Goal: Task Accomplishment & Management: Manage account settings

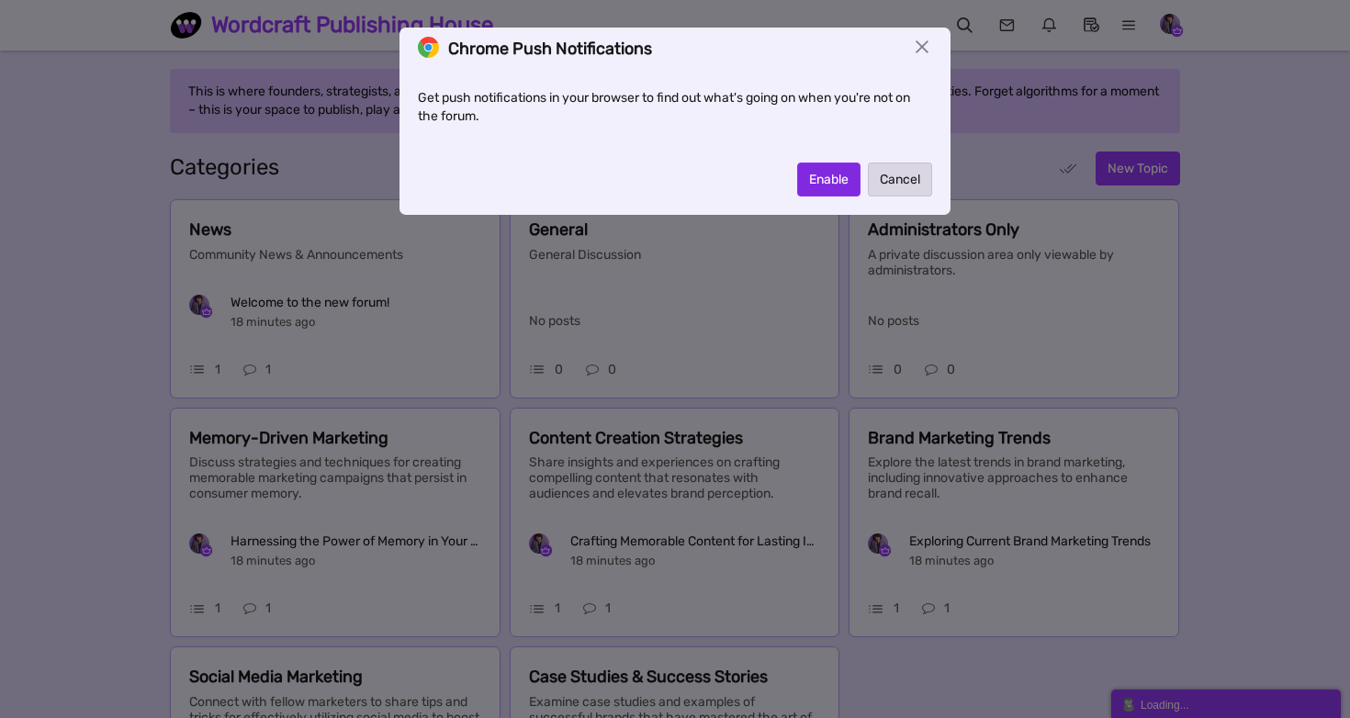
click at [813, 177] on button "Enable" at bounding box center [828, 180] width 63 height 34
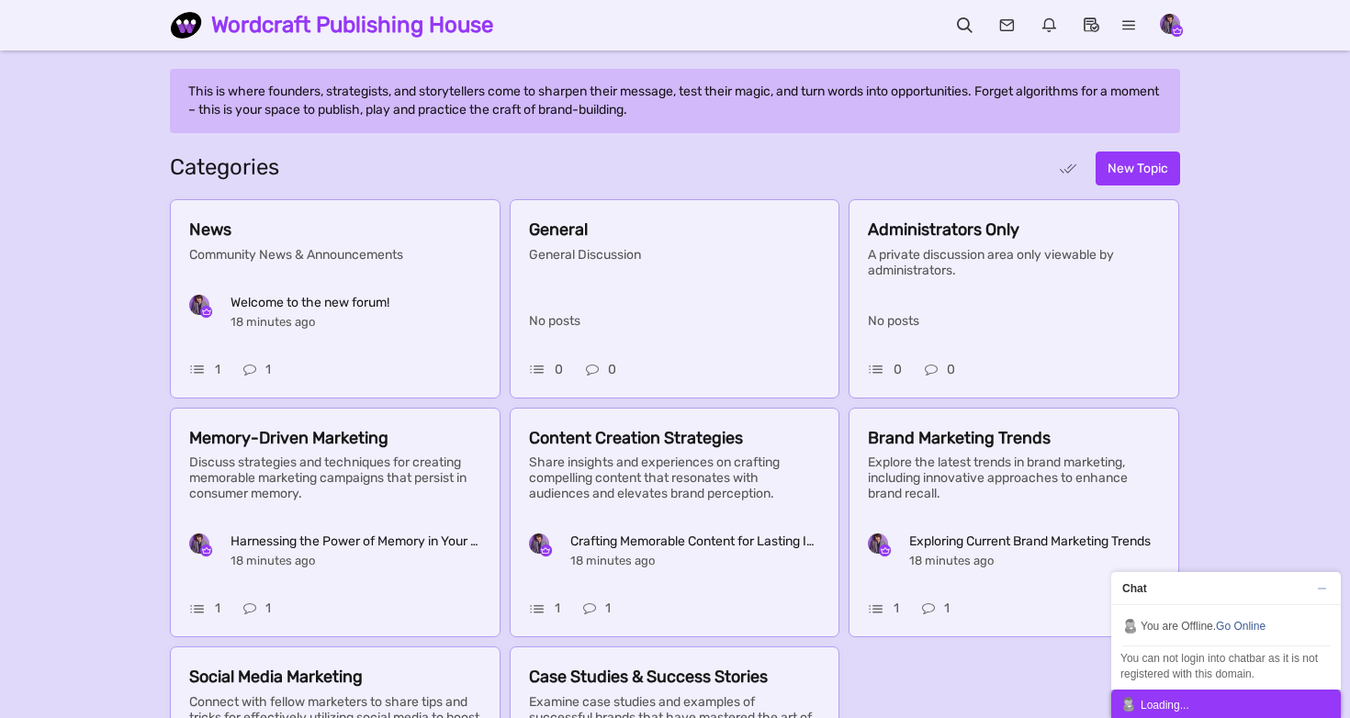
click at [1277, 580] on span "Chat" at bounding box center [1220, 588] width 219 height 33
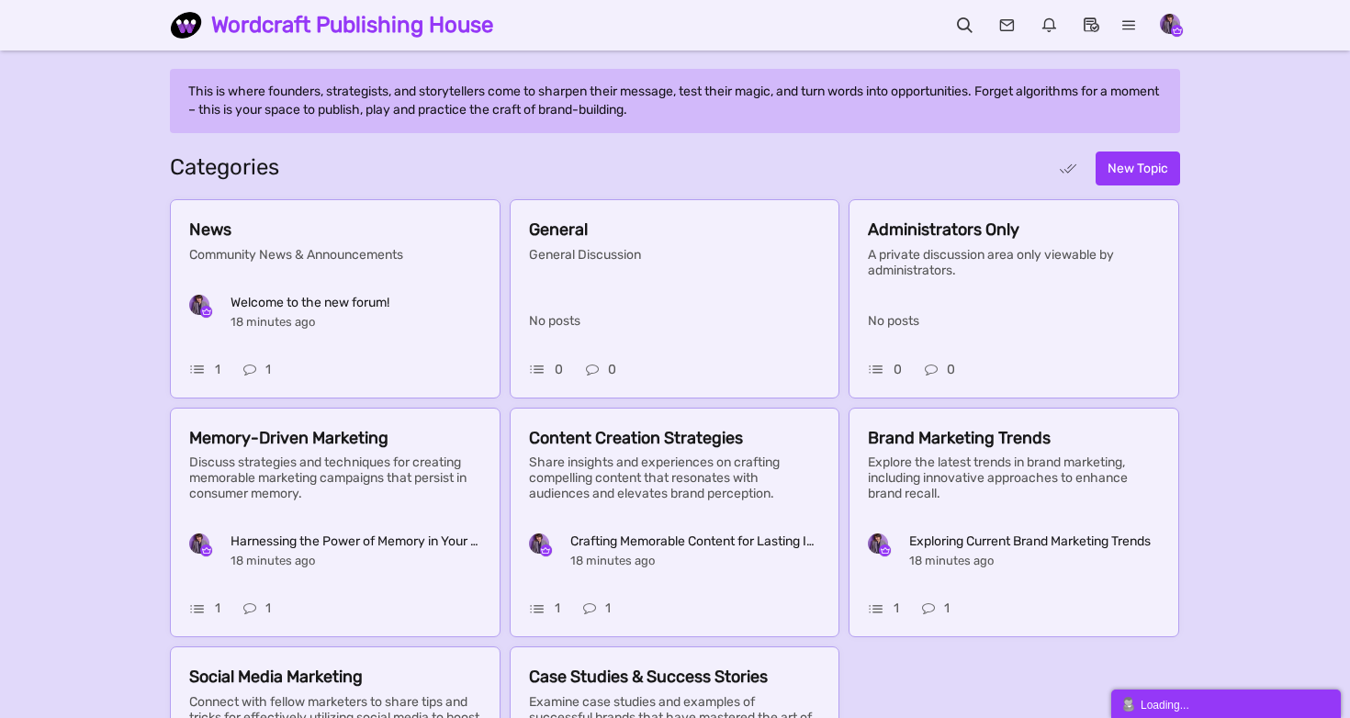
click at [124, 128] on div "Messages are turned off. Enable them to send or receive messages. Enable Messag…" at bounding box center [675, 486] width 1350 height 835
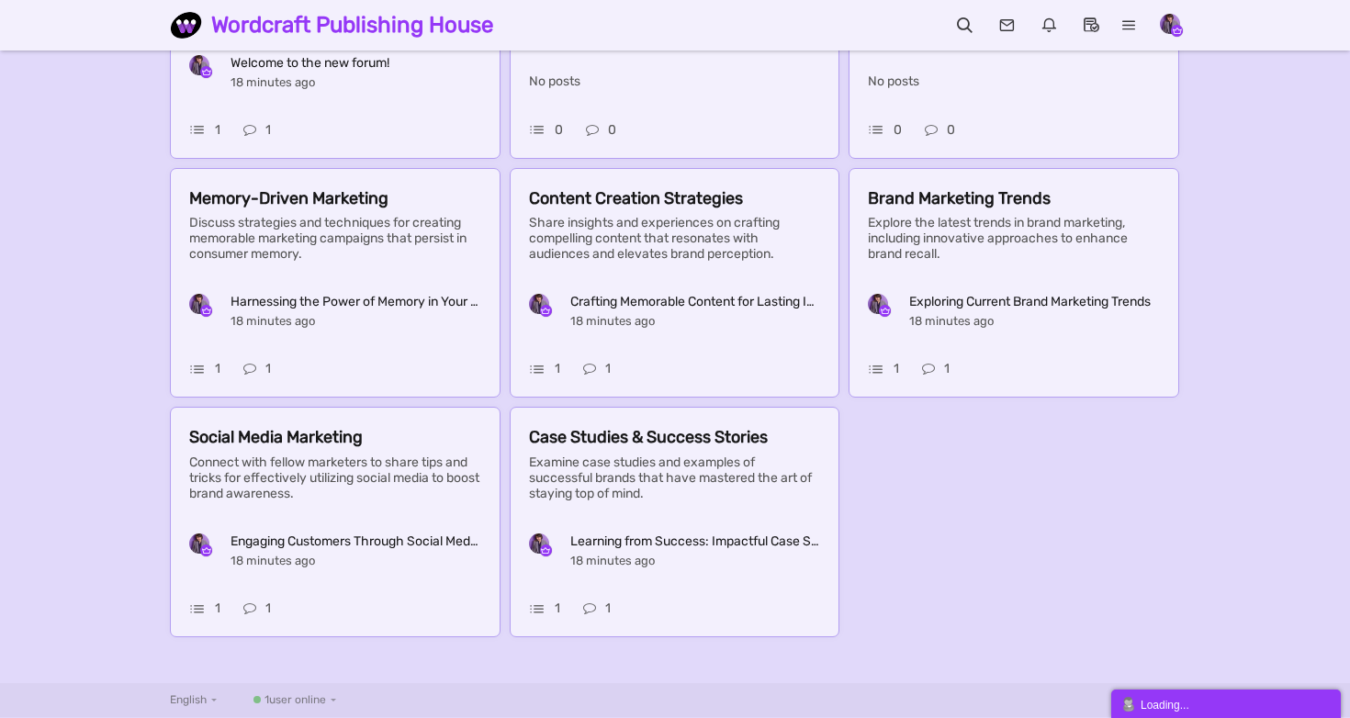
click at [311, 693] on span "user online" at bounding box center [297, 699] width 57 height 13
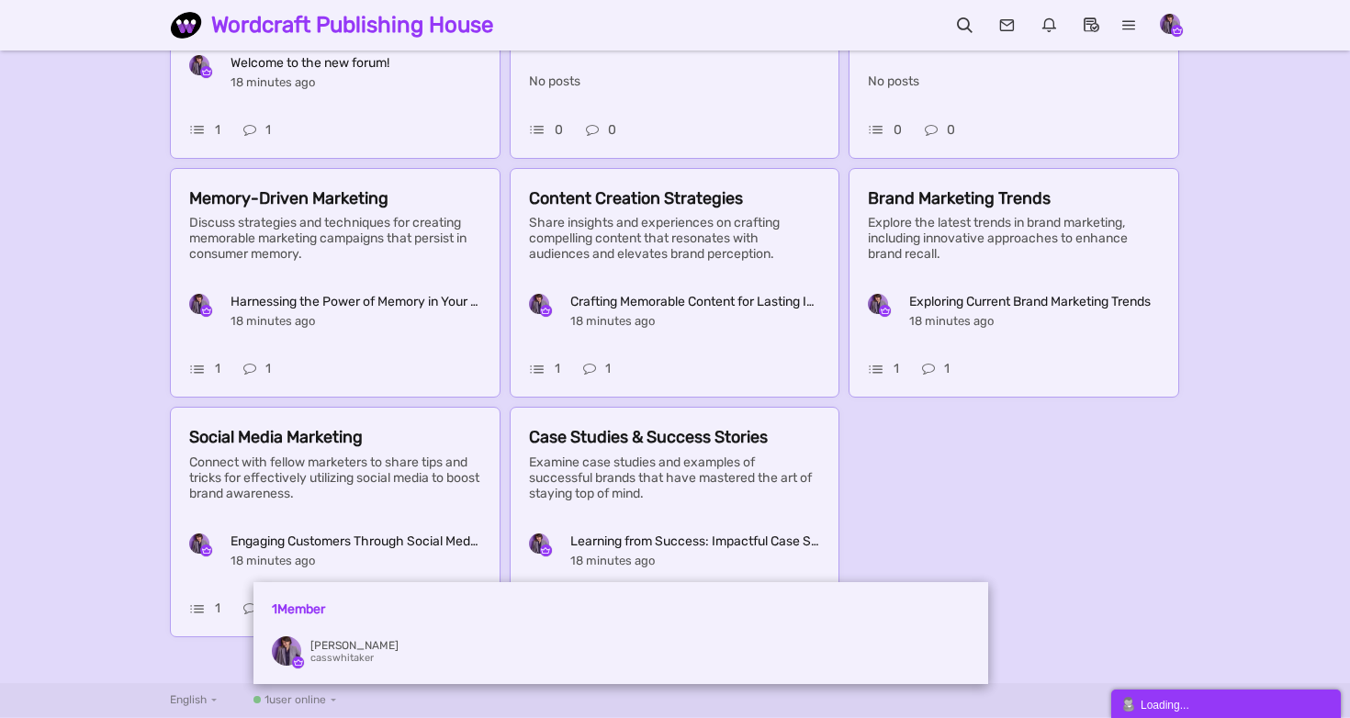
click at [311, 693] on span "user online" at bounding box center [297, 699] width 57 height 13
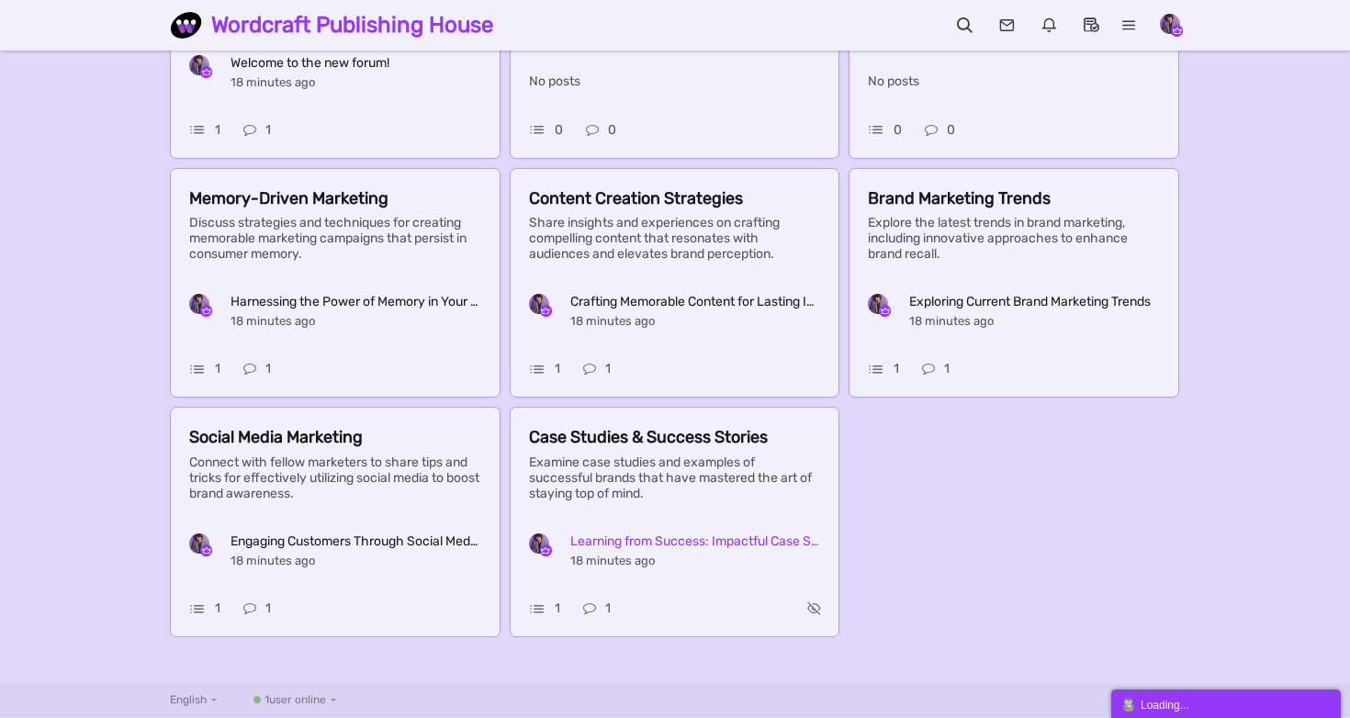
scroll to position [0, 0]
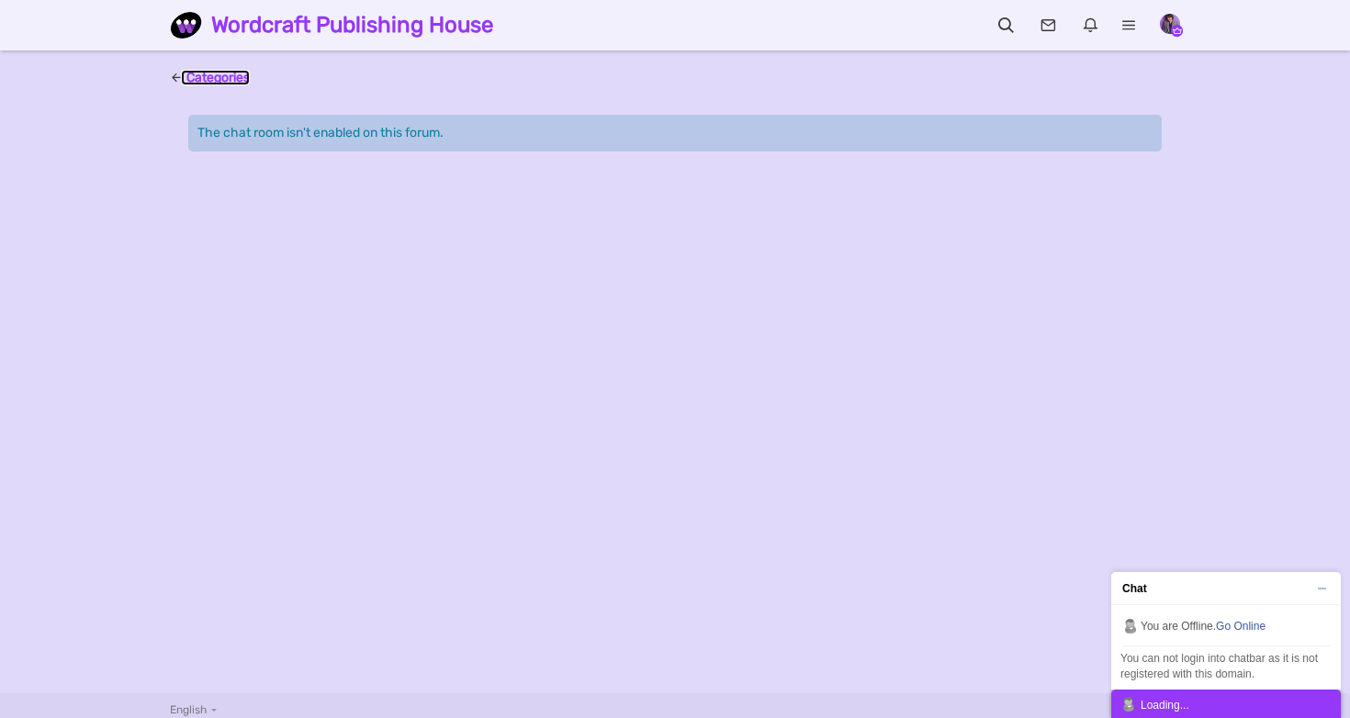
click at [197, 72] on span "Categories" at bounding box center [217, 78] width 63 height 16
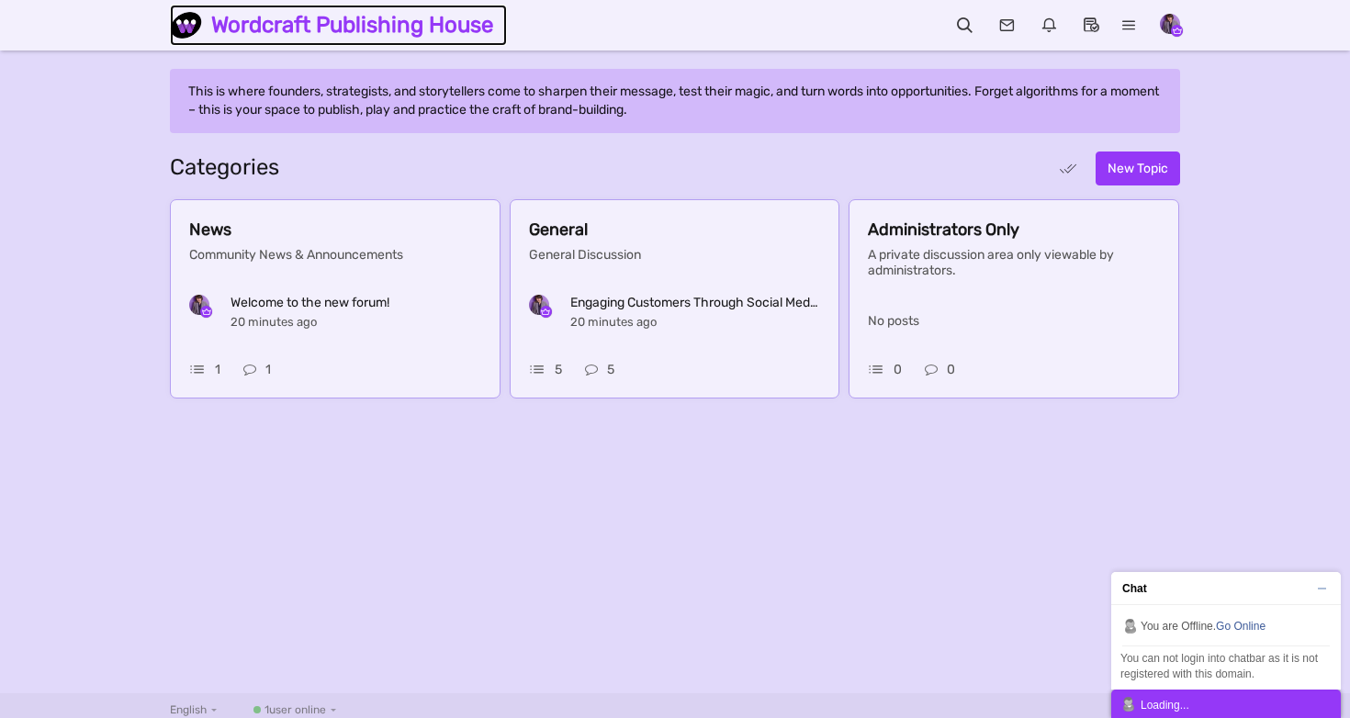
click at [187, 37] on img at bounding box center [190, 25] width 41 height 32
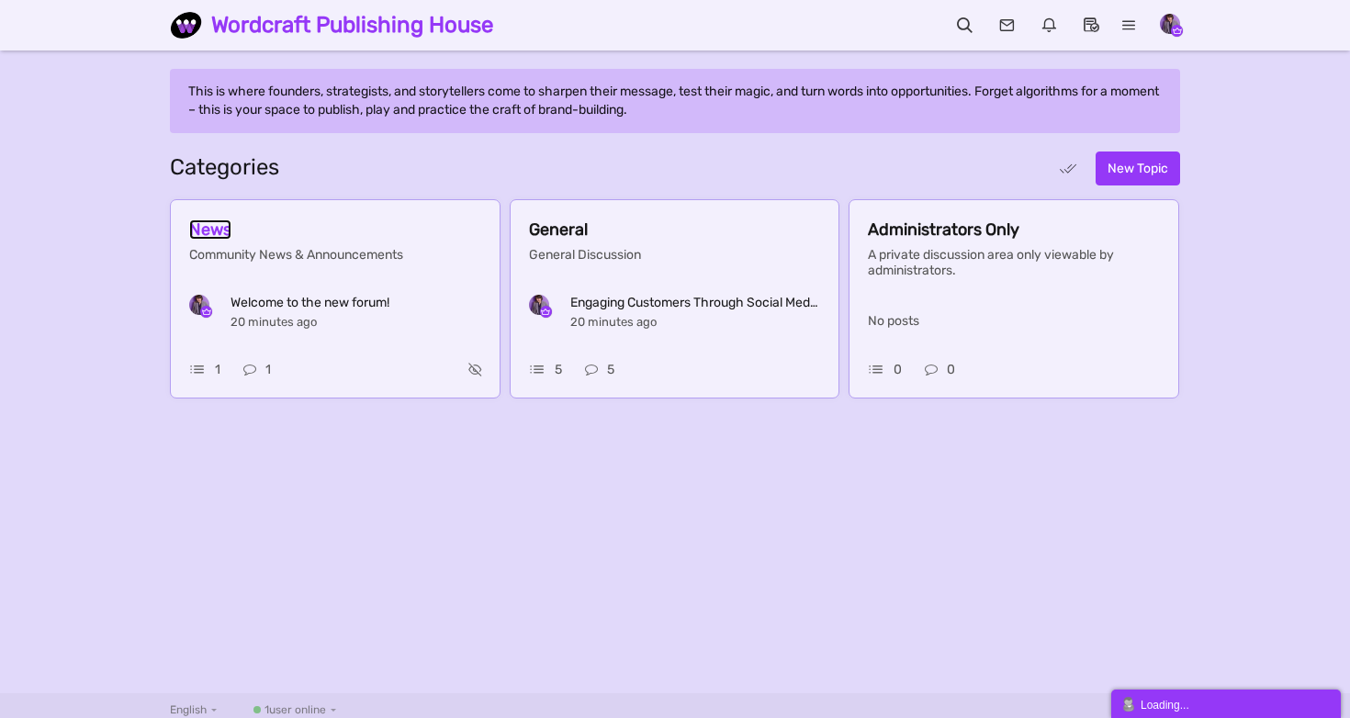
click at [231, 240] on span "News" at bounding box center [210, 229] width 42 height 20
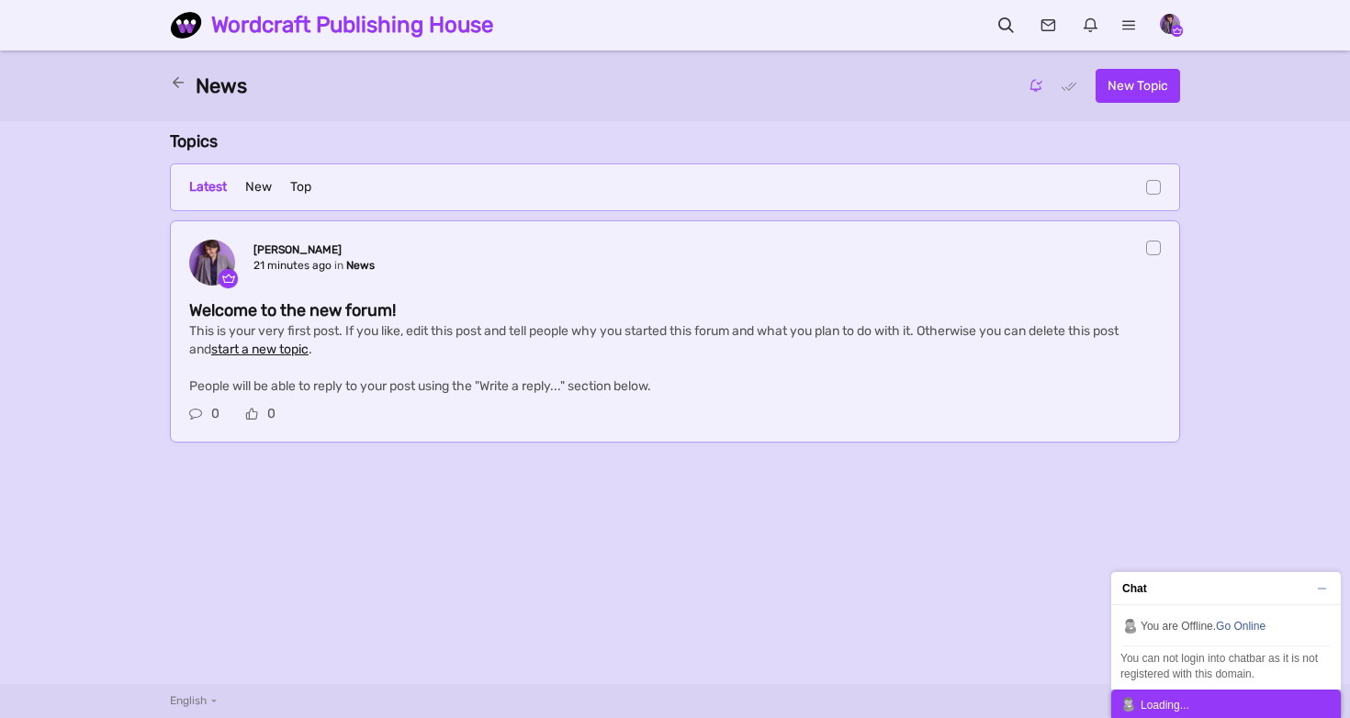
click at [1150, 251] on span at bounding box center [1153, 248] width 15 height 15
click at [0, 0] on input "checkbox" at bounding box center [0, 0] width 0 height 0
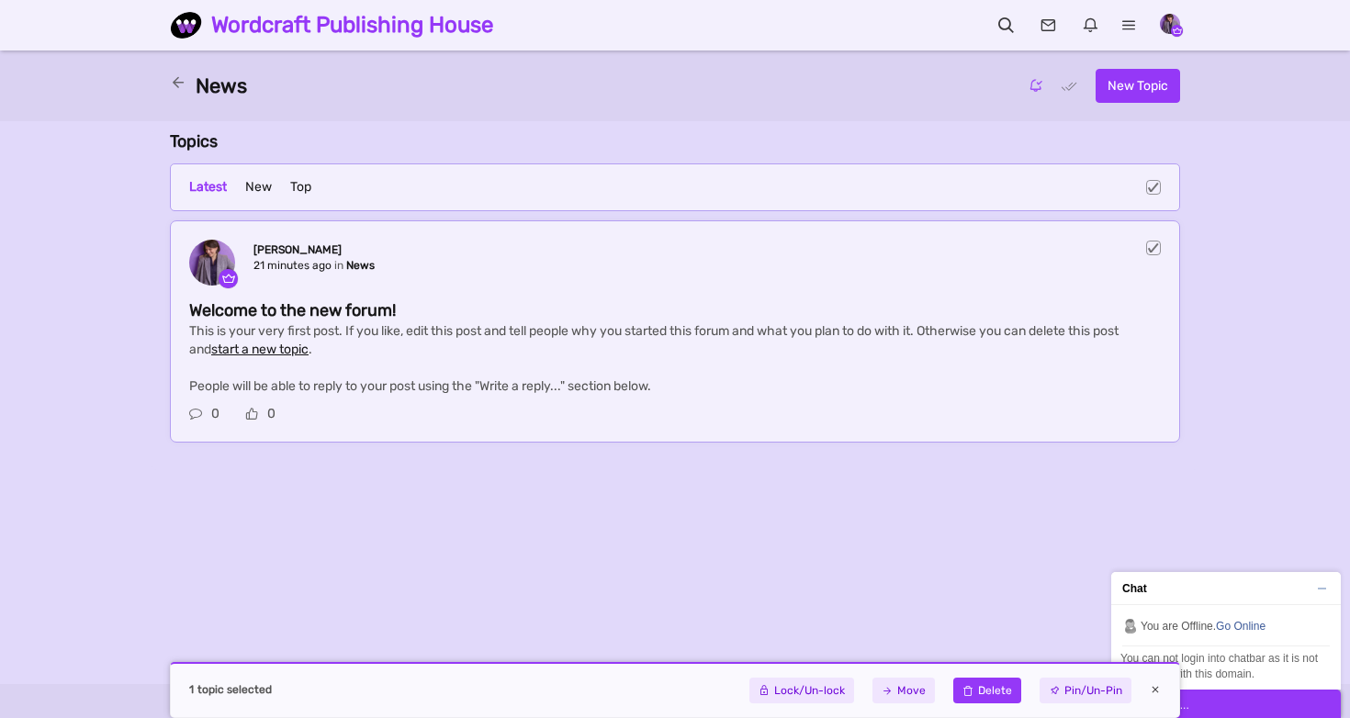
click at [989, 689] on link at bounding box center [987, 691] width 68 height 26
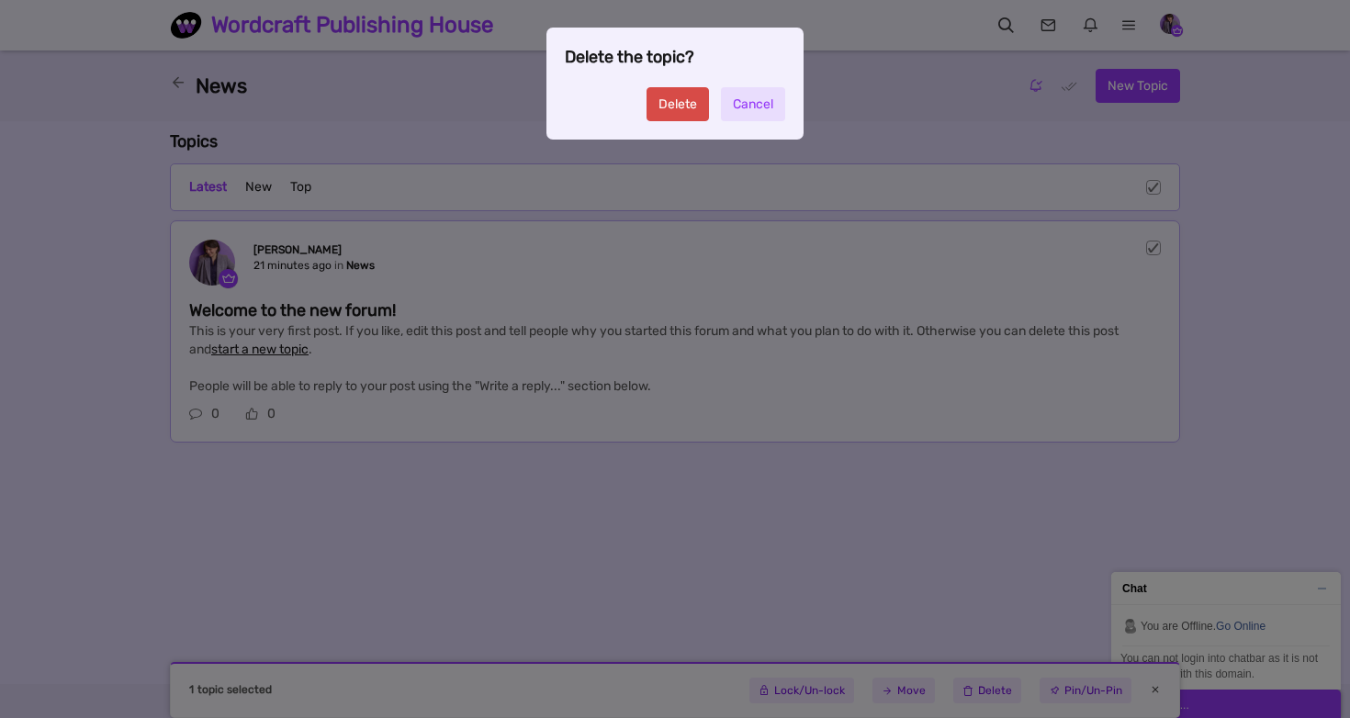
click at [672, 105] on link "Delete" at bounding box center [677, 104] width 62 height 34
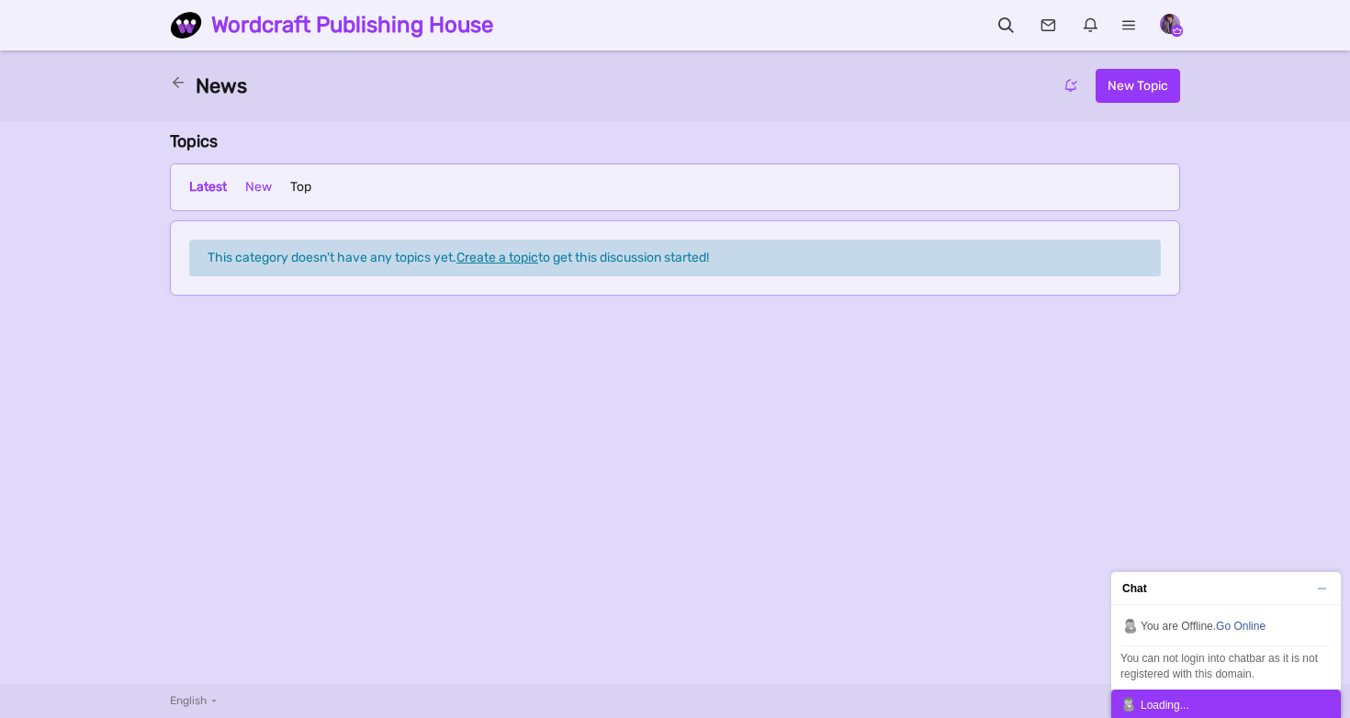
click at [259, 190] on link "New" at bounding box center [258, 188] width 27 height 28
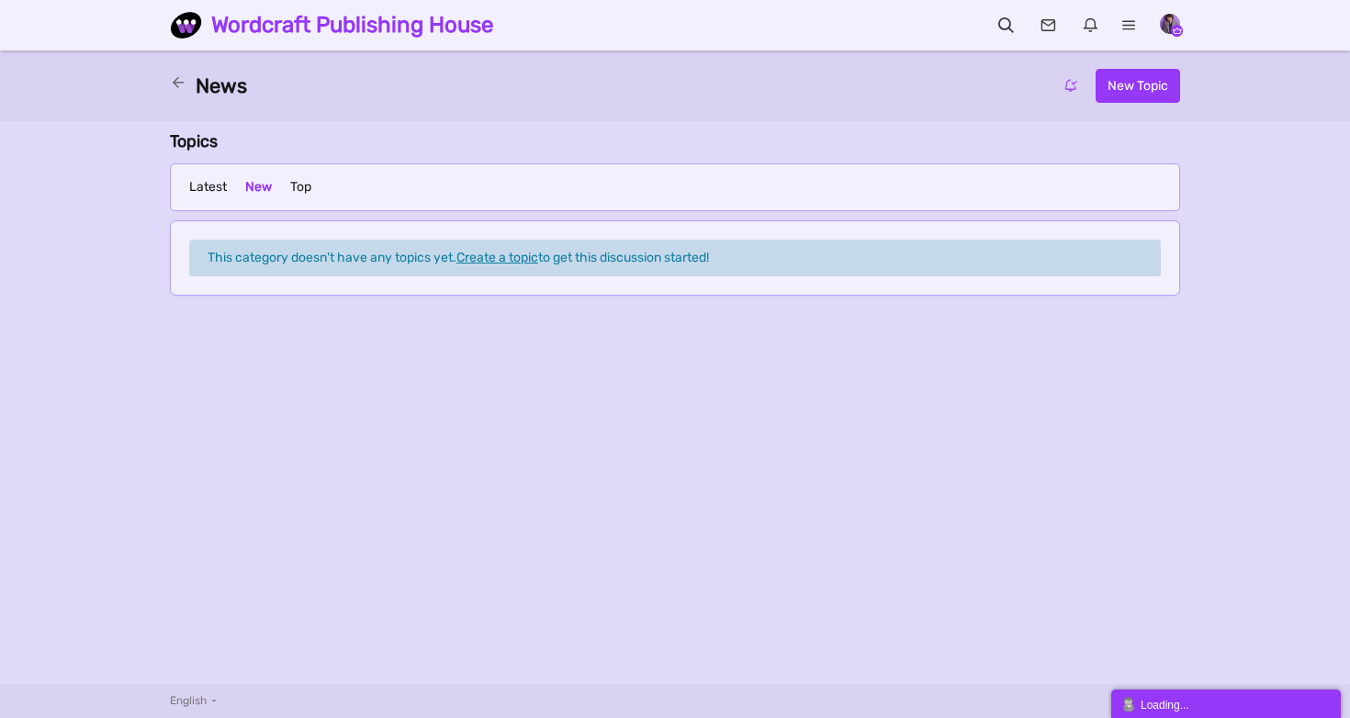
click at [174, 69] on div "News New Topic None Topics Posts" at bounding box center [674, 86] width 1047 height 34
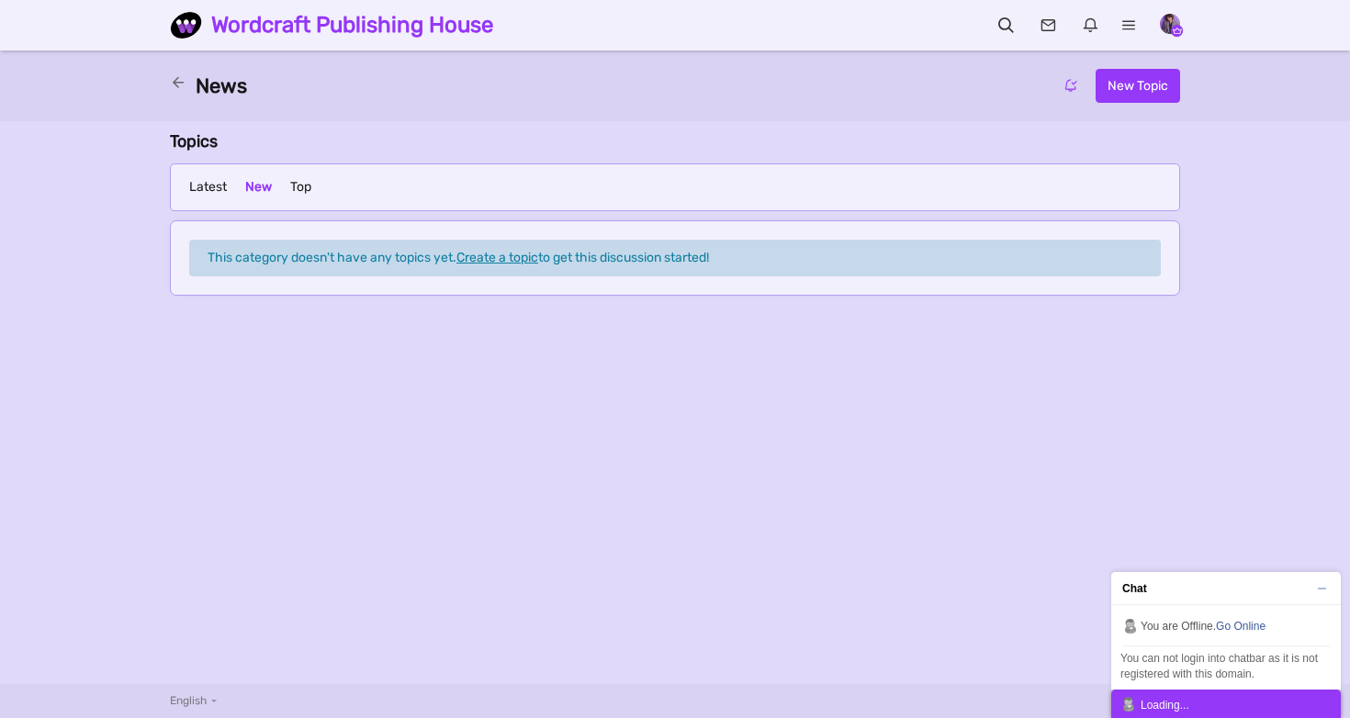
click at [178, 85] on icon at bounding box center [183, 83] width 26 height 16
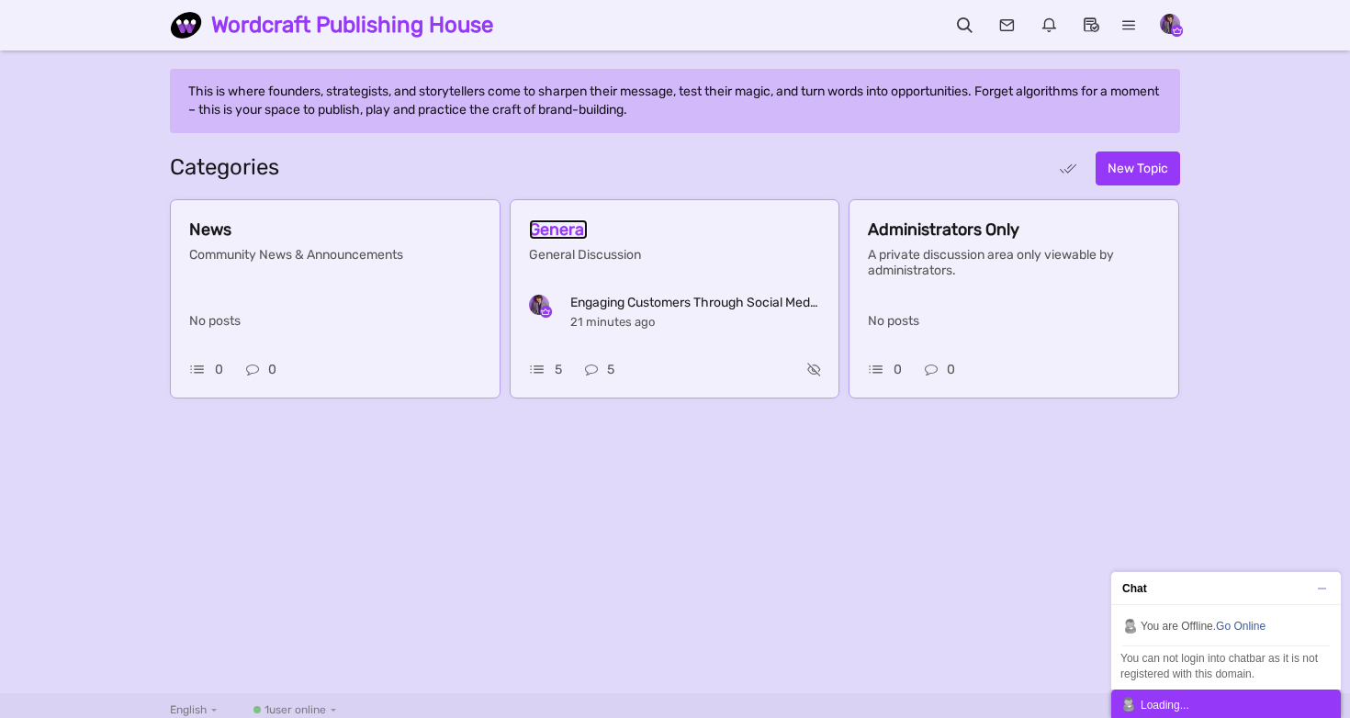
click at [588, 240] on span "General" at bounding box center [558, 229] width 59 height 20
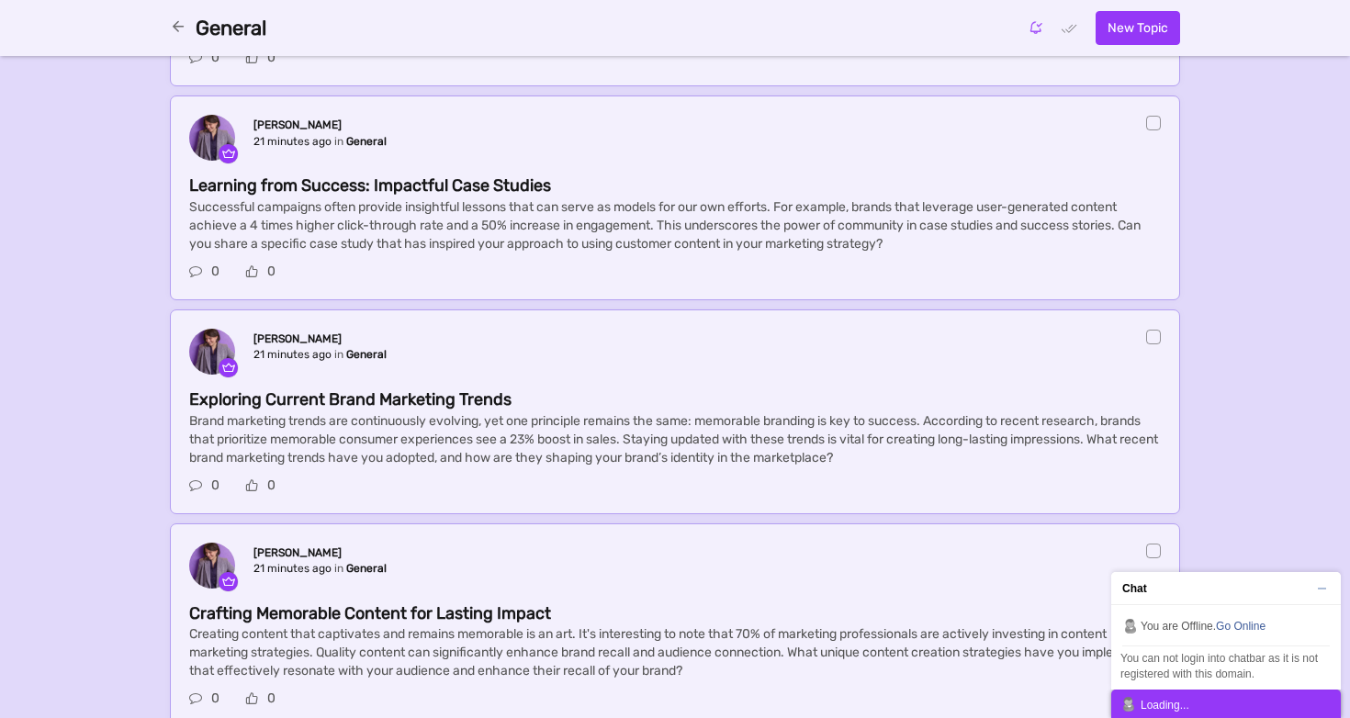
scroll to position [644, 0]
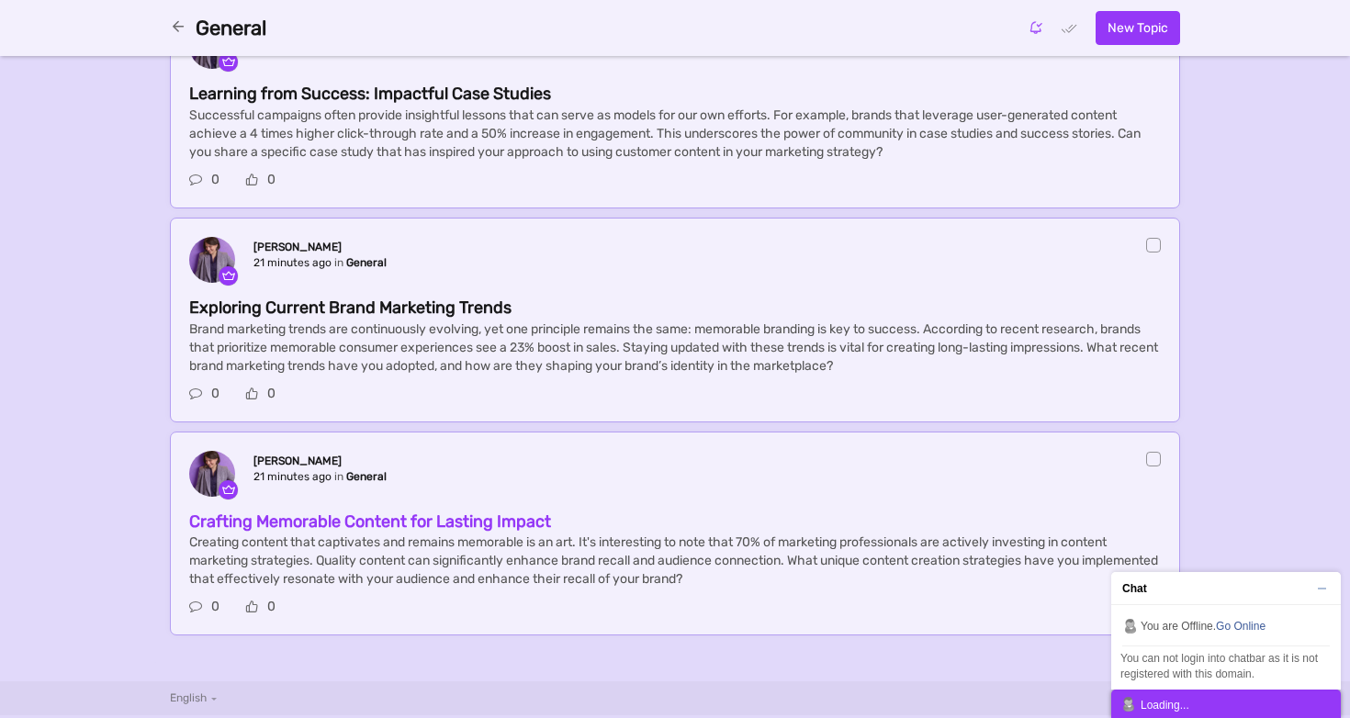
click at [551, 532] on span "Crafting Memorable Content for Lasting Impact" at bounding box center [370, 521] width 362 height 20
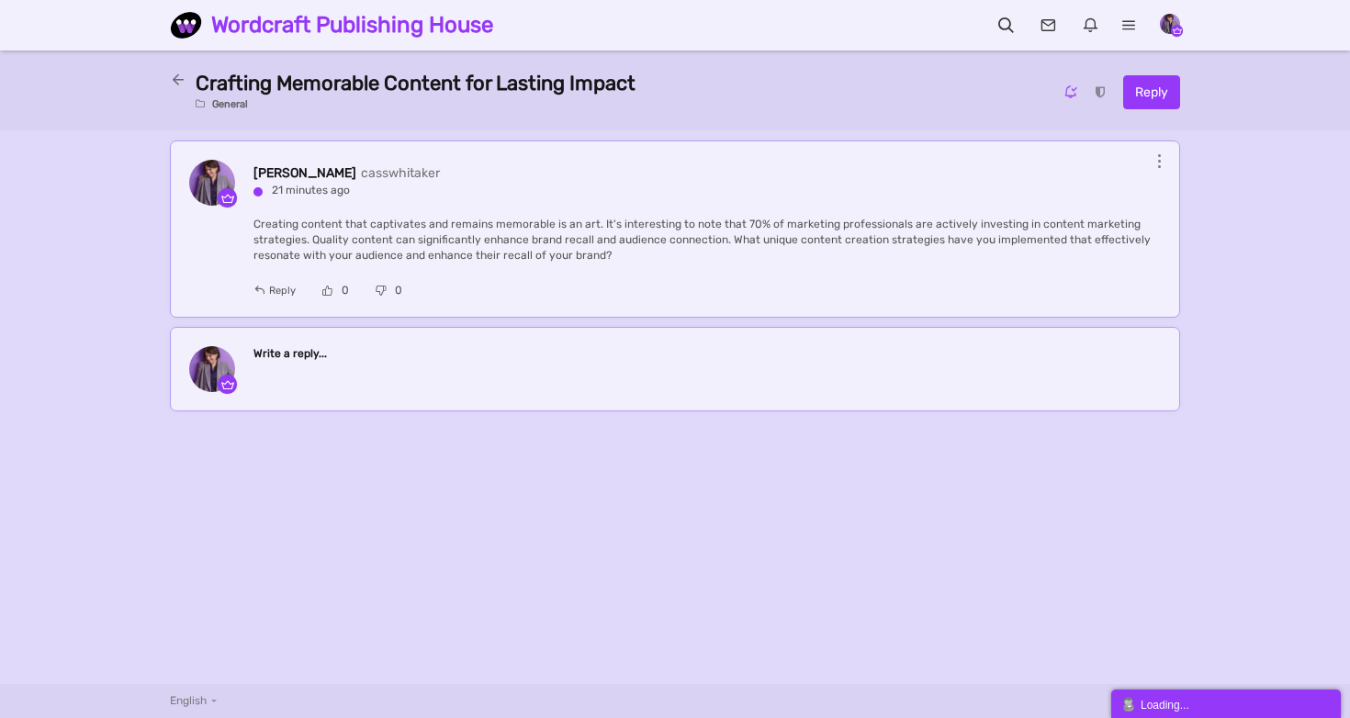
scroll to position [3, 0]
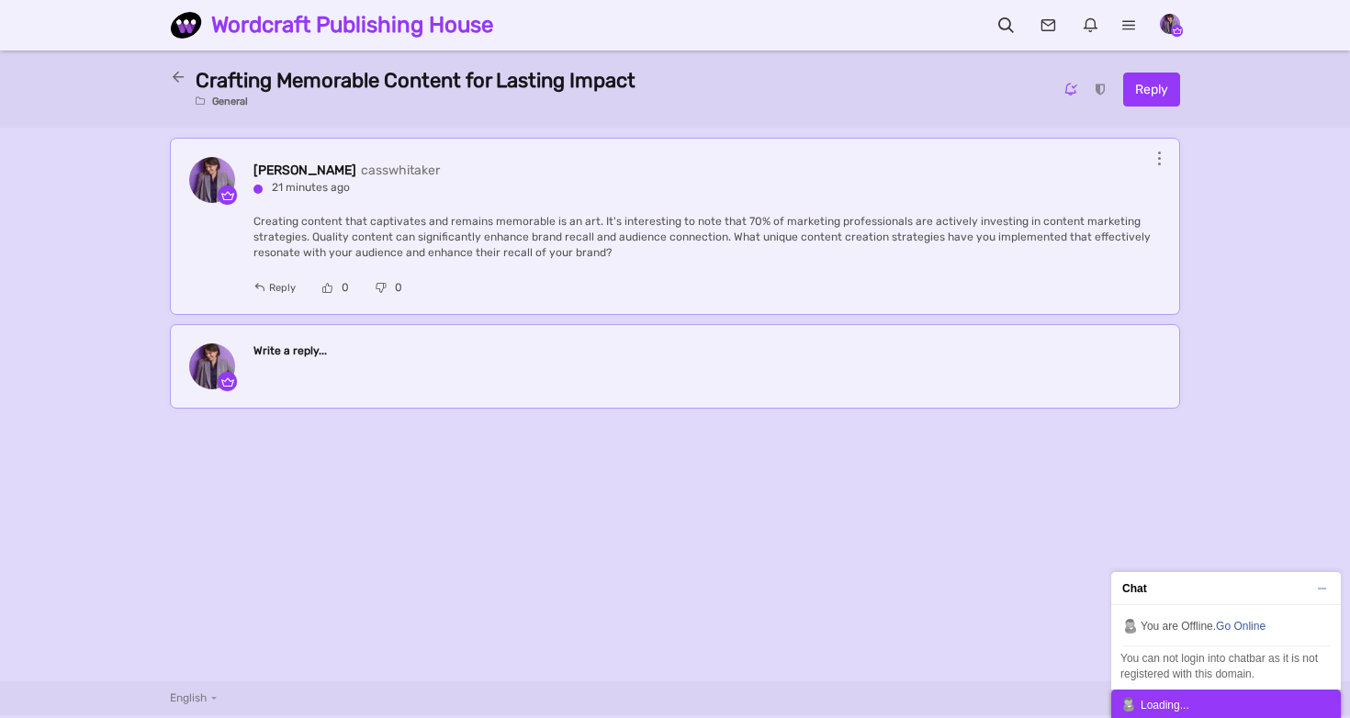
click at [1160, 165] on div "Word concubine 5 posts Cass Whitaker casswhitaker Word concubine 5 posts Share …" at bounding box center [675, 226] width 1010 height 177
click at [1159, 152] on icon at bounding box center [1159, 158] width 3 height 13
click at [1162, 291] on icon at bounding box center [1160, 298] width 31 height 26
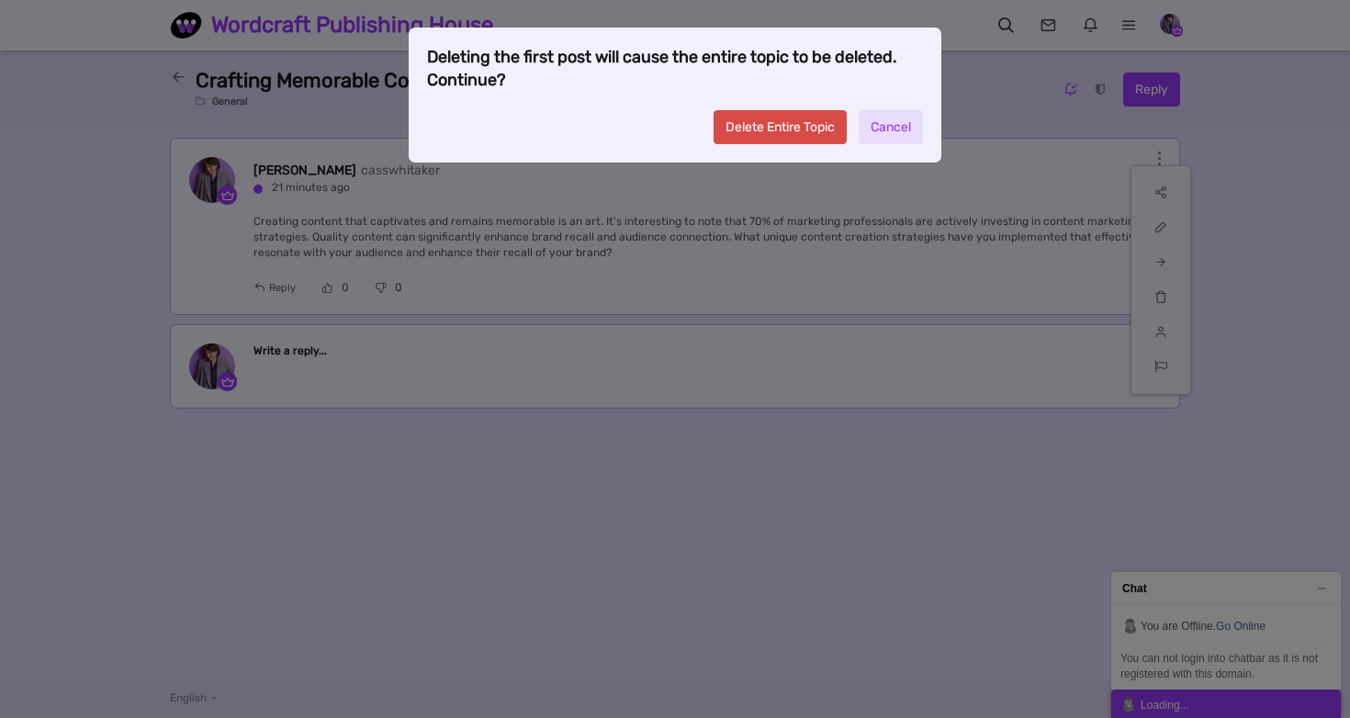
click at [777, 122] on link "Delete Entire Topic" at bounding box center [779, 127] width 133 height 34
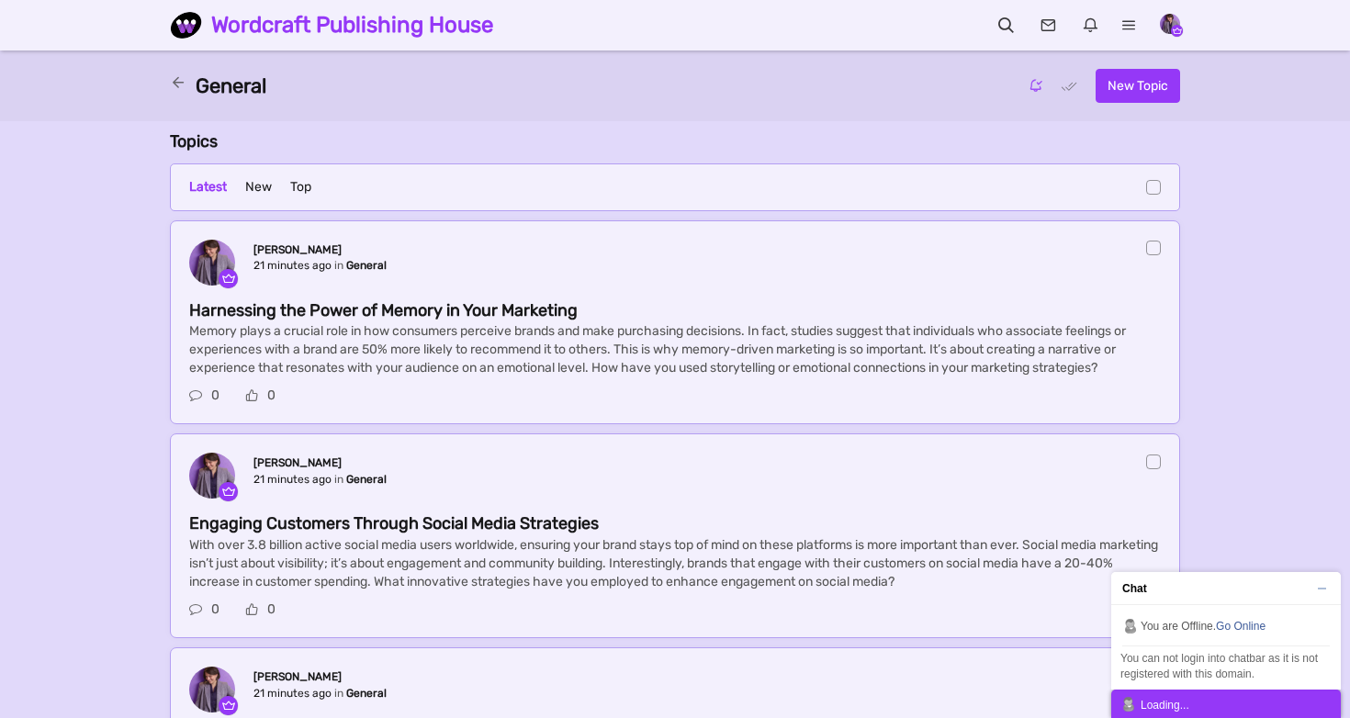
click at [177, 86] on icon at bounding box center [183, 83] width 26 height 16
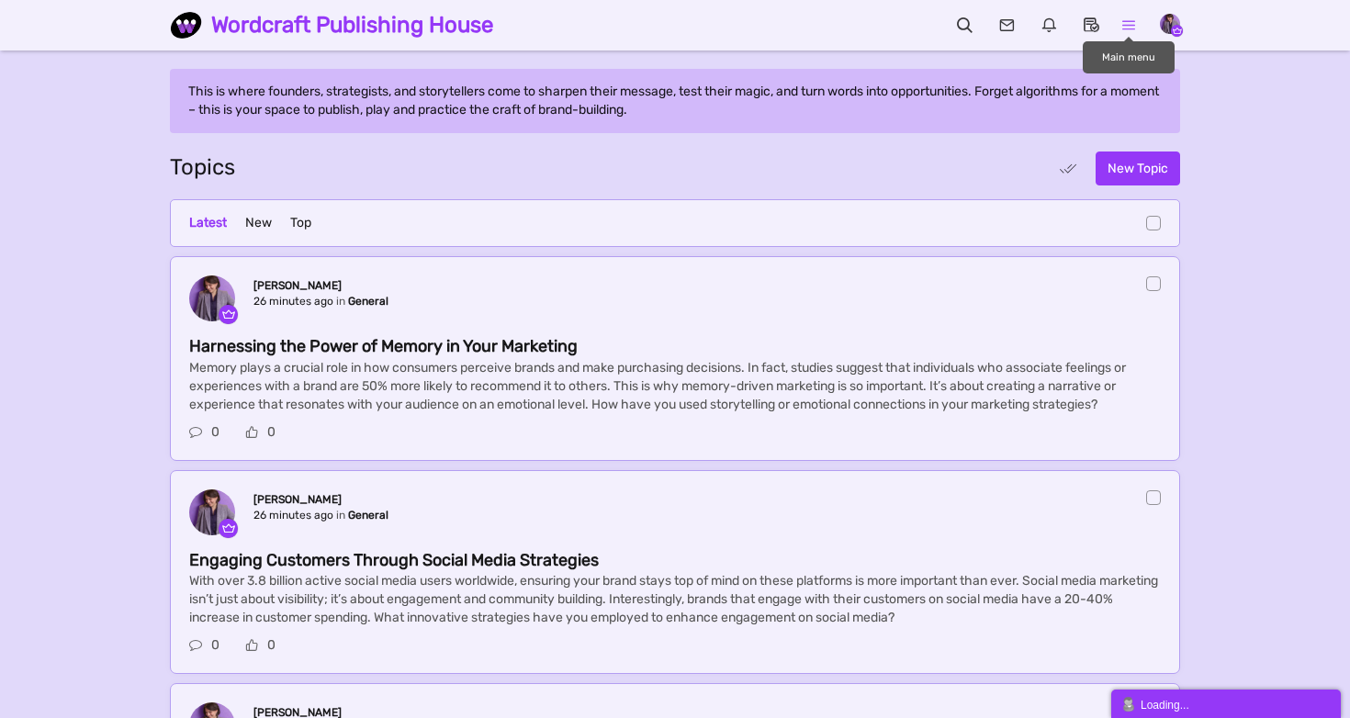
click at [1119, 28] on icon at bounding box center [1129, 25] width 38 height 18
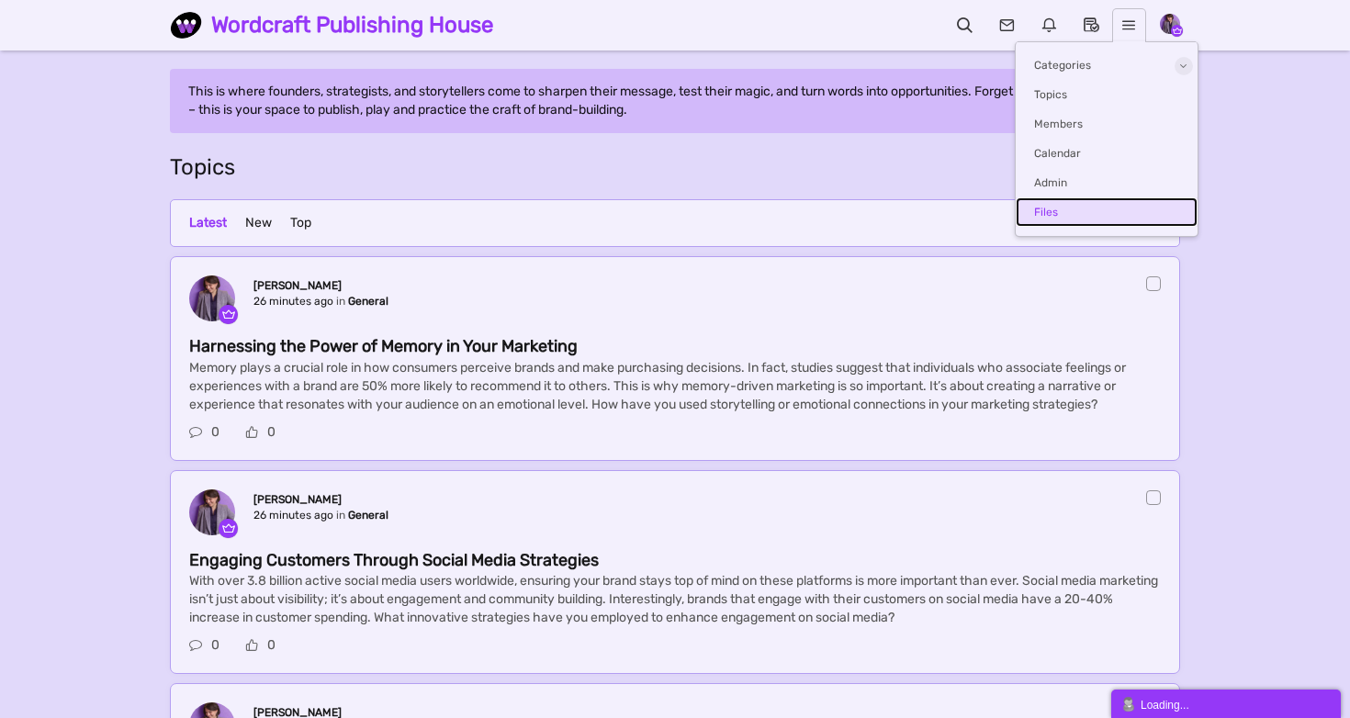
click at [1048, 208] on span "Files" at bounding box center [1046, 212] width 24 height 13
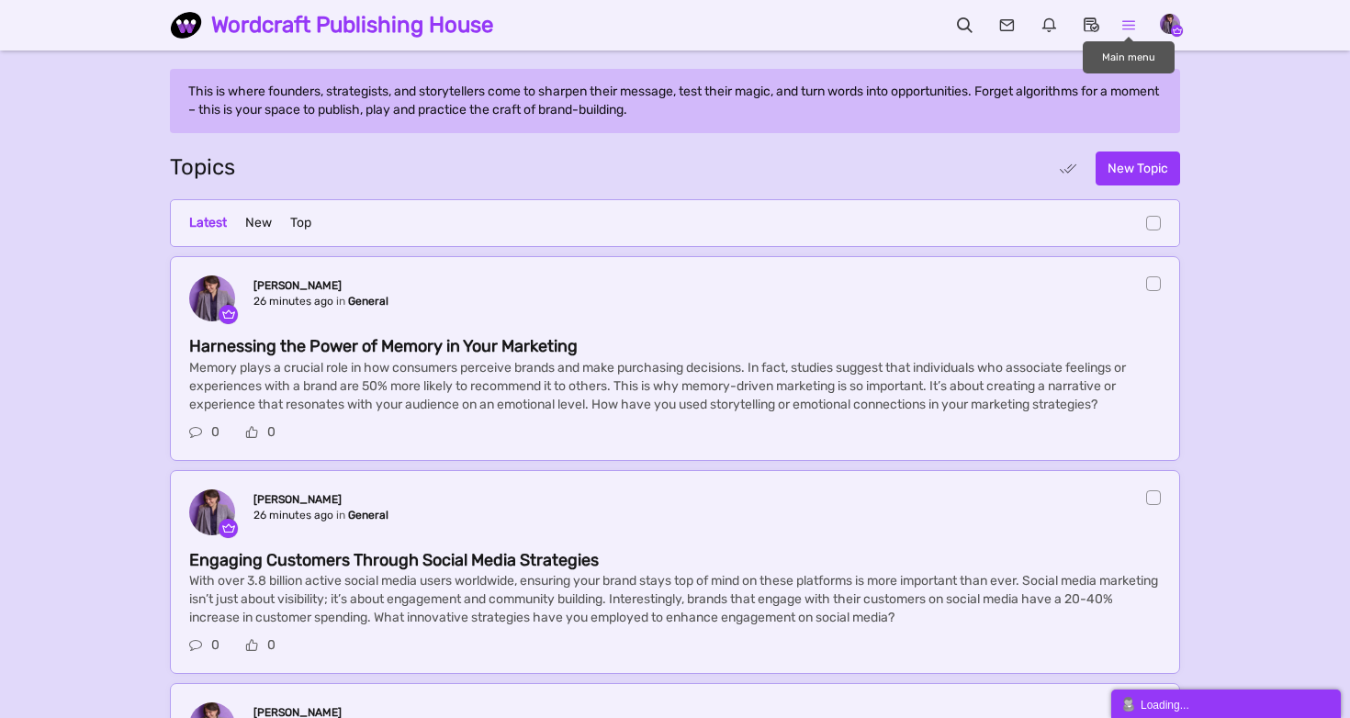
click at [1132, 27] on icon at bounding box center [1129, 25] width 38 height 18
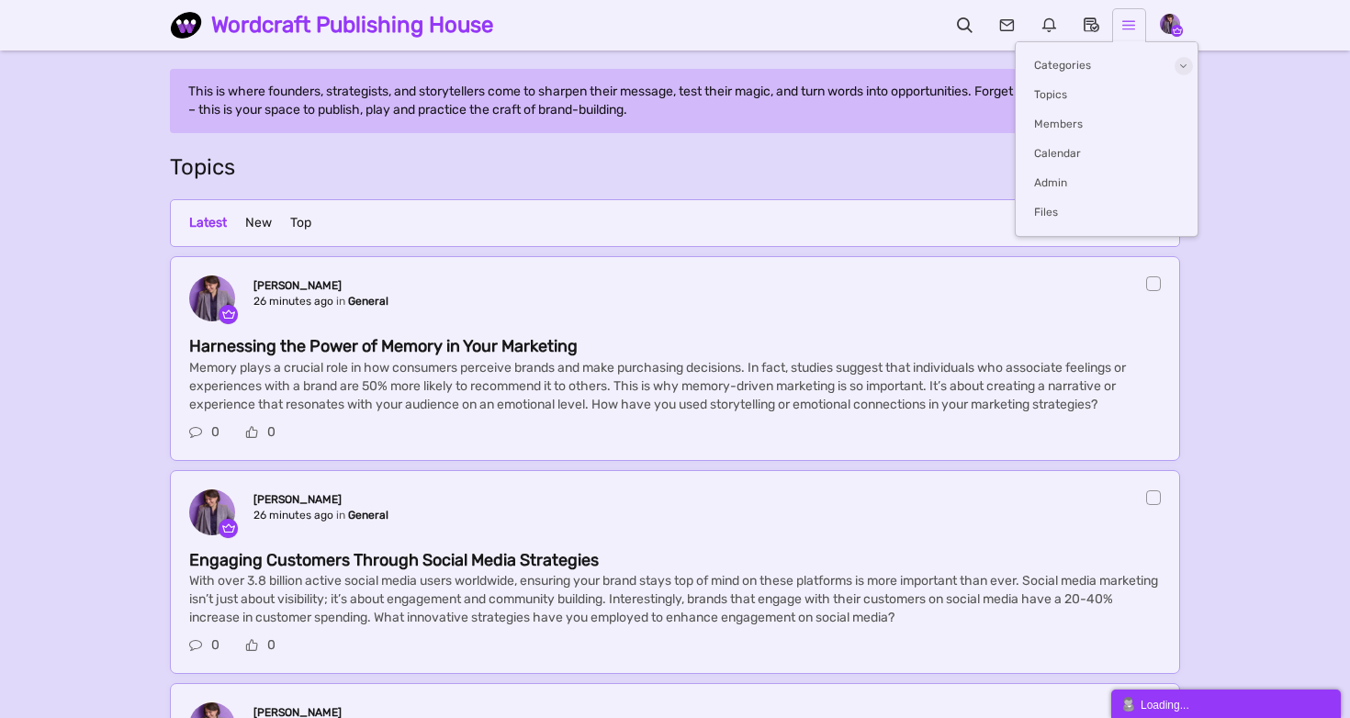
click at [1132, 27] on icon at bounding box center [1129, 25] width 38 height 18
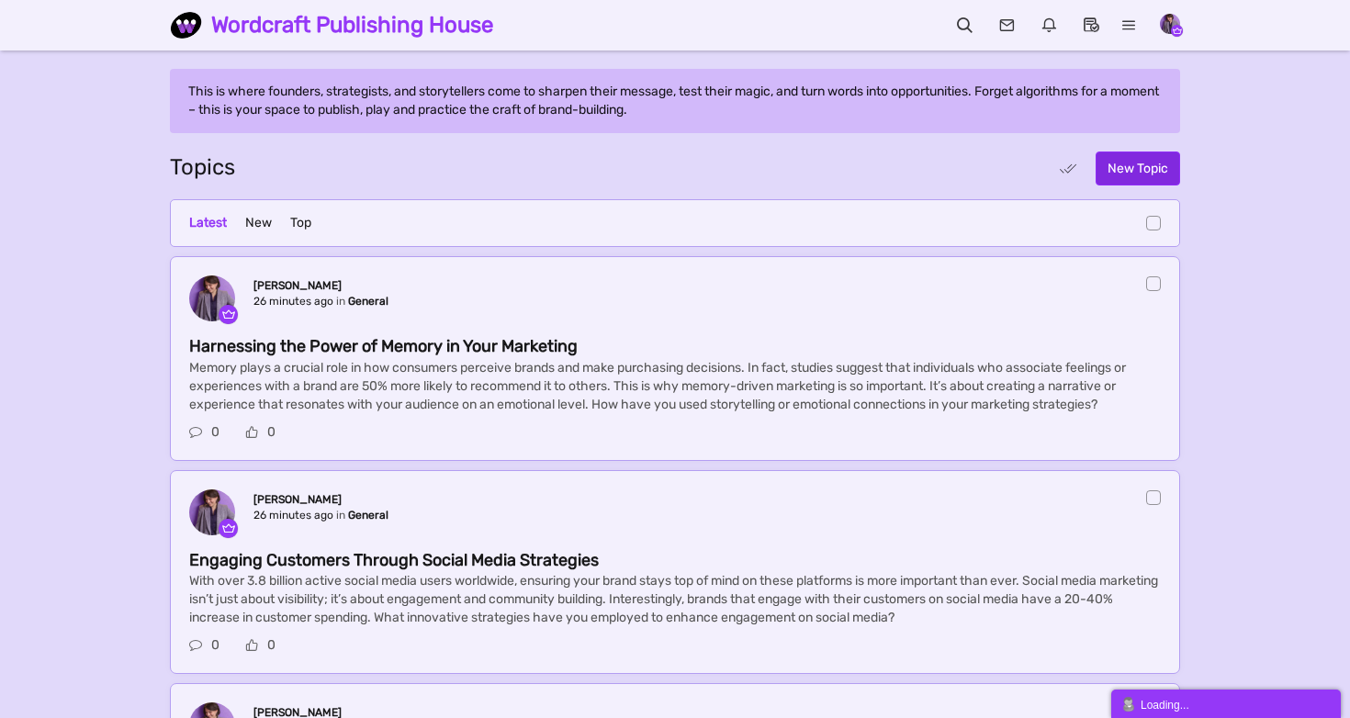
click at [1137, 161] on span "New Topic" at bounding box center [1137, 169] width 61 height 16
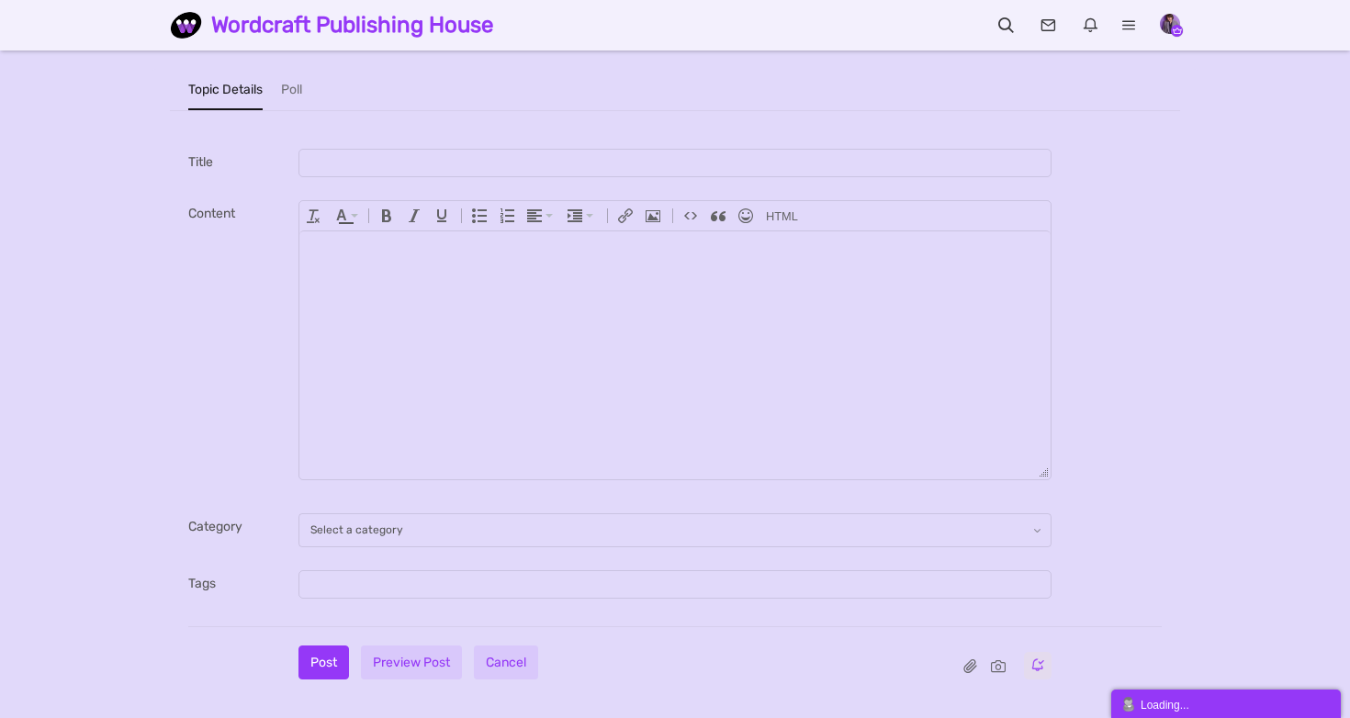
click at [477, 332] on body at bounding box center [674, 355] width 751 height 248
click at [300, 95] on link "Poll" at bounding box center [291, 89] width 21 height 41
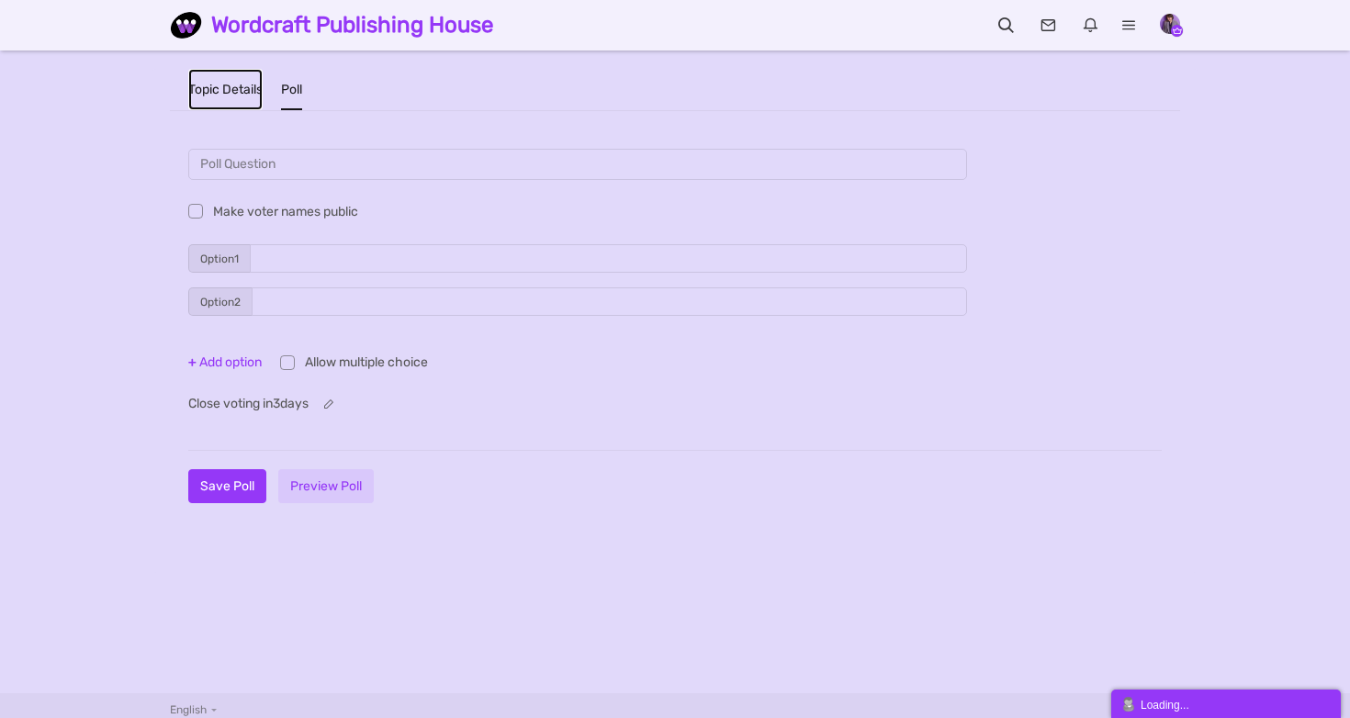
click at [231, 93] on link "Topic Details" at bounding box center [225, 89] width 74 height 41
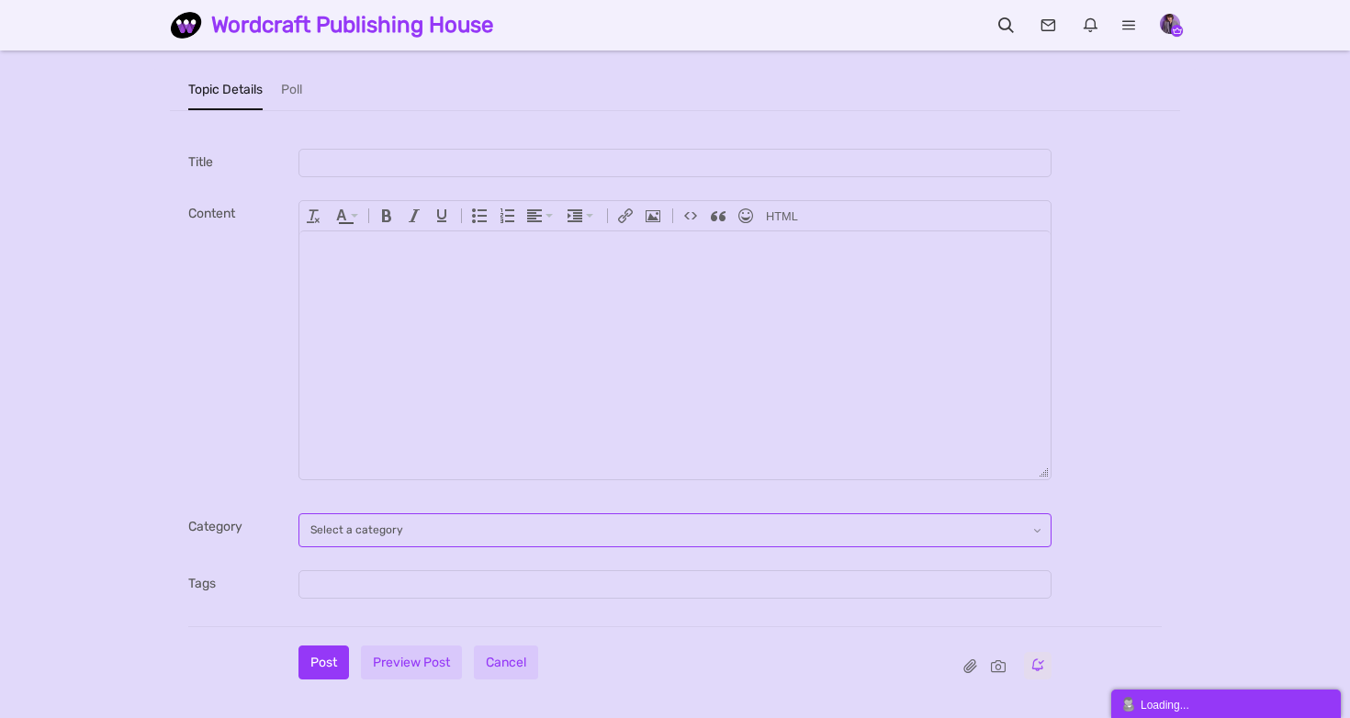
click at [354, 523] on span "Select a category" at bounding box center [356, 529] width 93 height 13
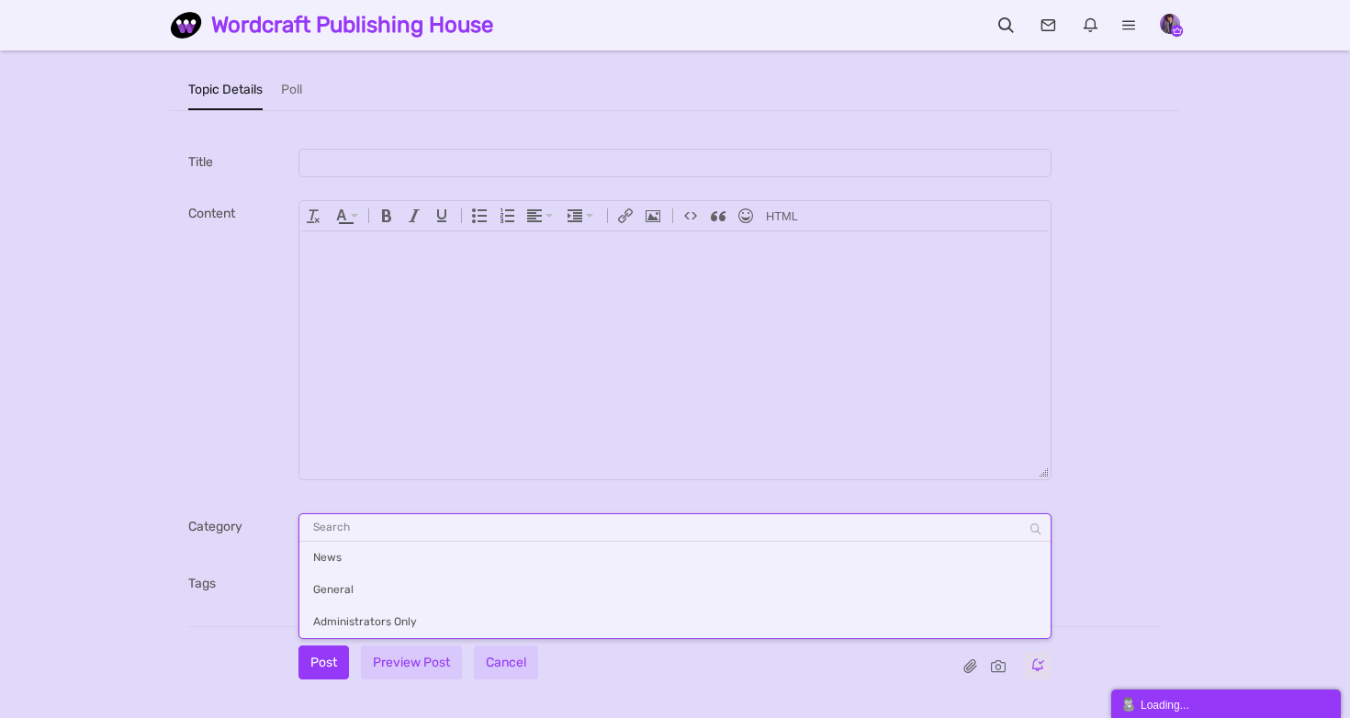
click at [237, 513] on label "Category" at bounding box center [243, 524] width 110 height 23
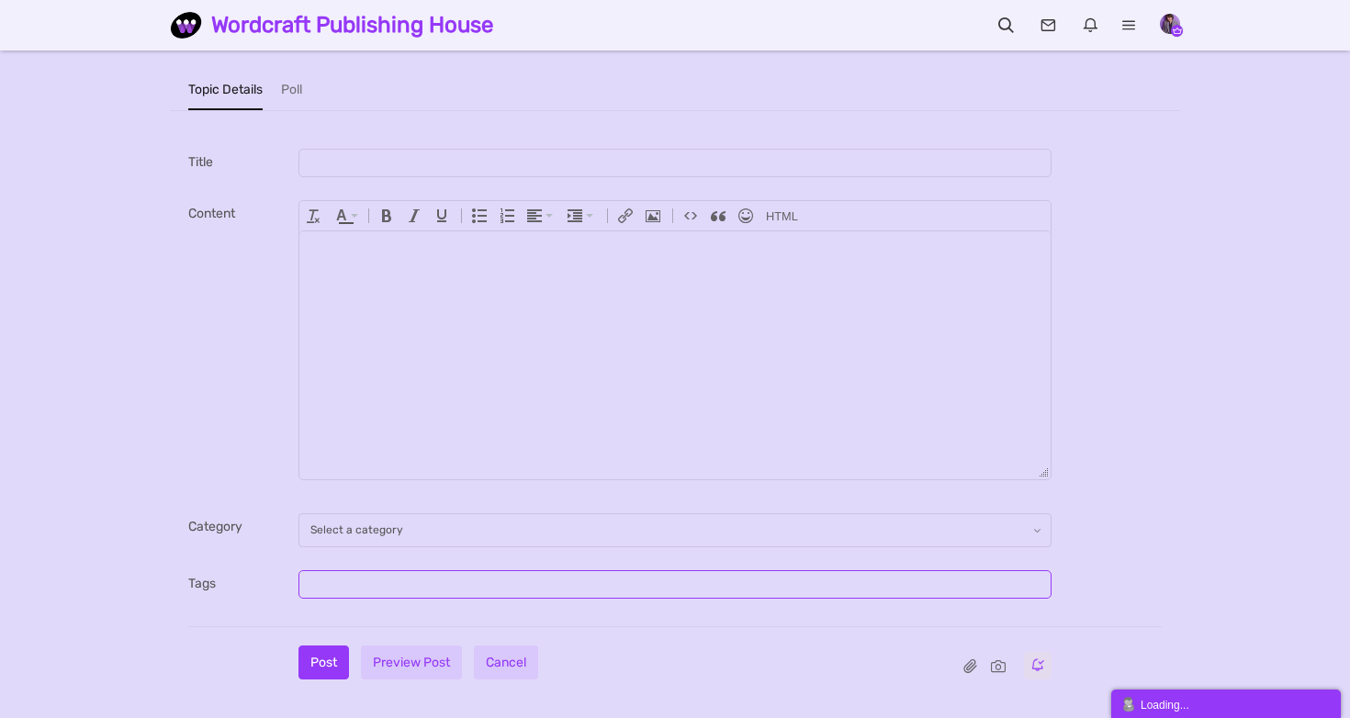
click at [347, 594] on span at bounding box center [673, 584] width 727 height 21
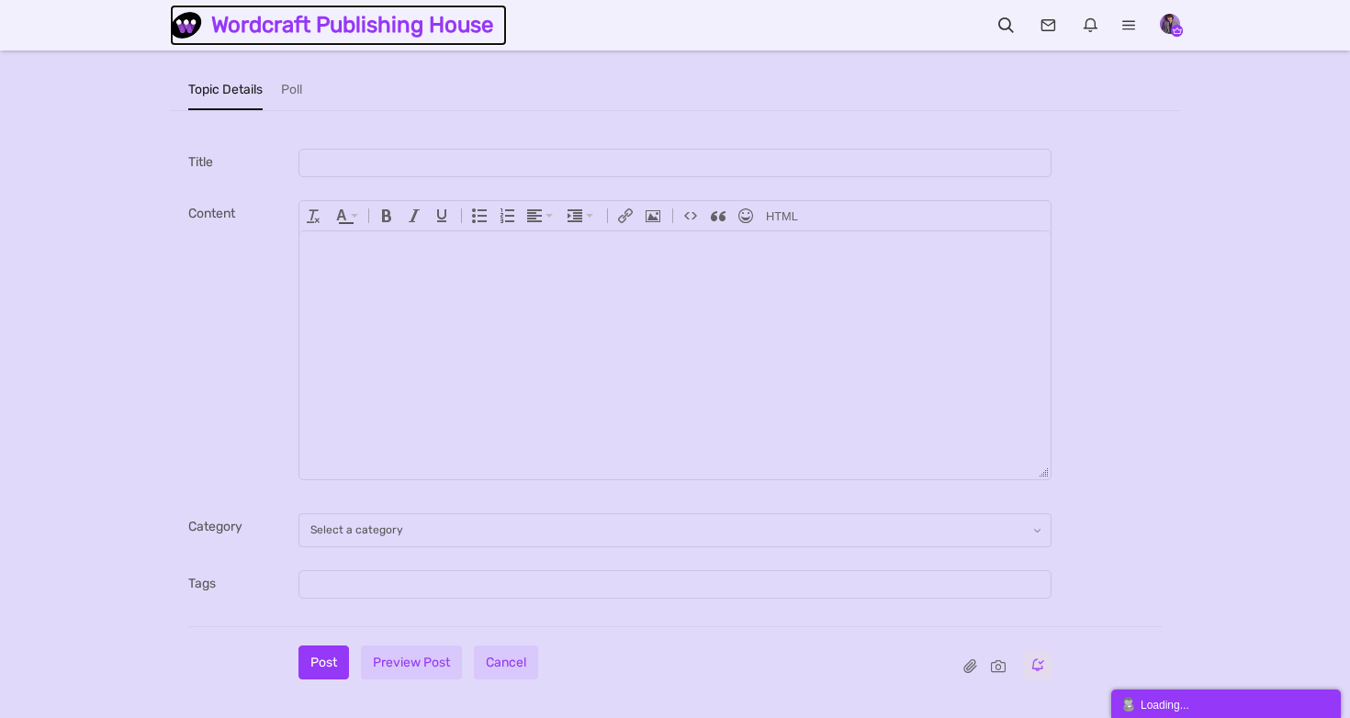
click at [179, 32] on img at bounding box center [190, 25] width 41 height 32
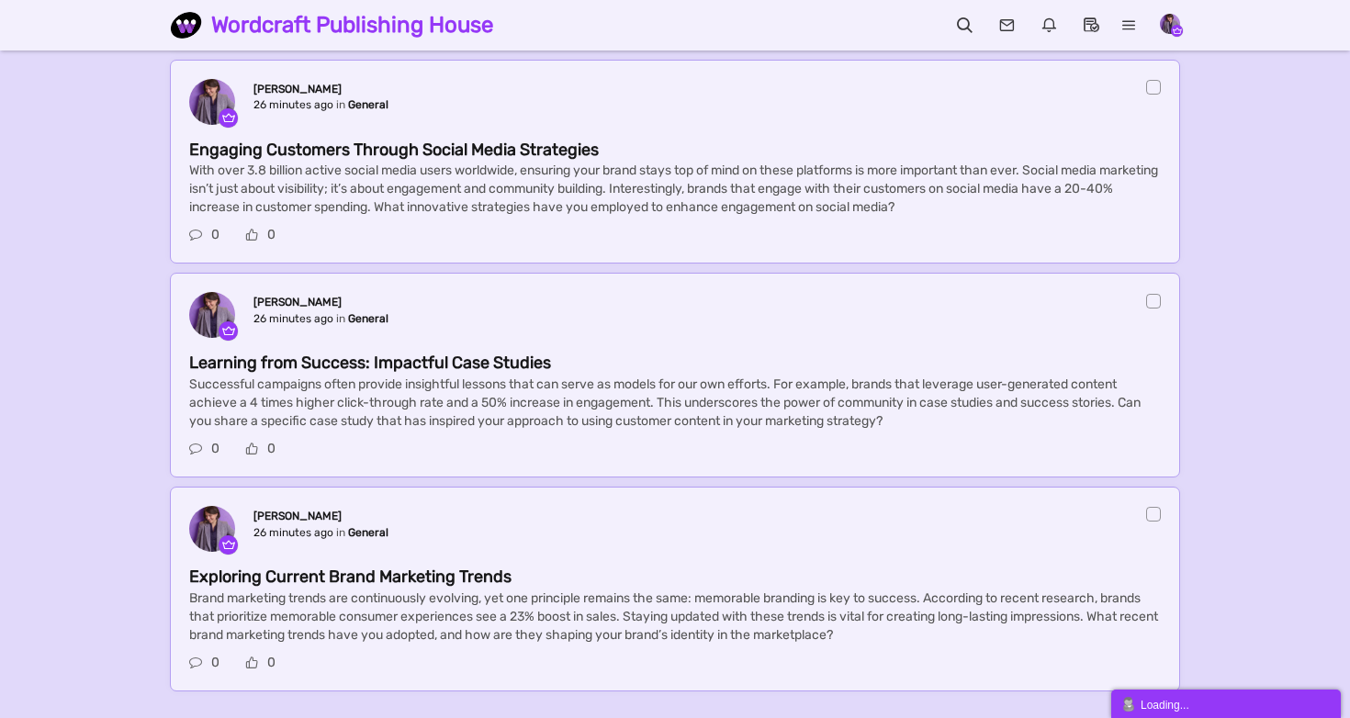
scroll to position [466, 0]
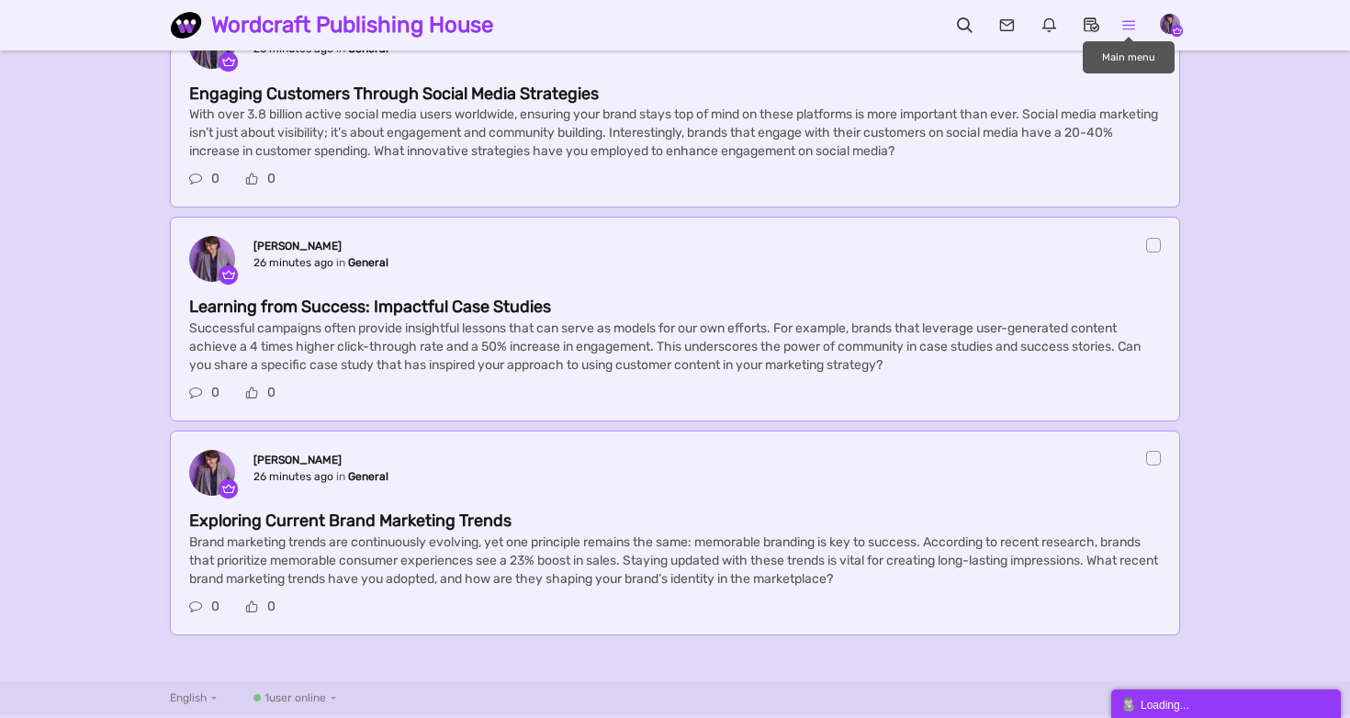
click at [1124, 30] on icon at bounding box center [1129, 25] width 38 height 18
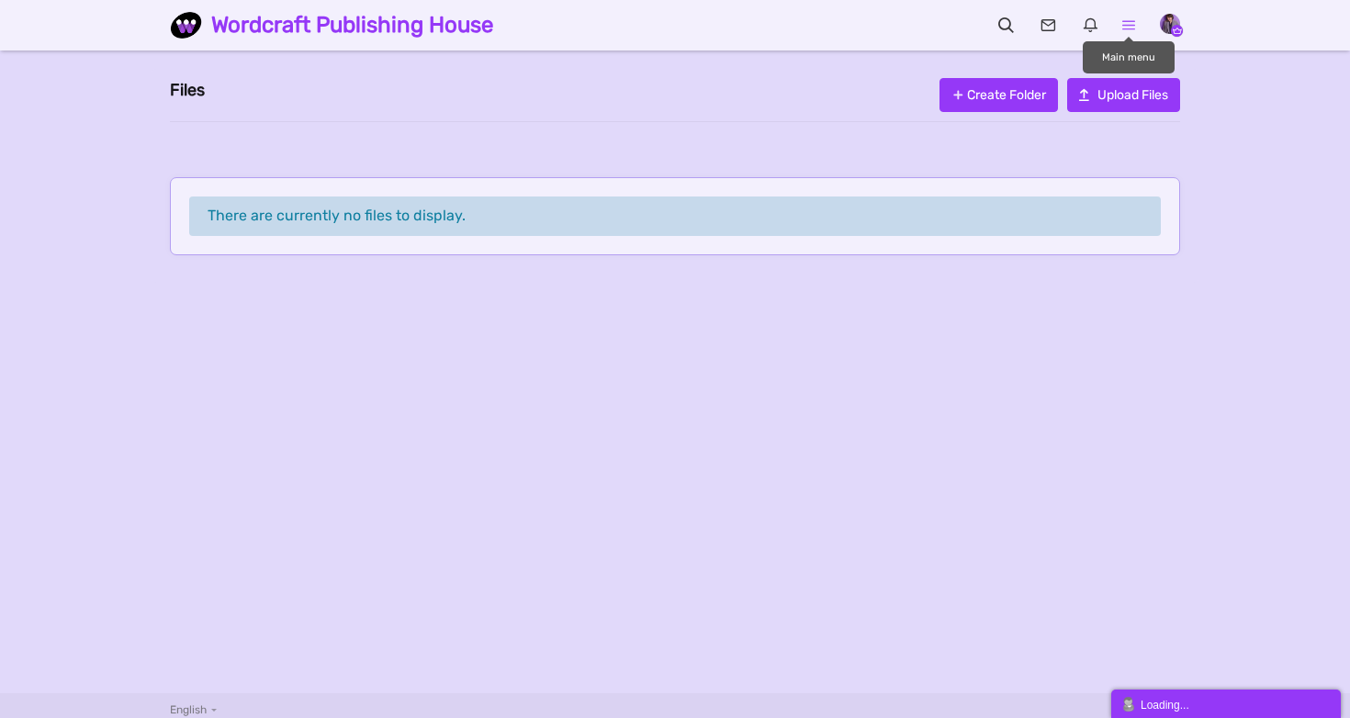
click at [1131, 18] on icon at bounding box center [1129, 25] width 38 height 18
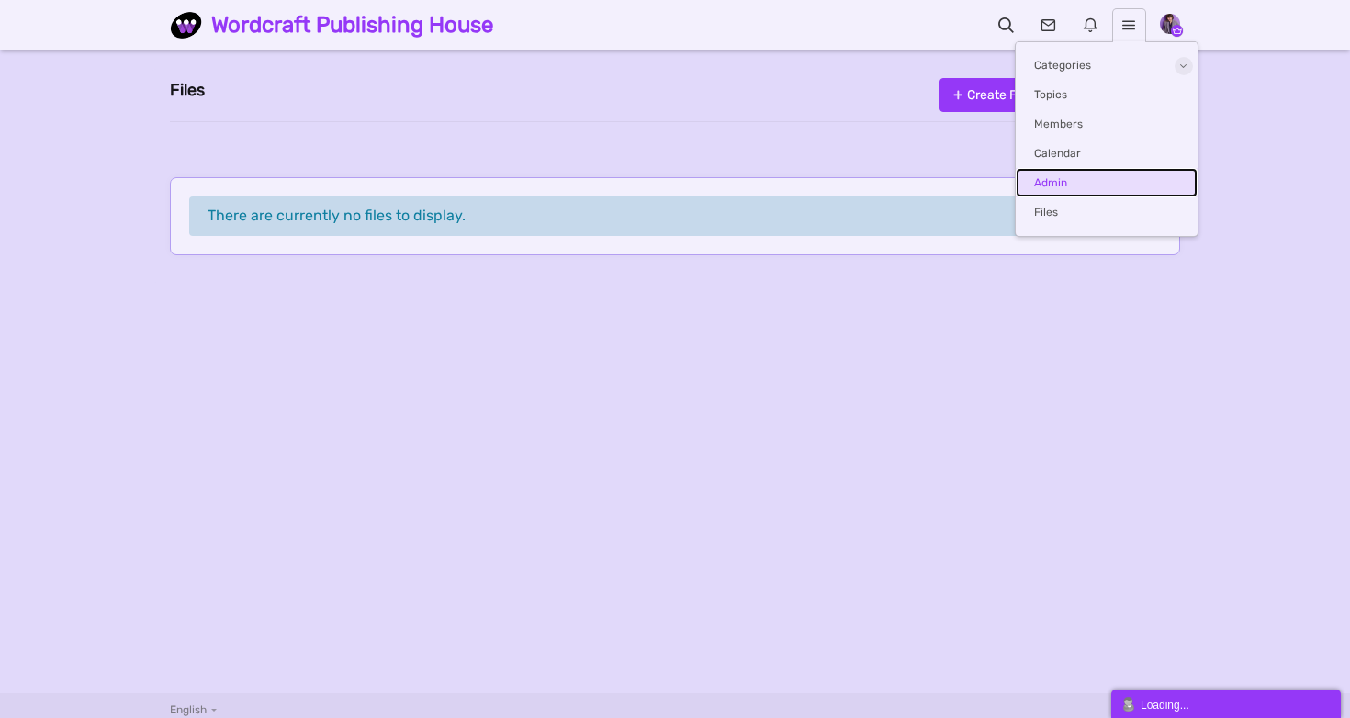
click at [1070, 177] on link "Admin" at bounding box center [1106, 182] width 182 height 29
click at [664, 108] on div "Files Upload Files Create Folder" at bounding box center [675, 95] width 1010 height 53
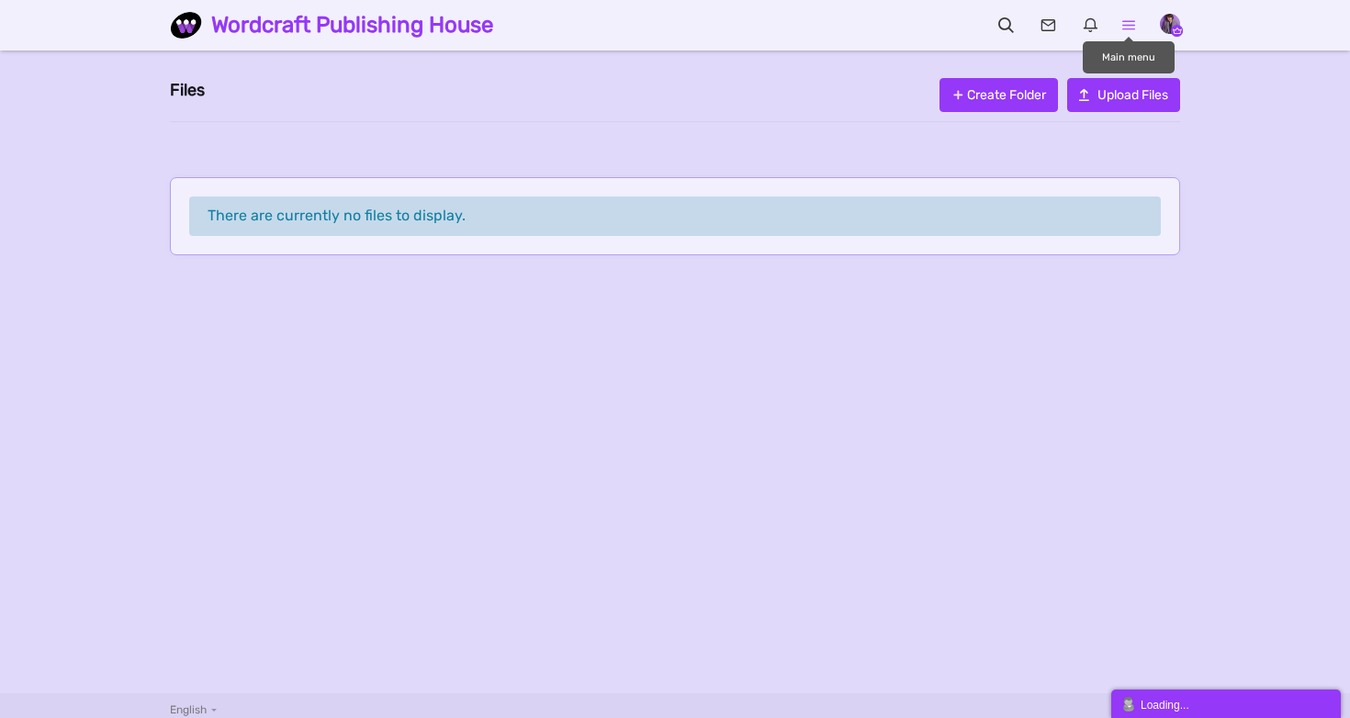
click at [1130, 28] on icon at bounding box center [1129, 25] width 38 height 18
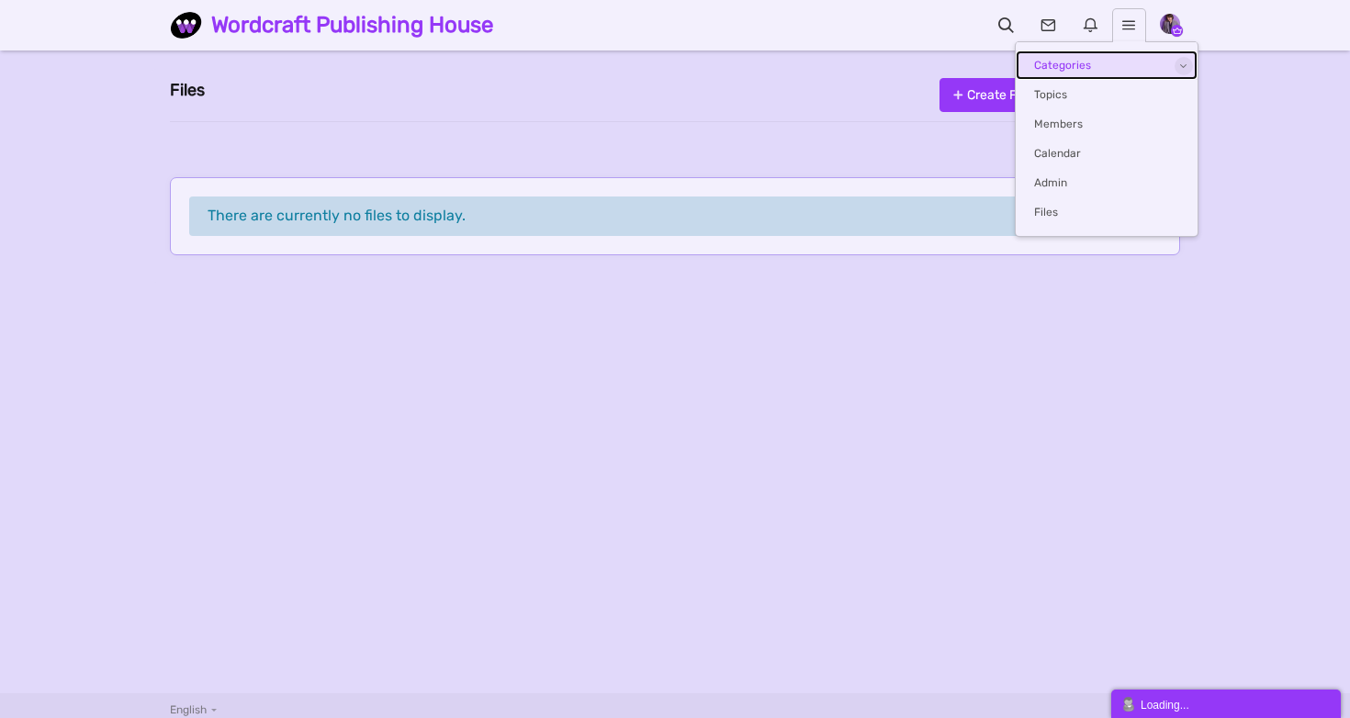
click at [1105, 73] on link "Categories" at bounding box center [1106, 64] width 182 height 29
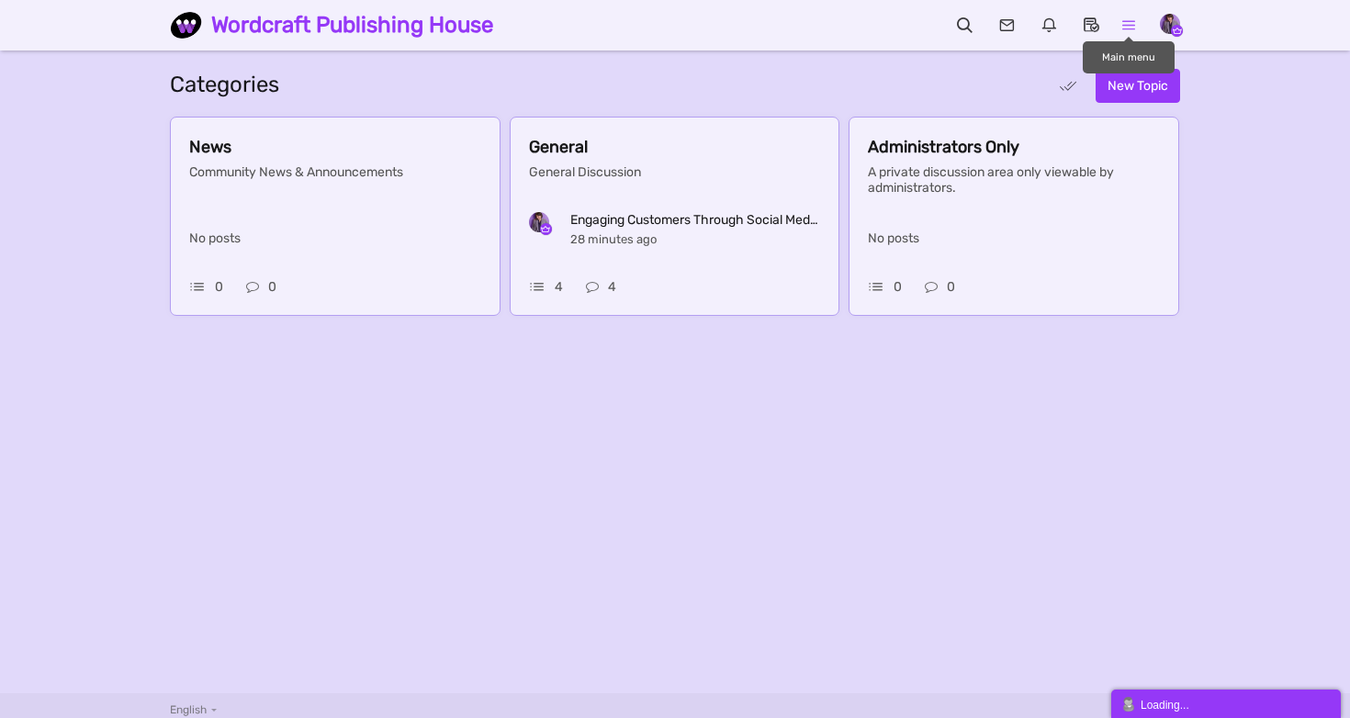
click at [1135, 25] on icon at bounding box center [1129, 25] width 38 height 18
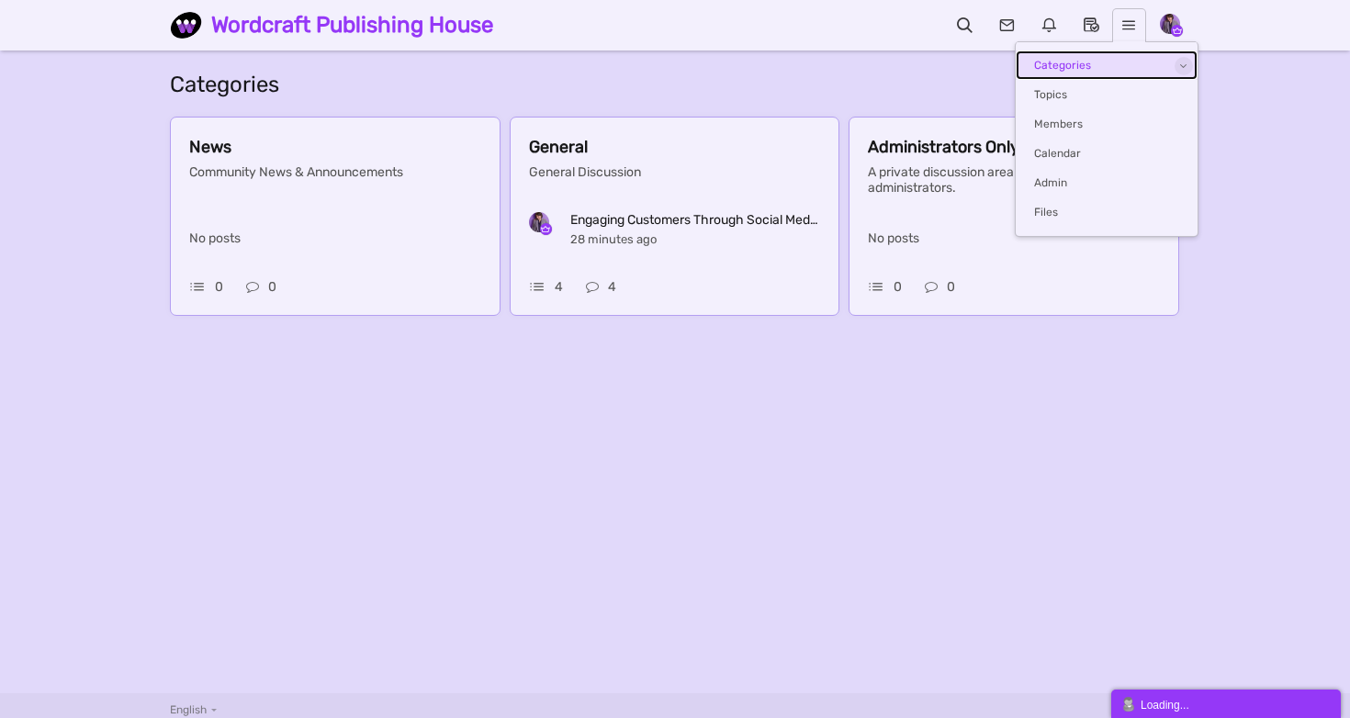
click at [1180, 56] on link "Categories" at bounding box center [1106, 64] width 182 height 29
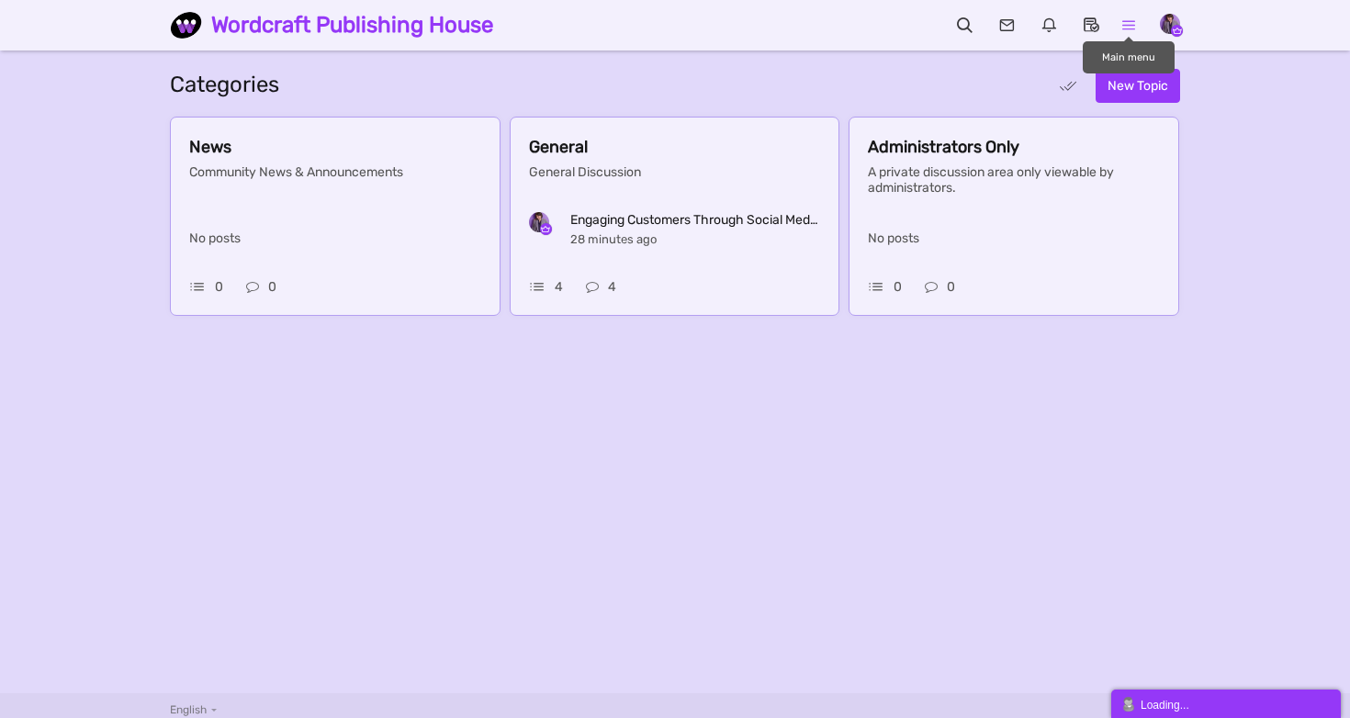
click at [1137, 28] on icon at bounding box center [1129, 25] width 38 height 18
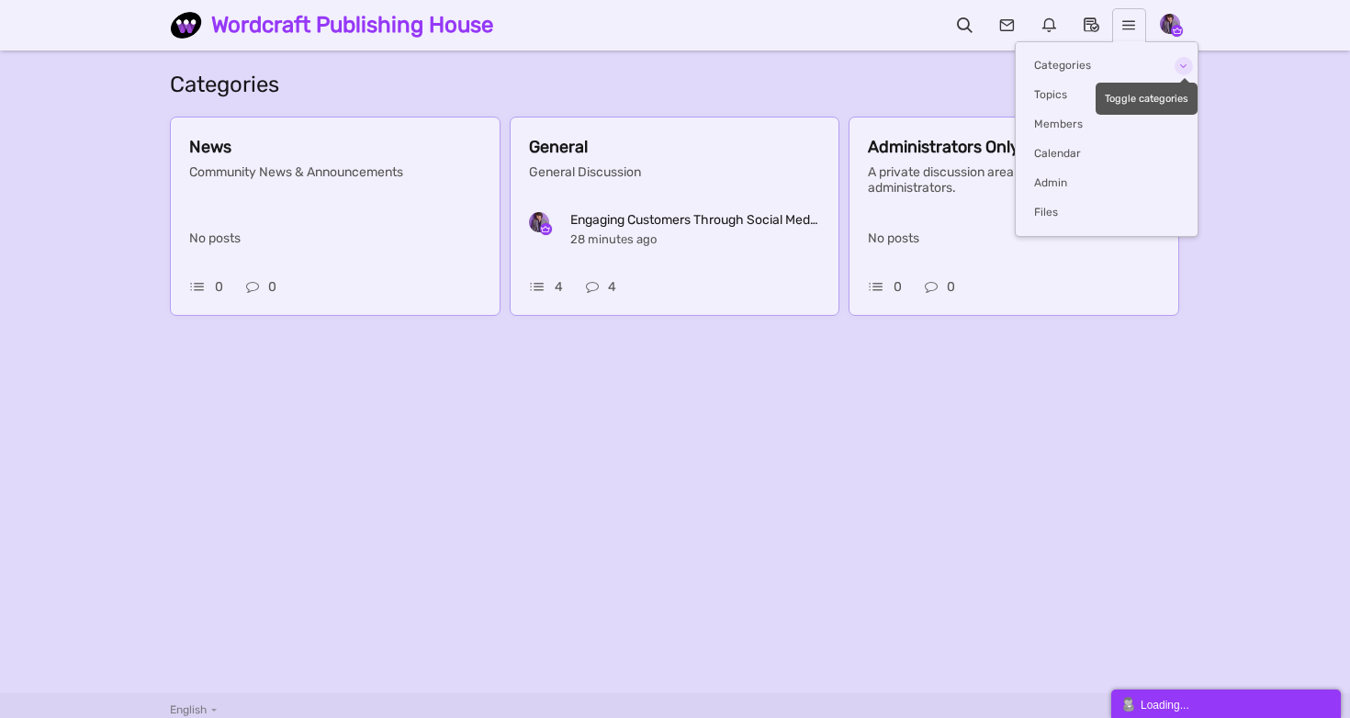
click at [1184, 60] on link at bounding box center [1183, 66] width 18 height 18
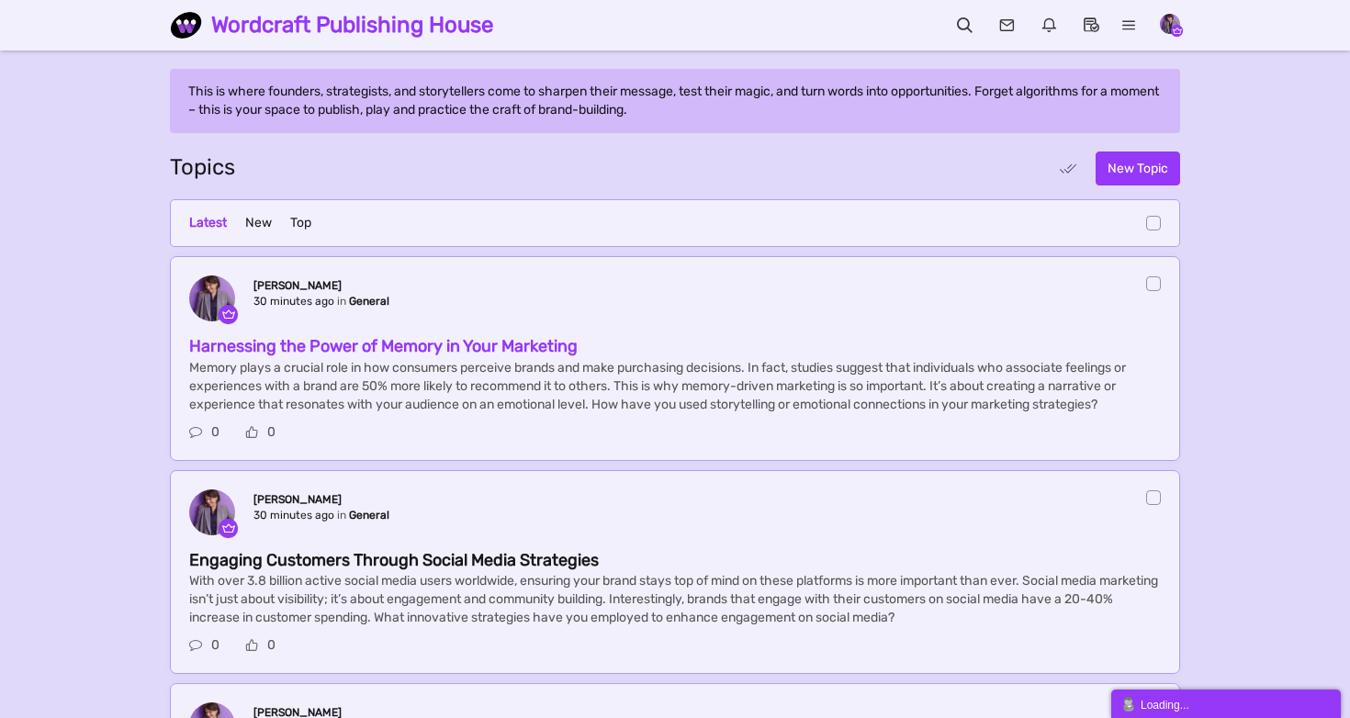
click at [407, 356] on span "Harnessing the Power of Memory in Your Marketing" at bounding box center [383, 346] width 388 height 20
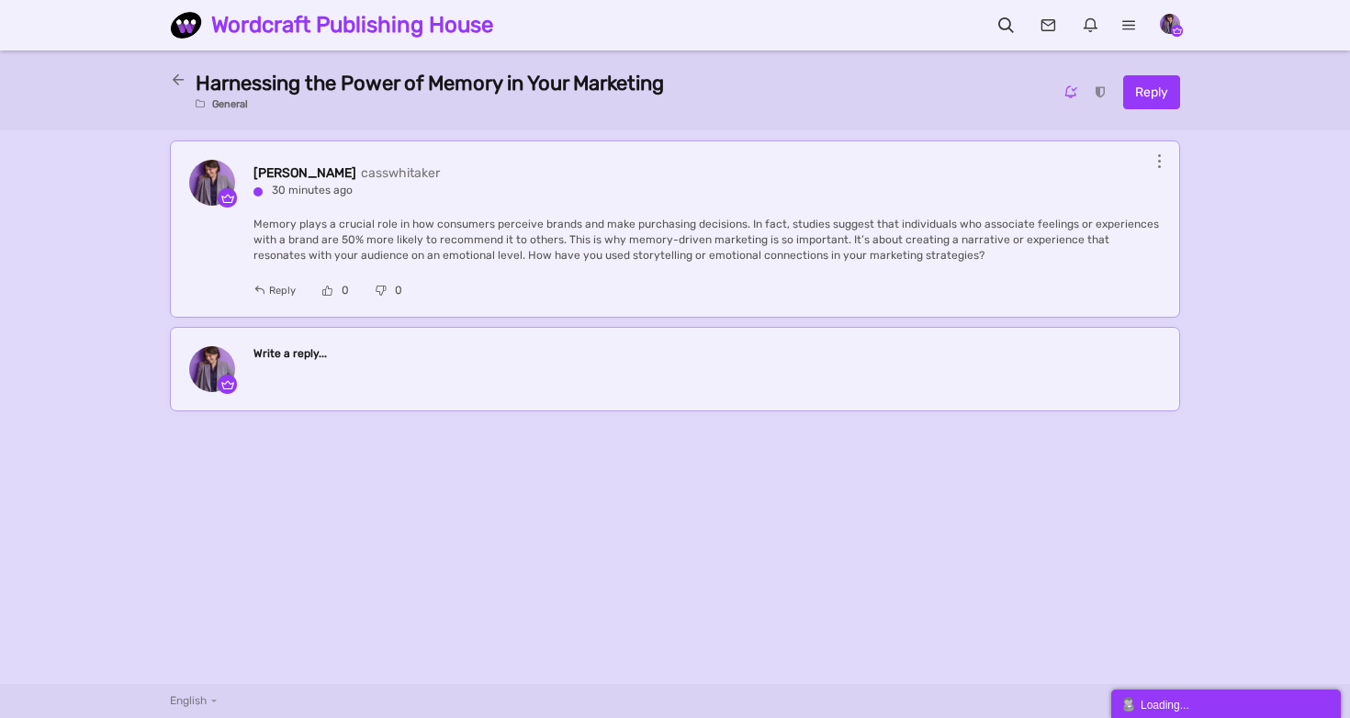
scroll to position [3, 0]
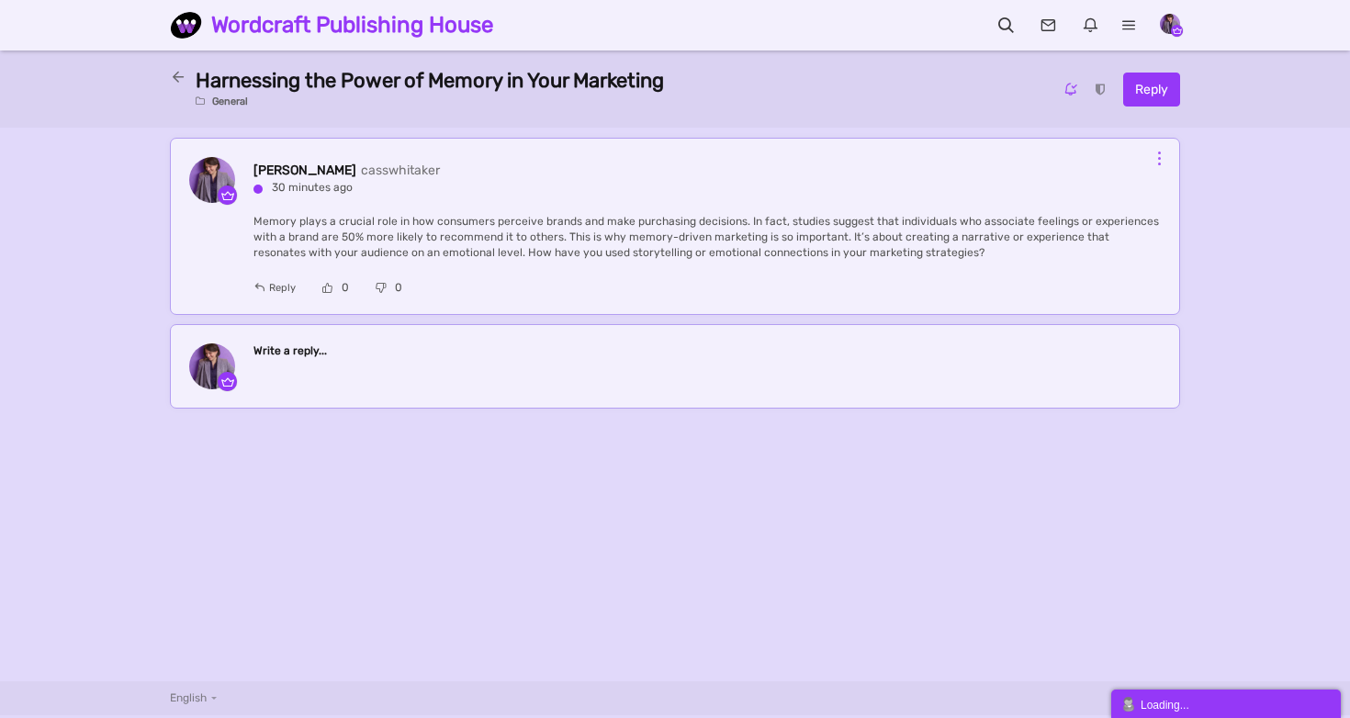
click at [1158, 160] on icon at bounding box center [1159, 158] width 3 height 13
click at [1171, 290] on icon at bounding box center [1160, 298] width 31 height 26
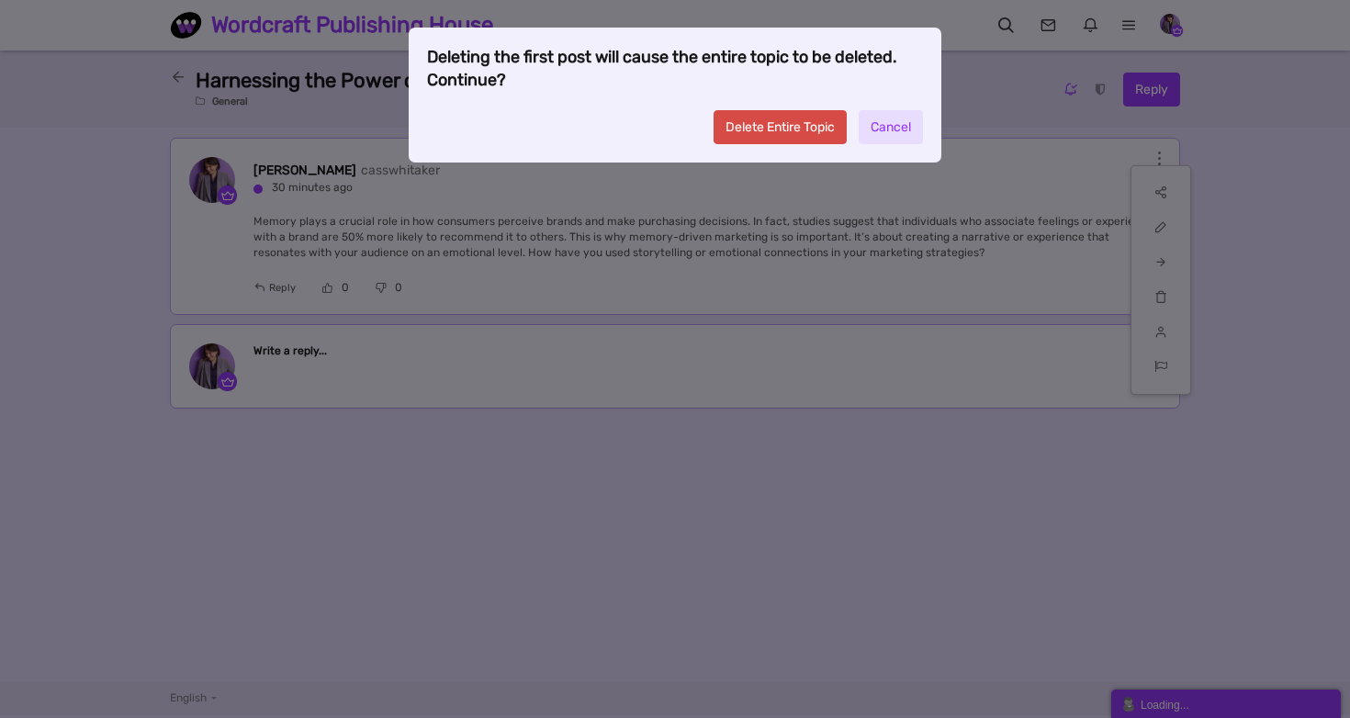
click at [775, 132] on link "Delete Entire Topic" at bounding box center [779, 127] width 133 height 34
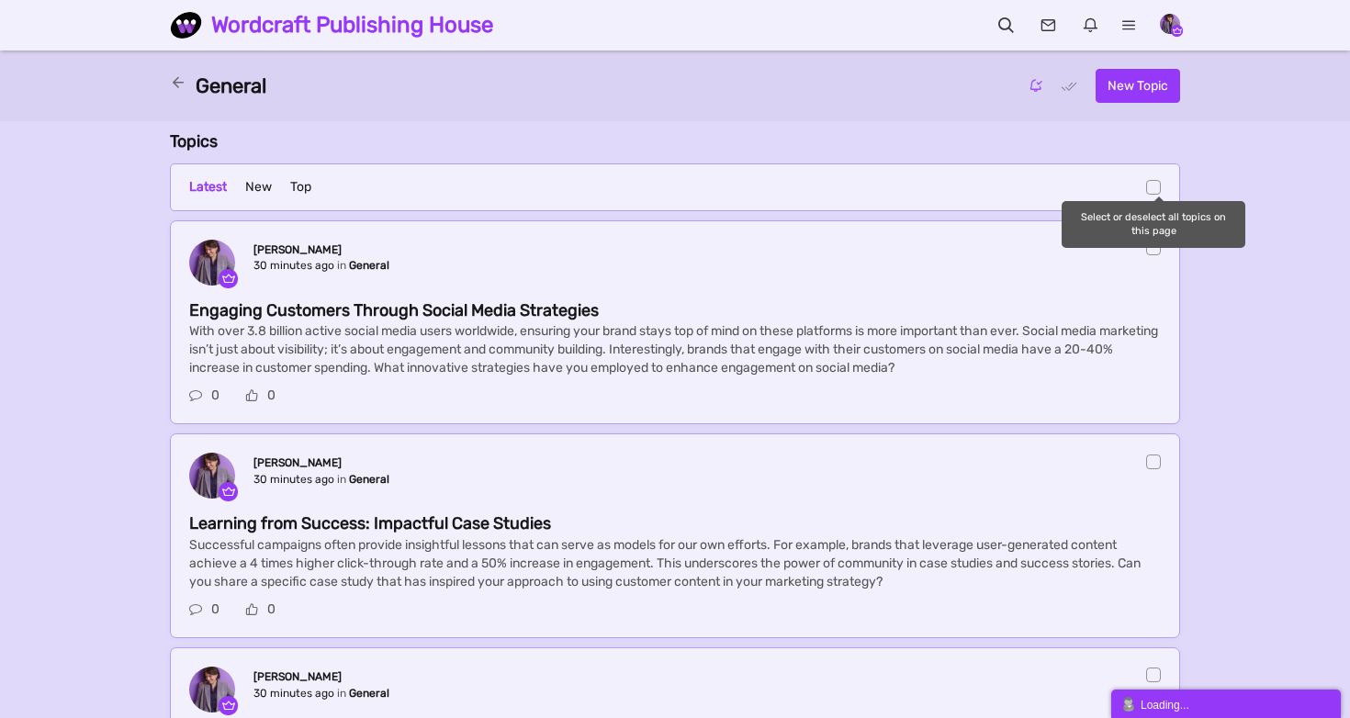
click at [1156, 190] on span at bounding box center [1153, 187] width 15 height 15
click at [0, 0] on input "checkbox" at bounding box center [0, 0] width 0 height 0
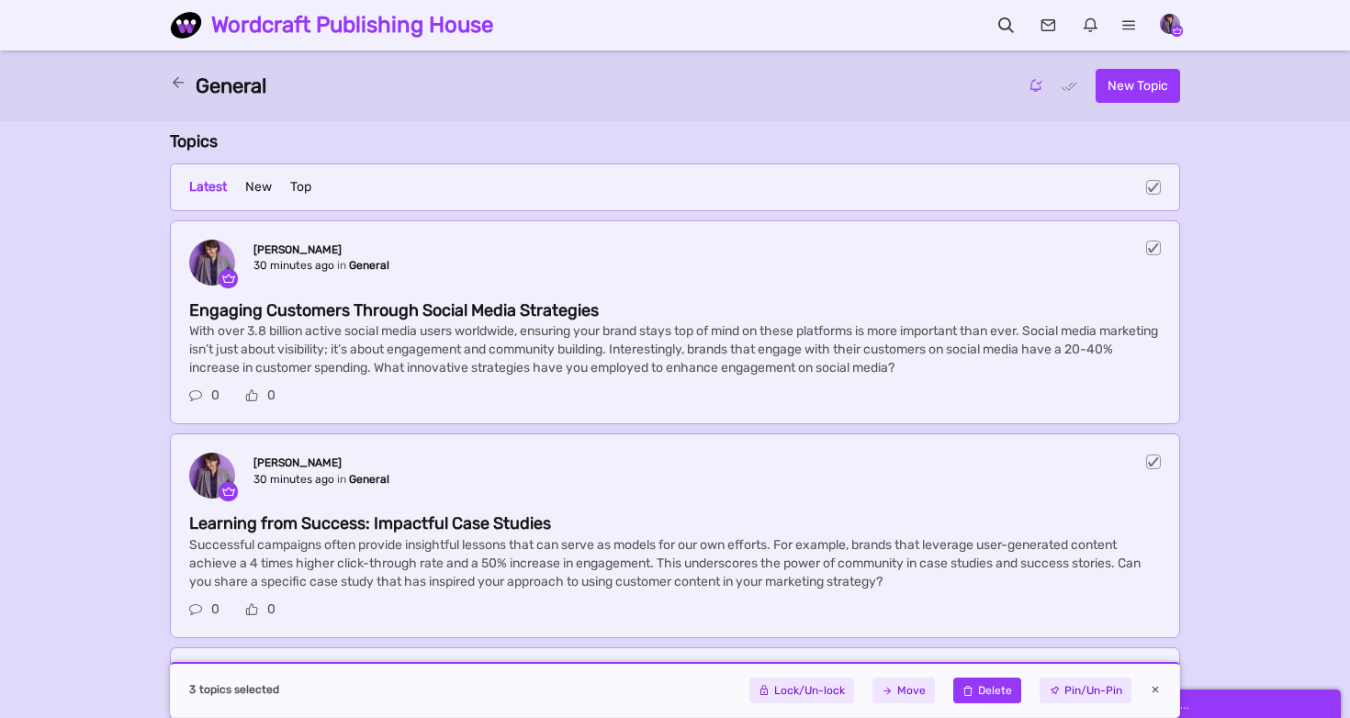
click at [990, 684] on link at bounding box center [987, 691] width 68 height 26
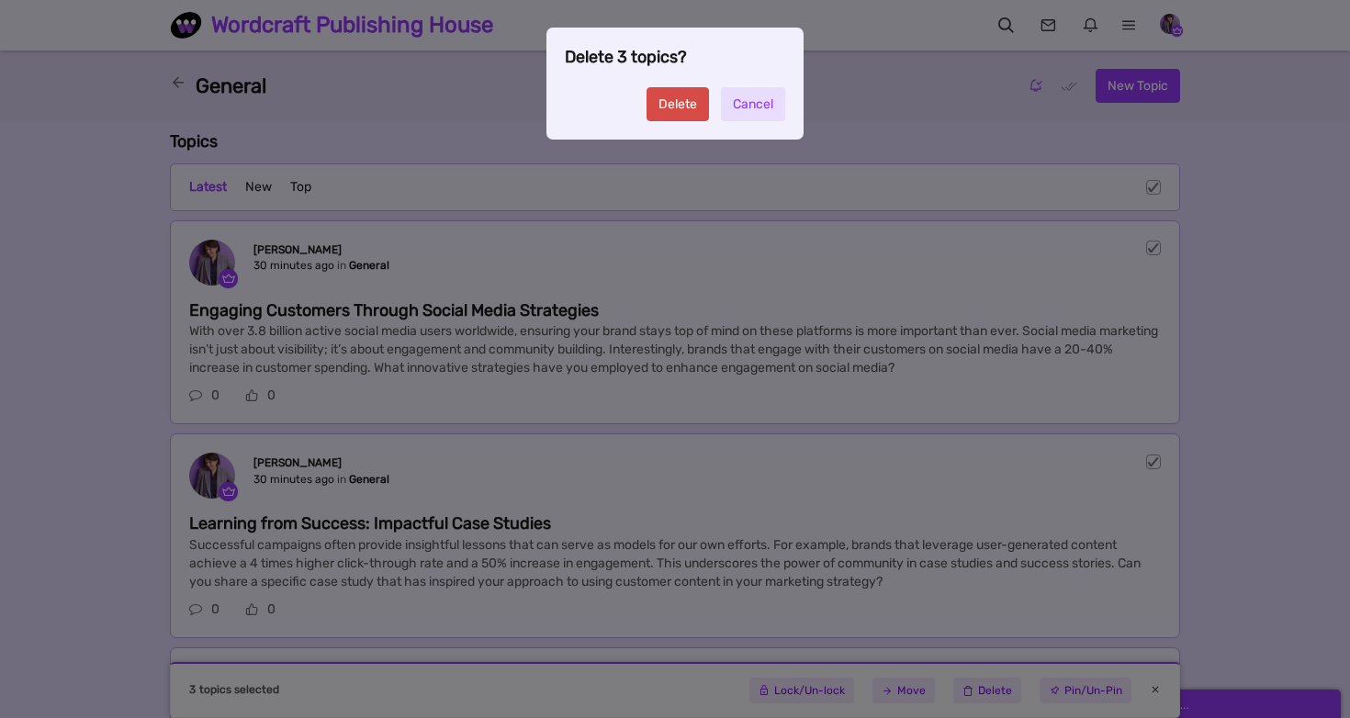
click at [675, 107] on link "Delete" at bounding box center [677, 104] width 62 height 34
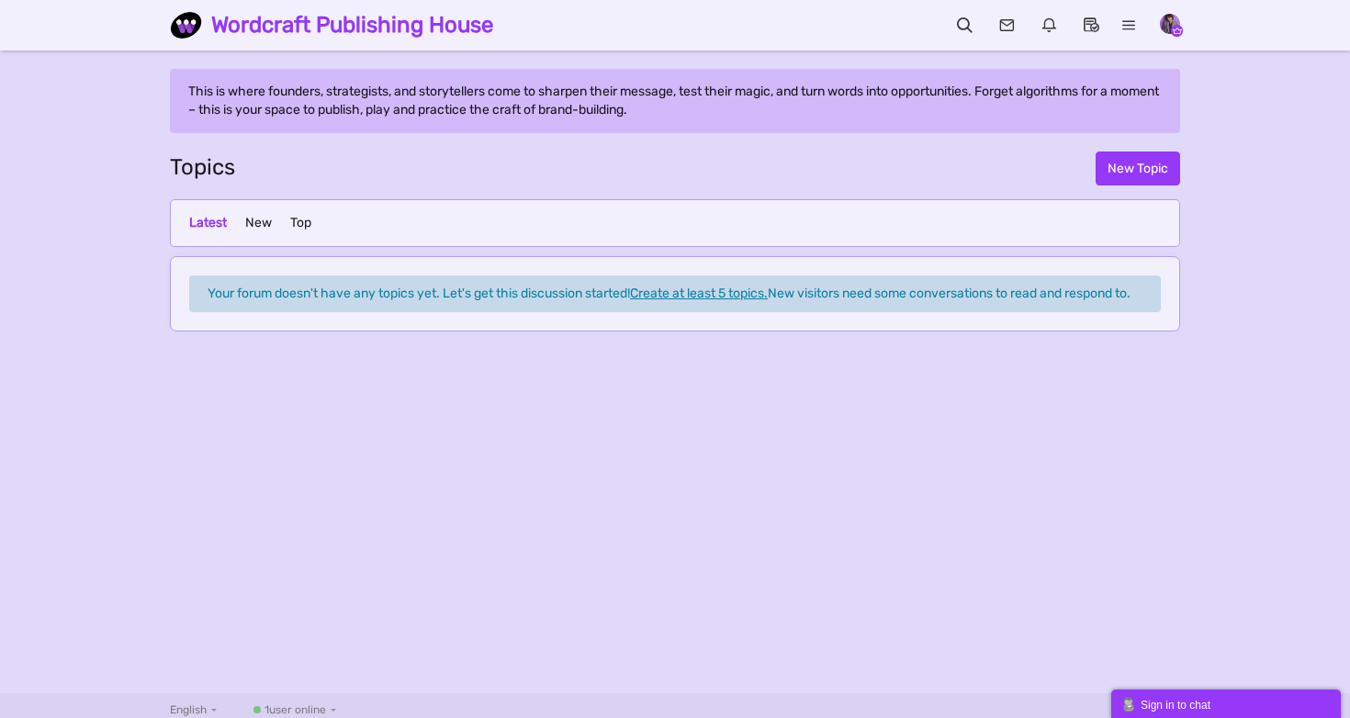
click at [25, 86] on div "Messages are turned off. Enable them to send or receive messages. Enable Messag…" at bounding box center [675, 372] width 1350 height 606
click at [1125, 20] on icon at bounding box center [1129, 25] width 38 height 18
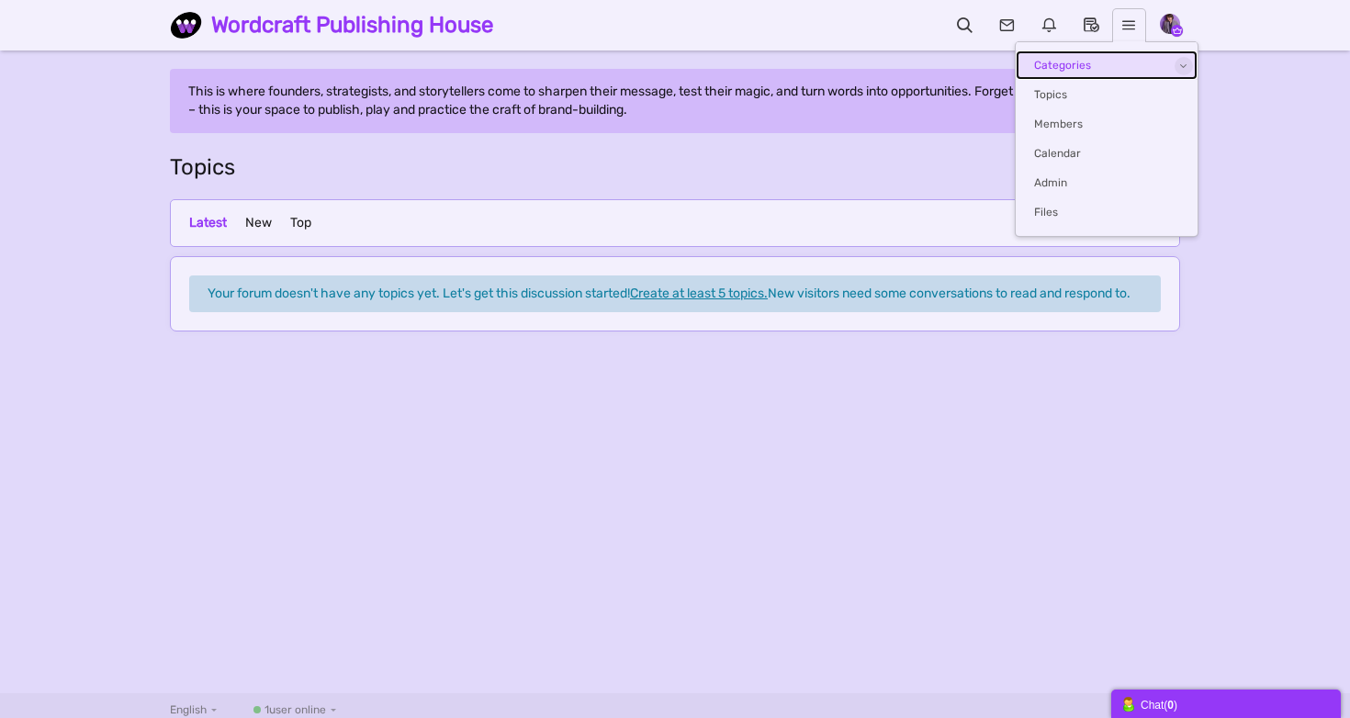
click at [1108, 62] on link "Categories" at bounding box center [1106, 64] width 182 height 29
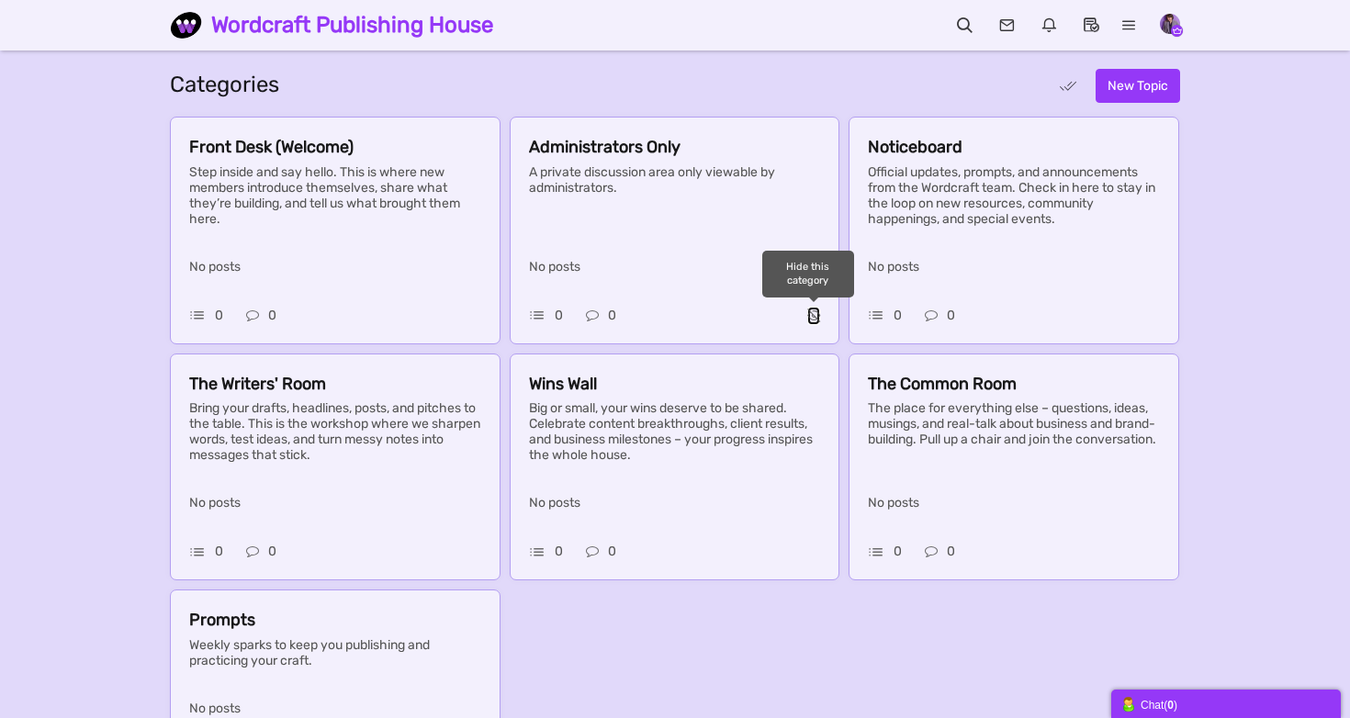
click at [814, 316] on icon at bounding box center [813, 316] width 13 height 16
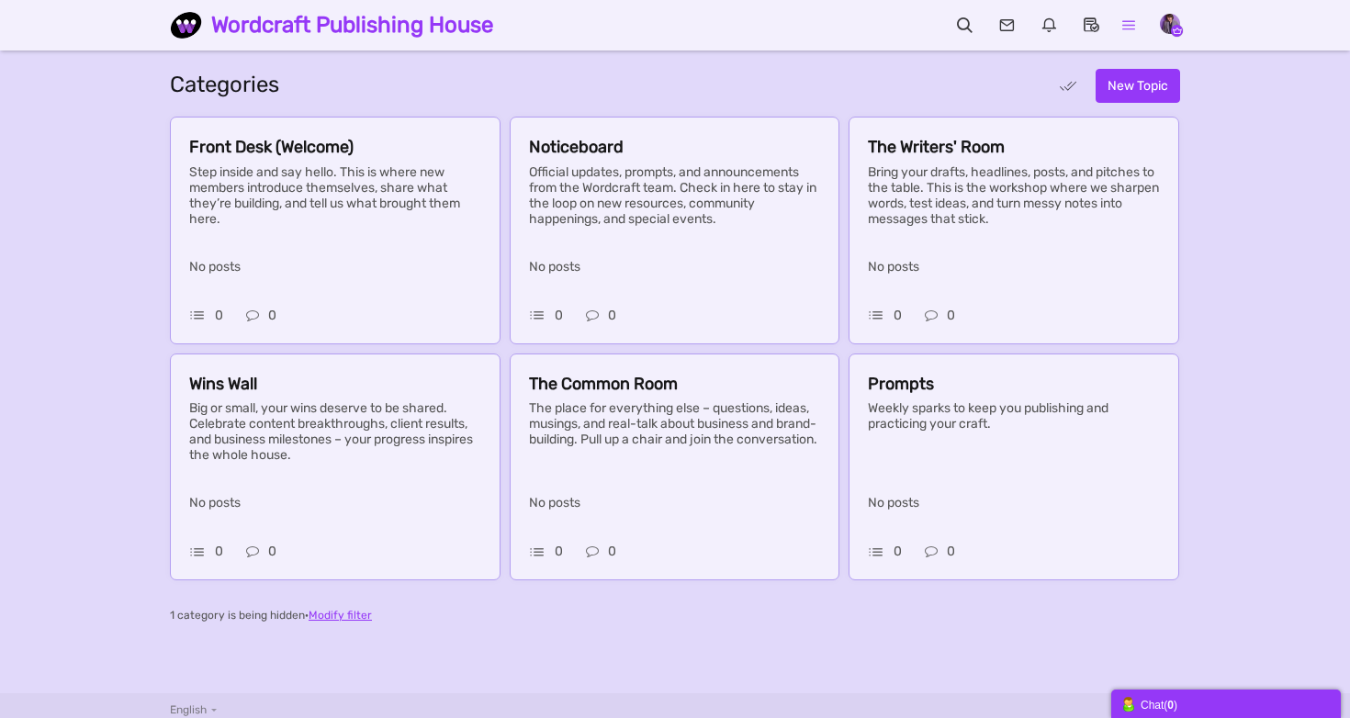
click at [1134, 15] on link "Main menu" at bounding box center [1129, 25] width 38 height 23
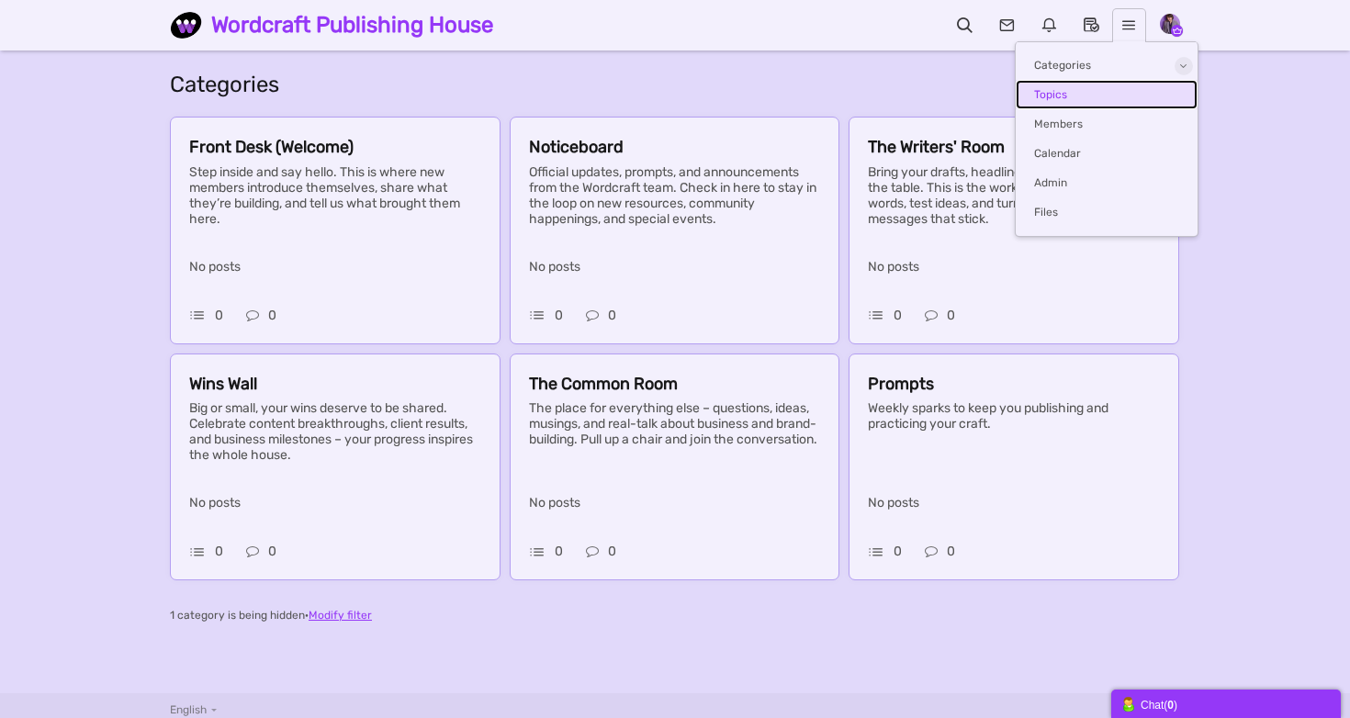
click at [1060, 88] on span "Topics" at bounding box center [1050, 94] width 33 height 13
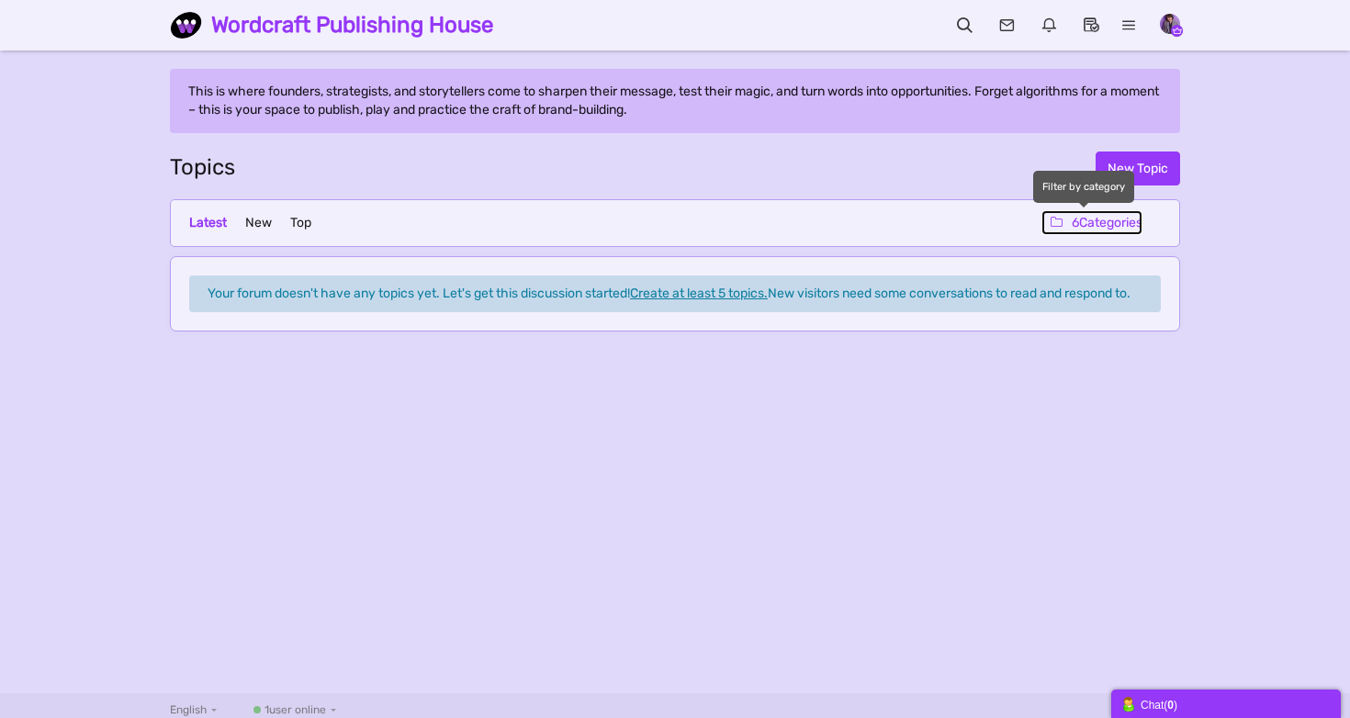
click at [1090, 219] on span "Categories" at bounding box center [1110, 223] width 63 height 16
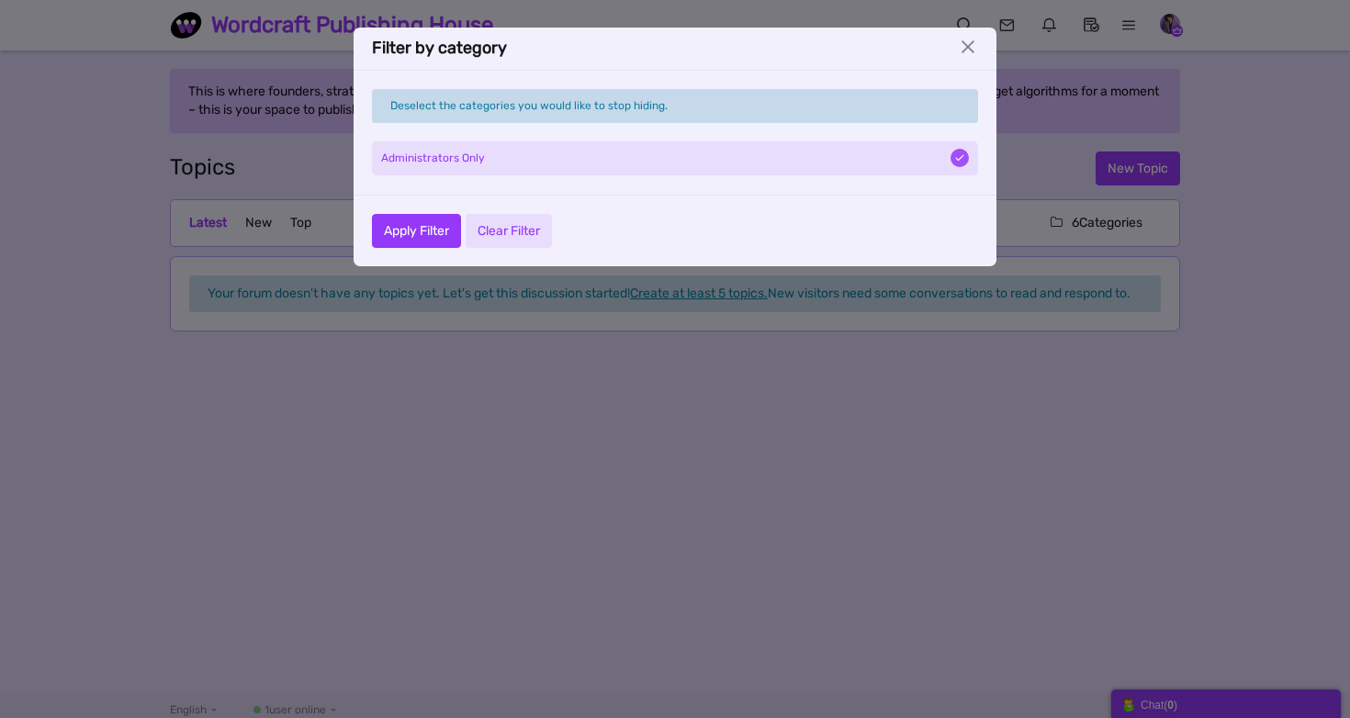
click at [919, 145] on li "Administrators Only" at bounding box center [675, 158] width 606 height 34
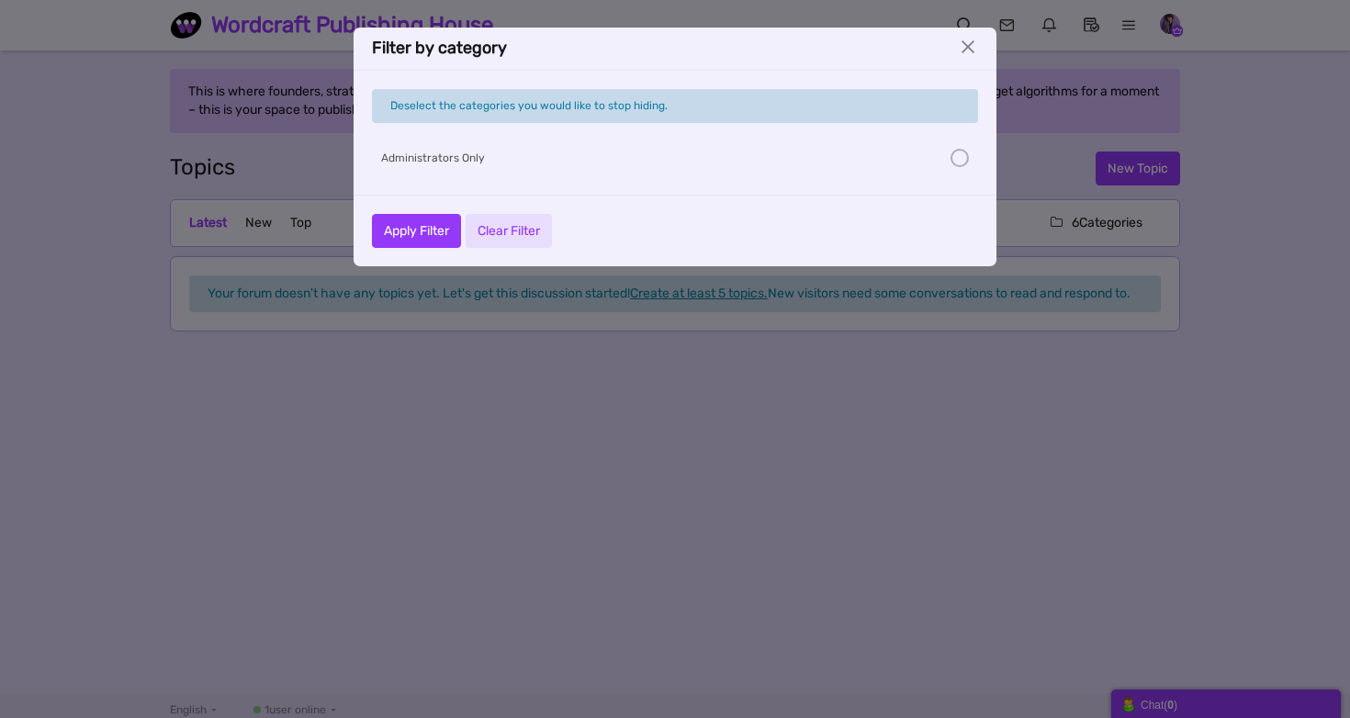
click at [919, 145] on li "Administrators Only" at bounding box center [675, 158] width 606 height 34
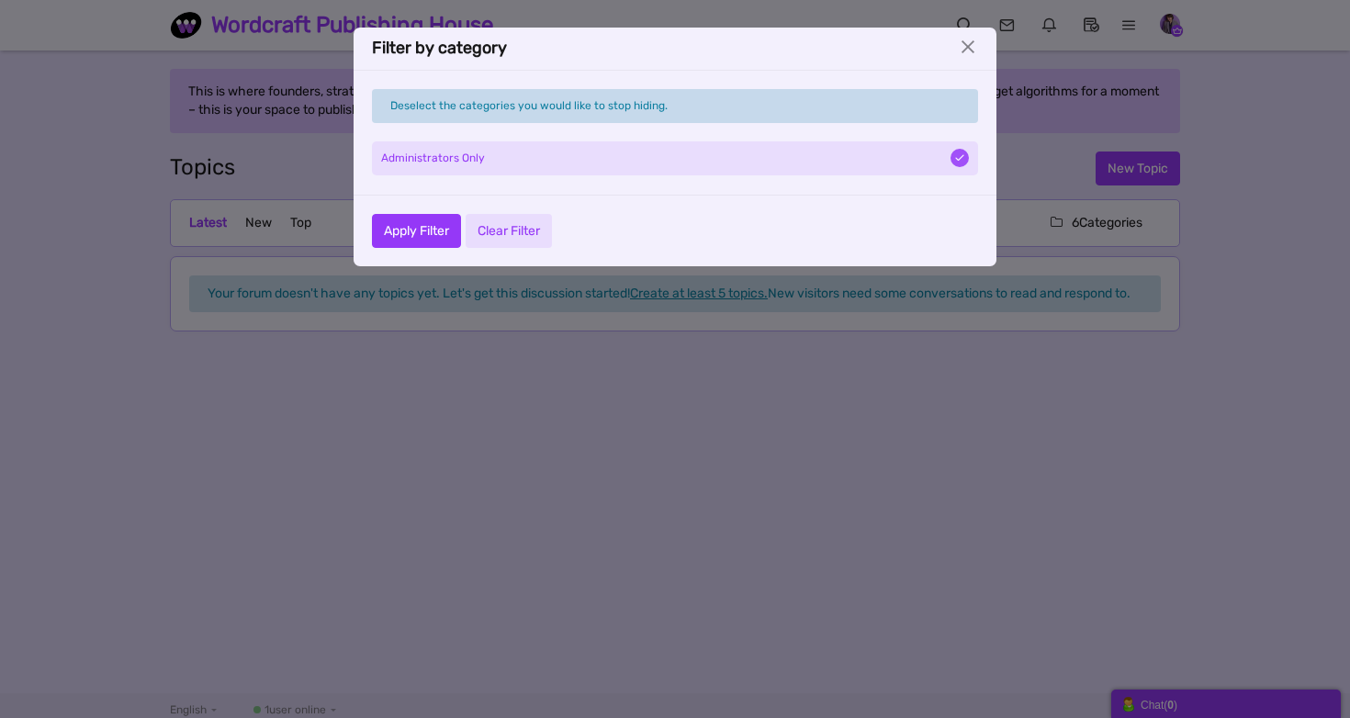
click at [919, 145] on li "Administrators Only" at bounding box center [675, 158] width 606 height 34
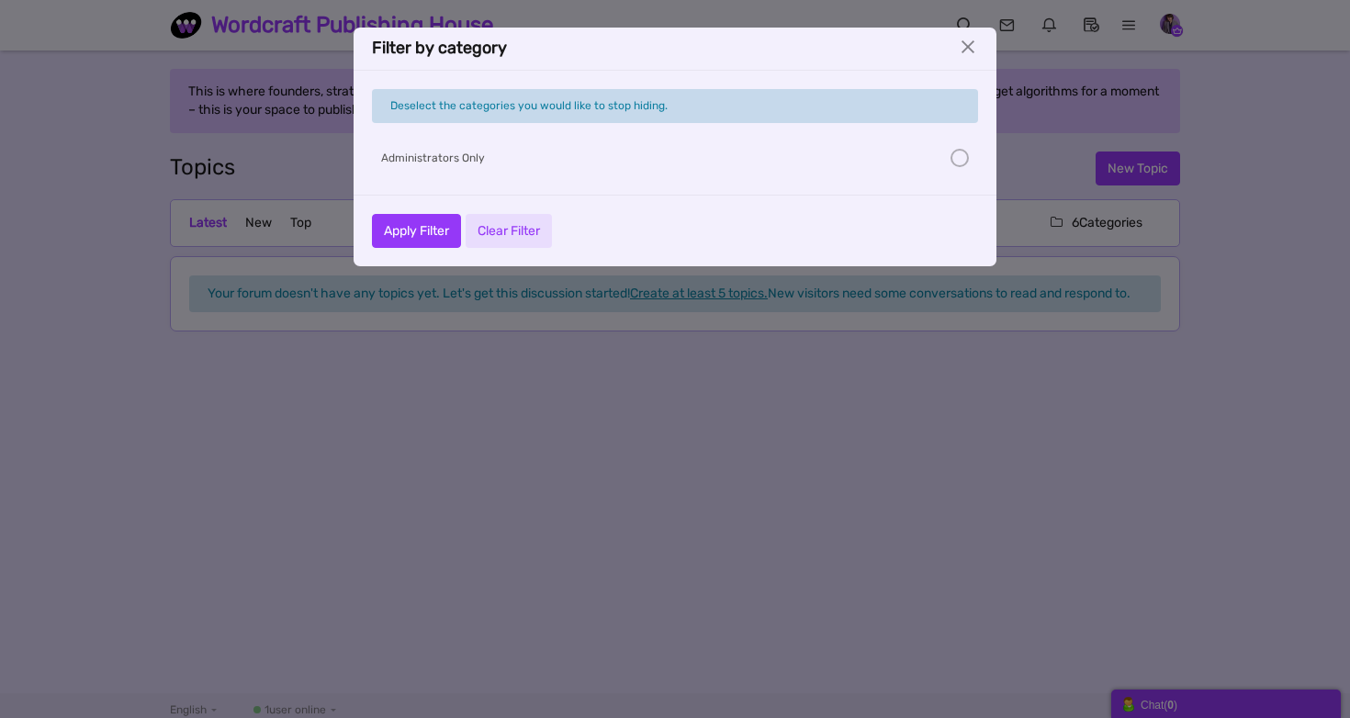
click at [919, 145] on li "Administrators Only" at bounding box center [675, 158] width 606 height 34
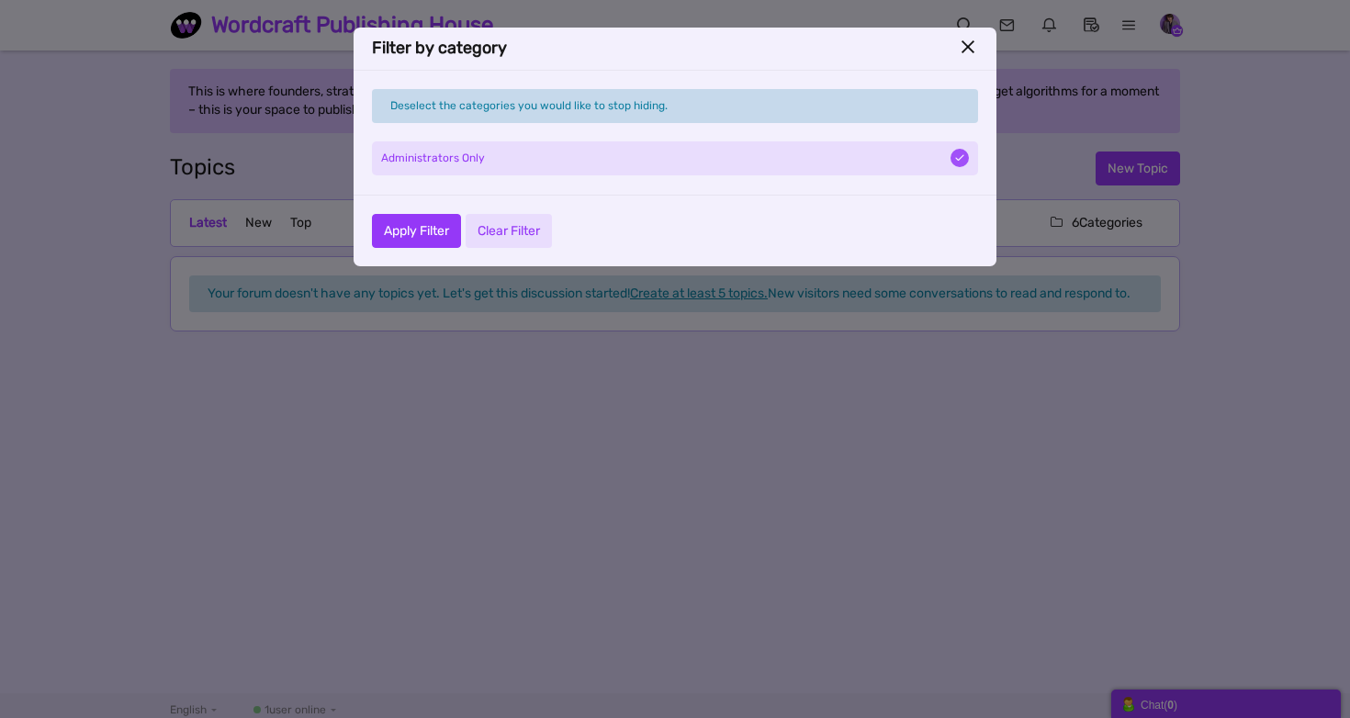
click at [965, 48] on button "×" at bounding box center [968, 47] width 20 height 20
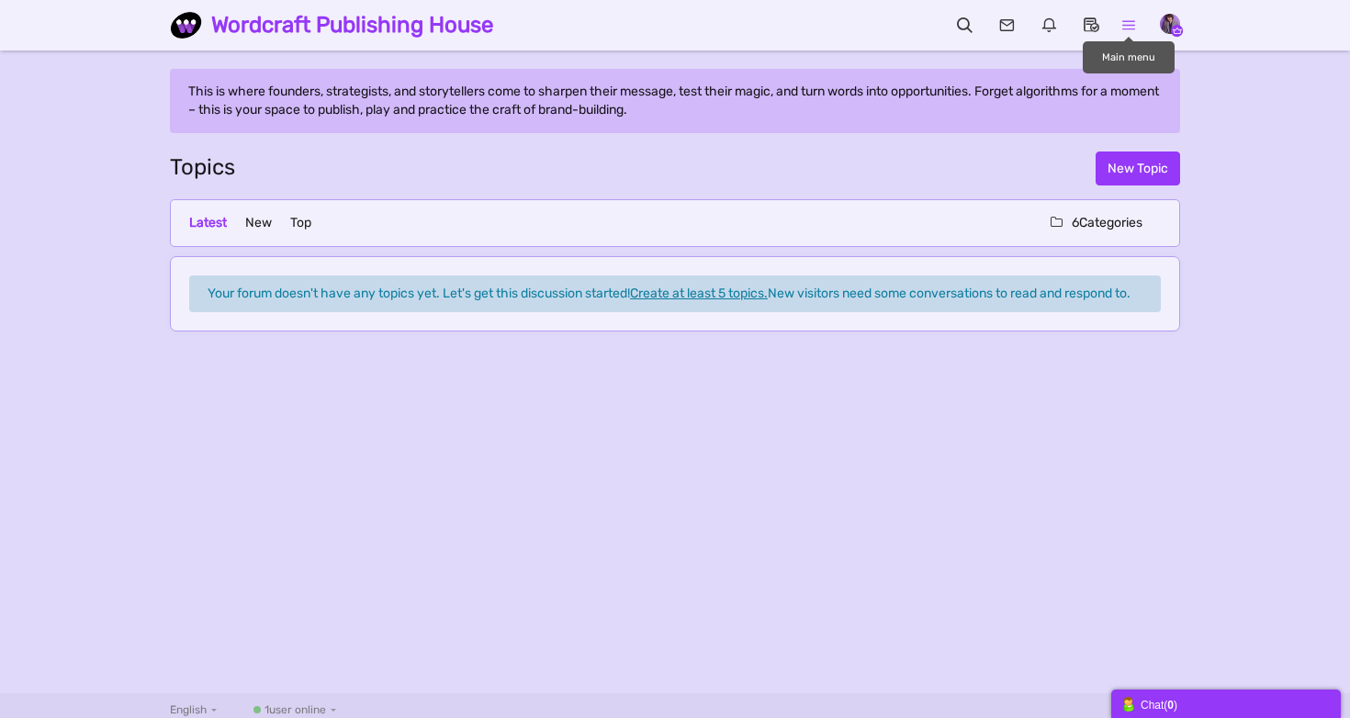
click at [1125, 24] on icon at bounding box center [1129, 25] width 38 height 18
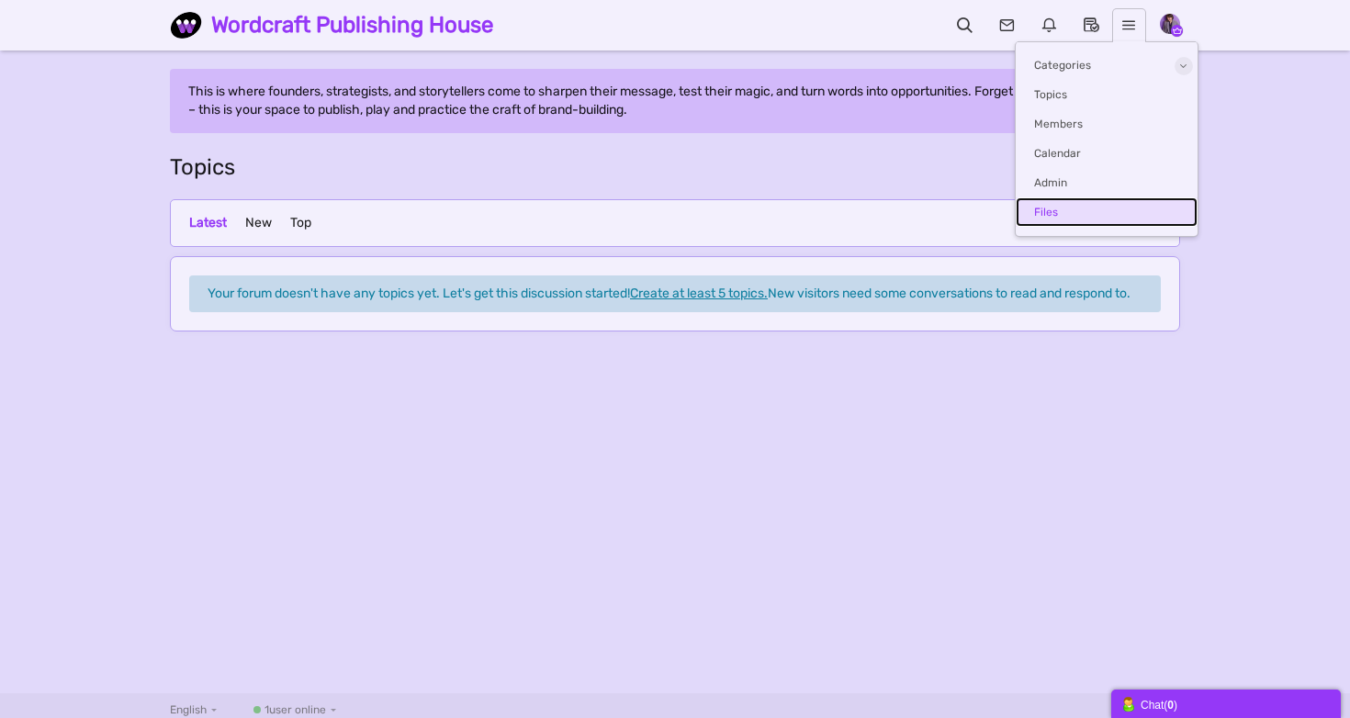
click at [1069, 202] on link "Files" at bounding box center [1106, 211] width 182 height 29
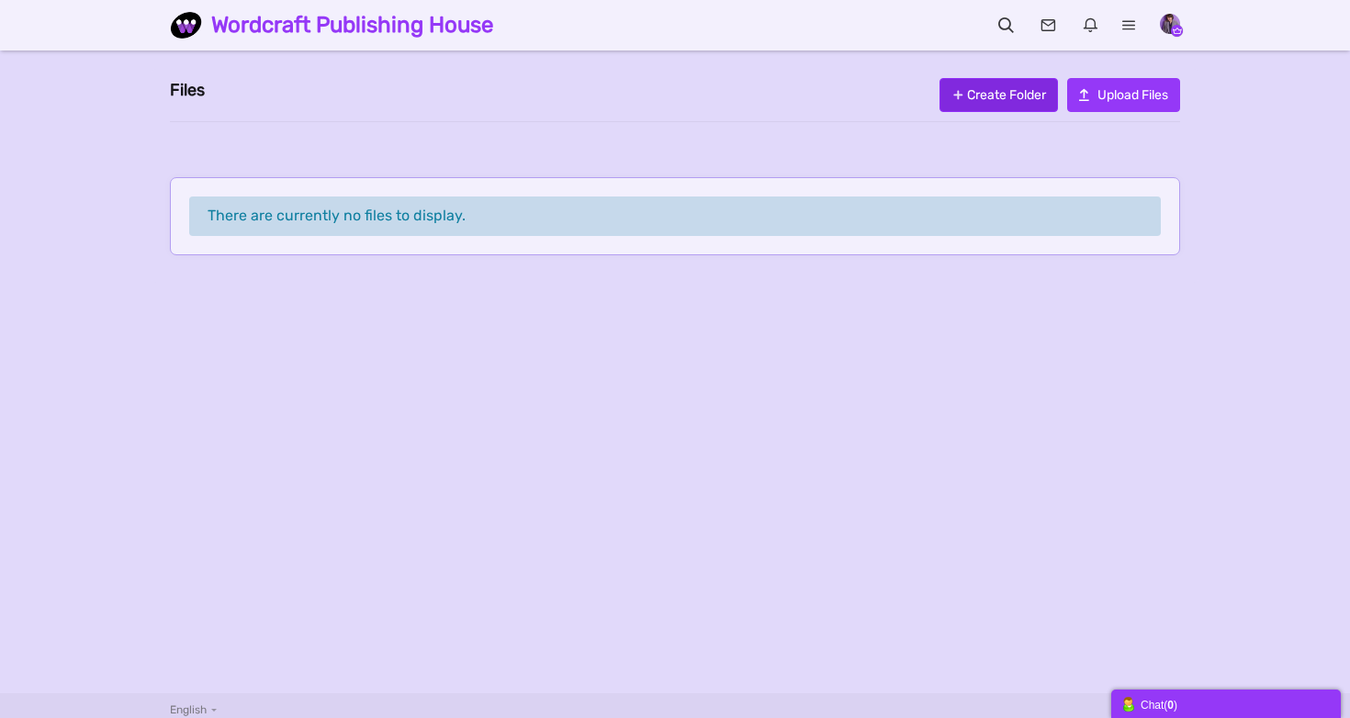
click at [1014, 99] on span "Create Folder" at bounding box center [1006, 95] width 79 height 16
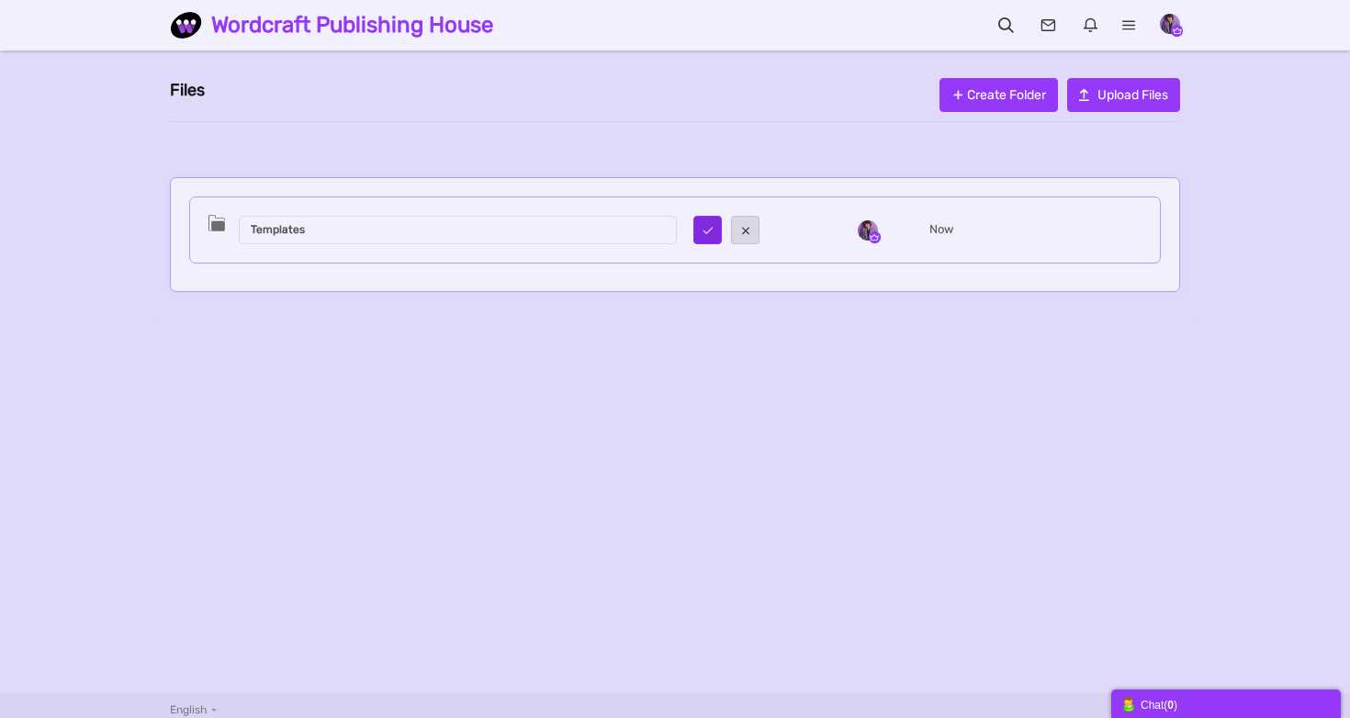
type input "Templates"
click at [701, 221] on button "submit" at bounding box center [707, 230] width 28 height 28
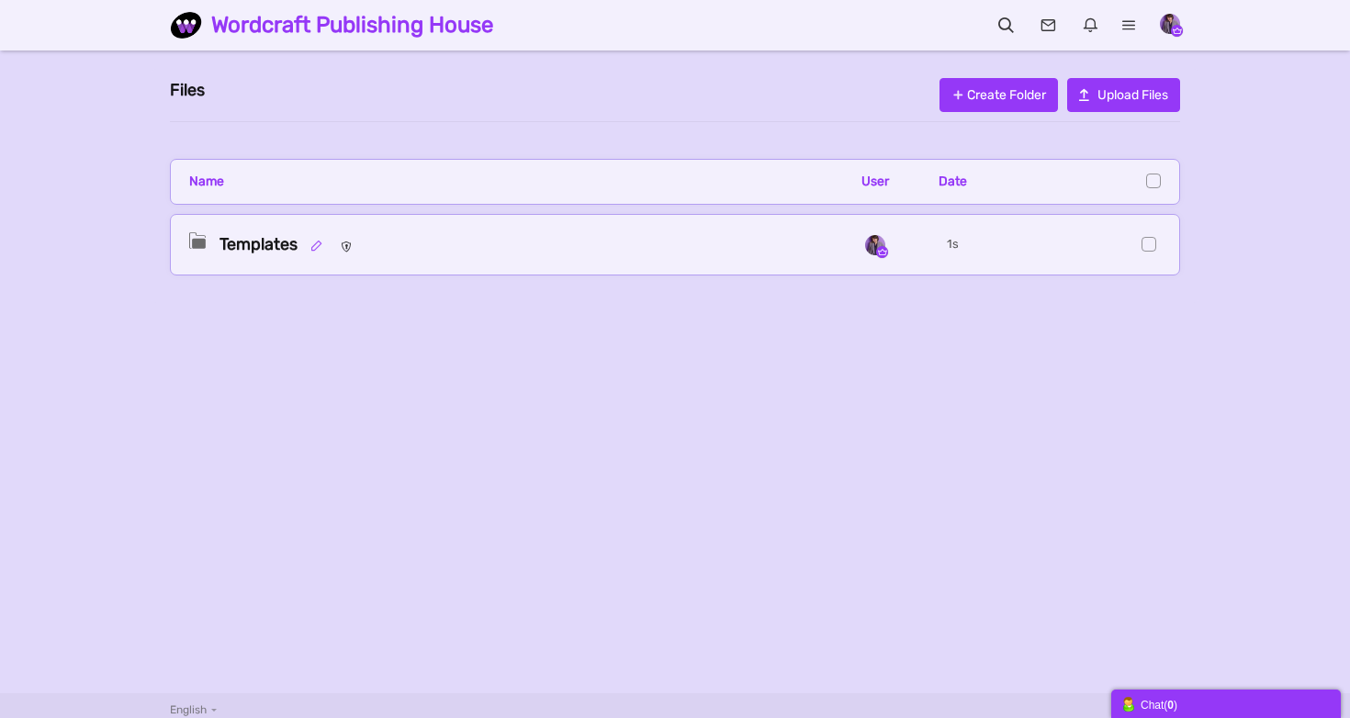
click at [317, 246] on small at bounding box center [316, 246] width 31 height 13
click at [283, 326] on div "Messages are turned off. Enable them to send or receive messages. Enable Messag…" at bounding box center [675, 372] width 1350 height 606
click at [746, 249] on icon "button" at bounding box center [752, 249] width 13 height 16
click at [346, 247] on icon at bounding box center [348, 244] width 24 height 23
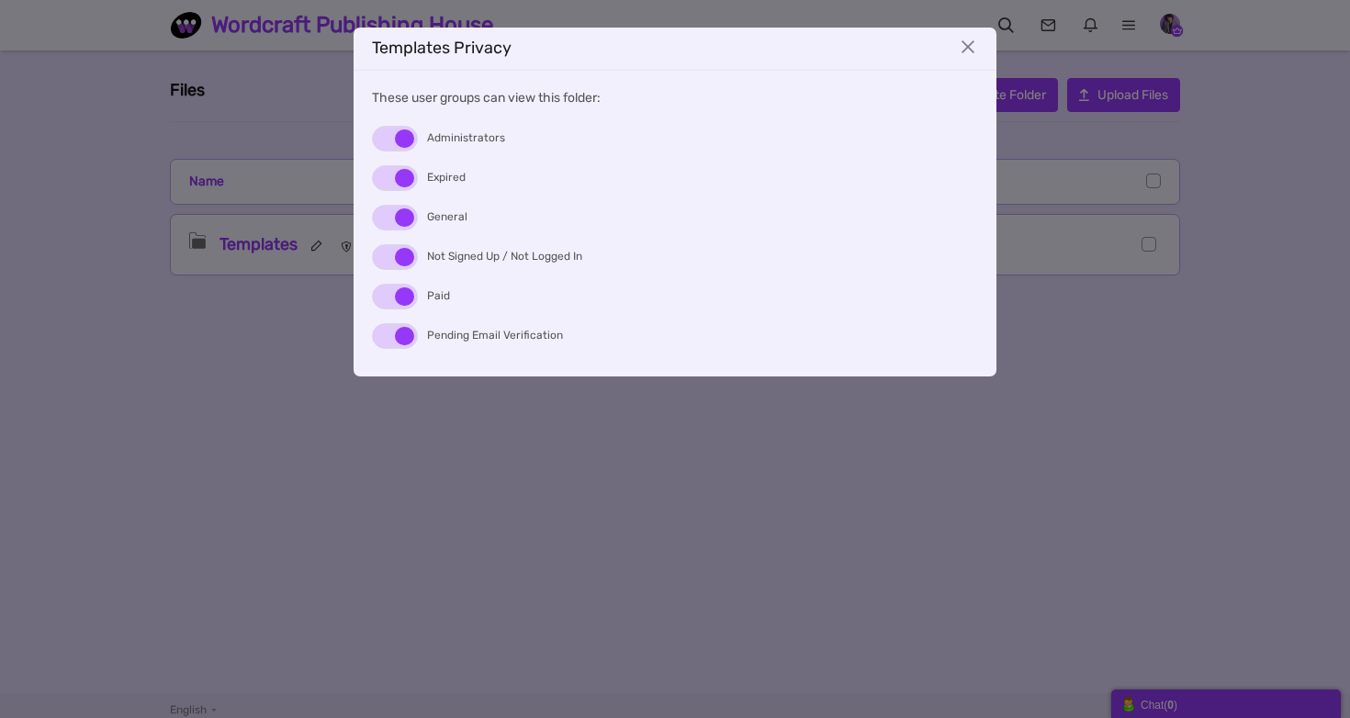
click at [400, 259] on span at bounding box center [404, 257] width 19 height 18
click at [0, 0] on input "checkbox" at bounding box center [0, 0] width 0 height 0
click at [409, 336] on label at bounding box center [395, 336] width 46 height 26
click at [0, 0] on input "checkbox" at bounding box center [0, 0] width 0 height 0
click at [400, 176] on span at bounding box center [404, 178] width 19 height 18
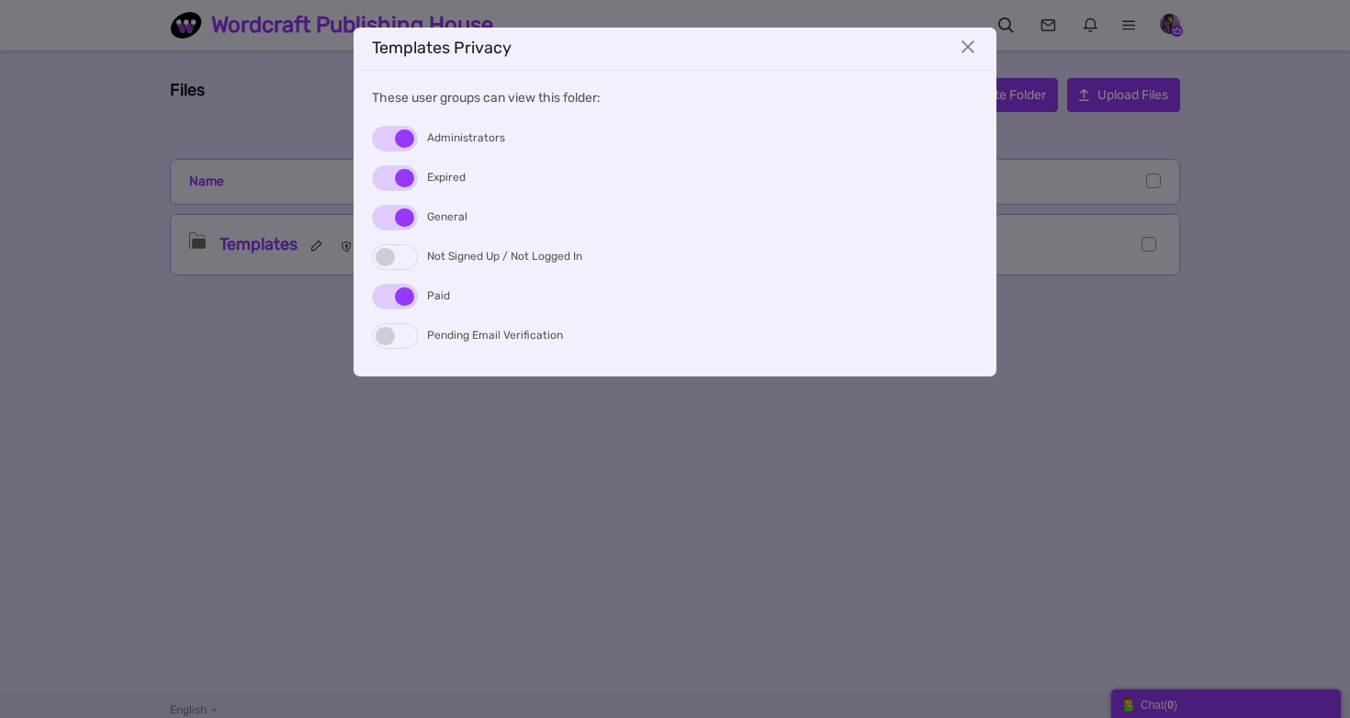
click at [0, 0] on input "checkbox" at bounding box center [0, 0] width 0 height 0
click at [958, 55] on button "×" at bounding box center [968, 47] width 20 height 20
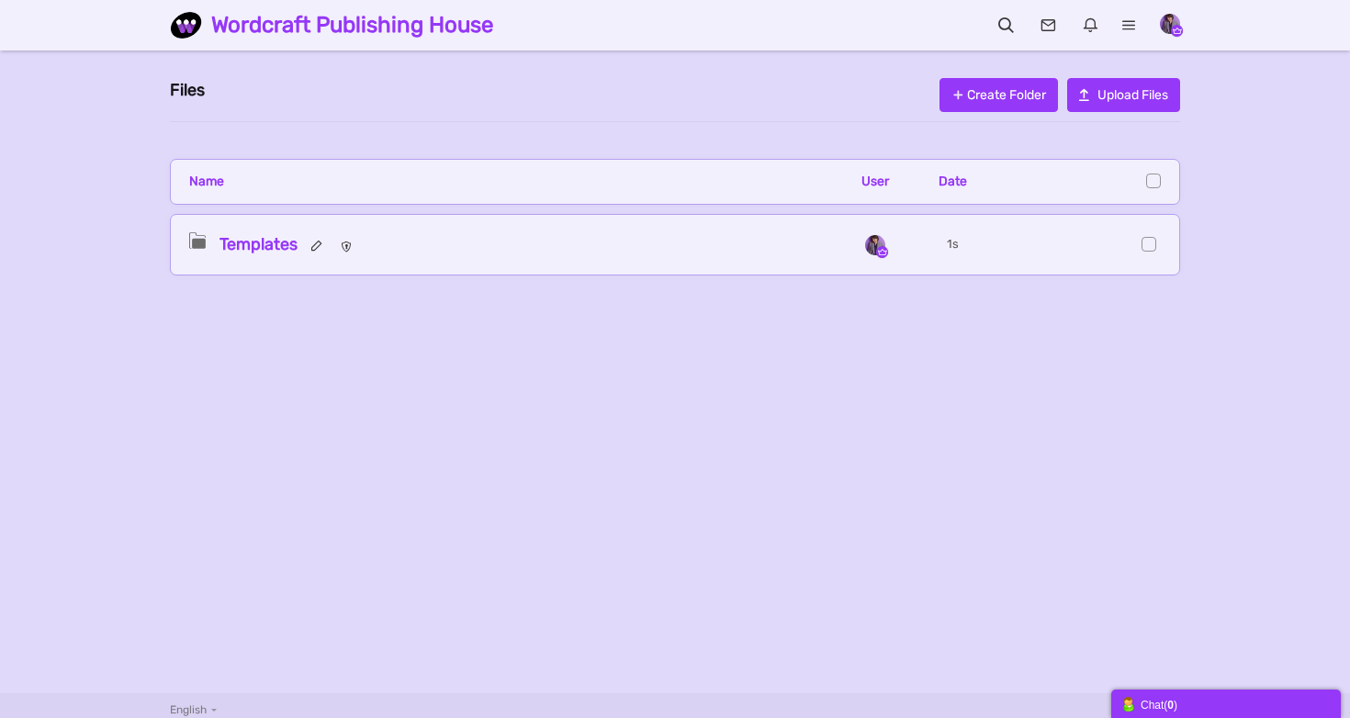
click at [254, 243] on span "Templates" at bounding box center [258, 244] width 78 height 20
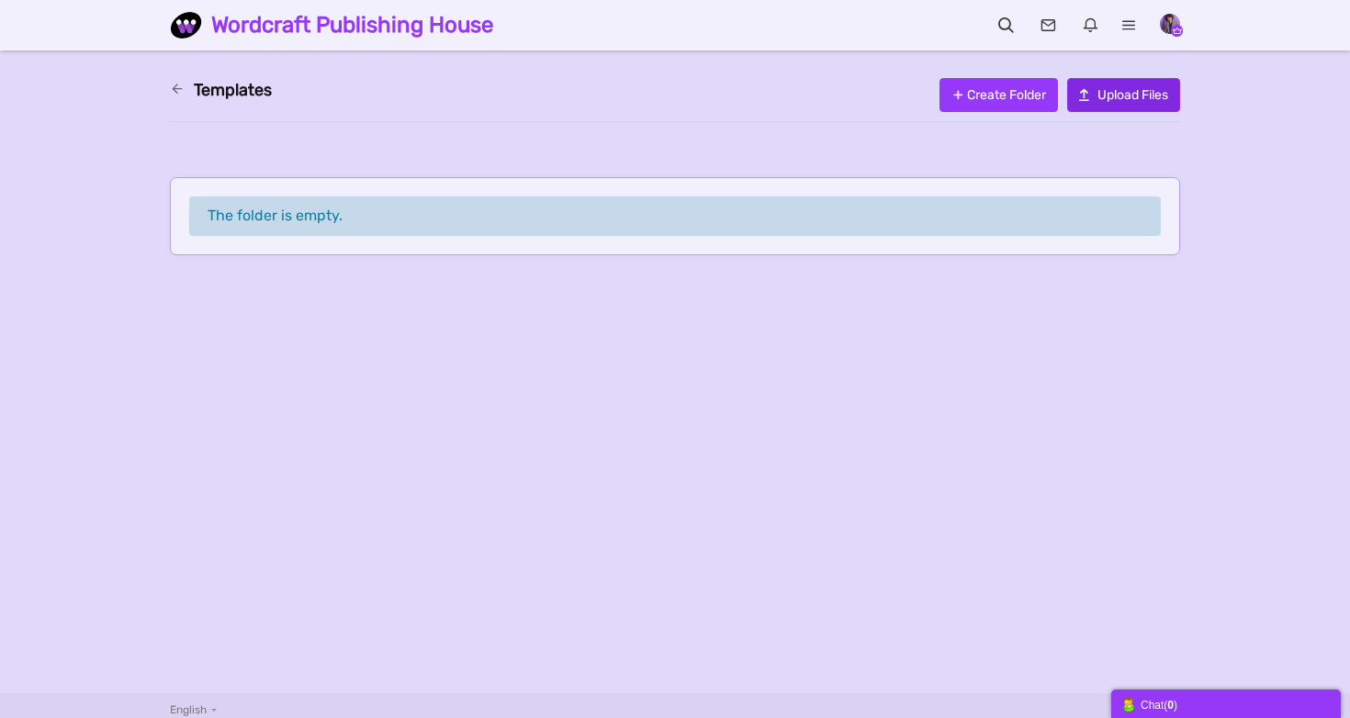
click at [1127, 93] on span "Upload Files" at bounding box center [1132, 95] width 71 height 16
click at [1119, 81] on link "Upload Files" at bounding box center [1123, 95] width 113 height 34
click at [170, 95] on icon at bounding box center [182, 88] width 24 height 17
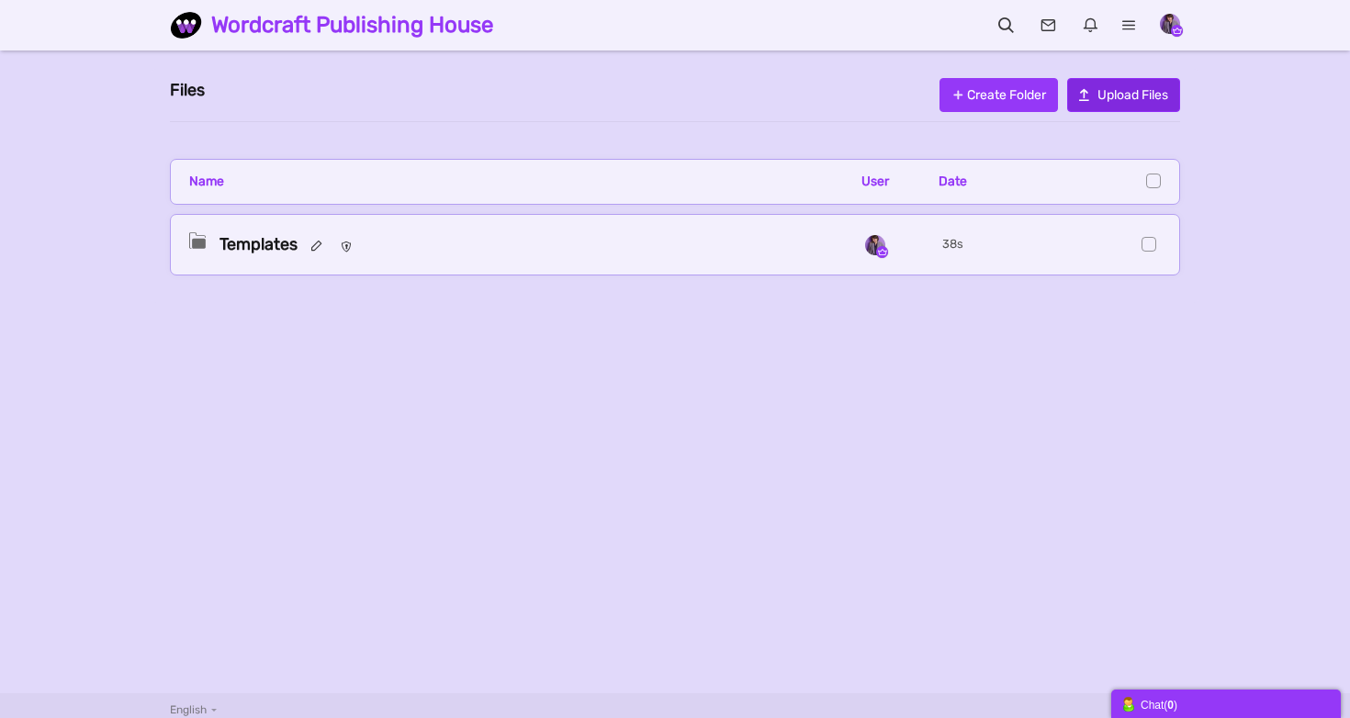
click at [1127, 95] on span "Upload Files" at bounding box center [1132, 95] width 71 height 16
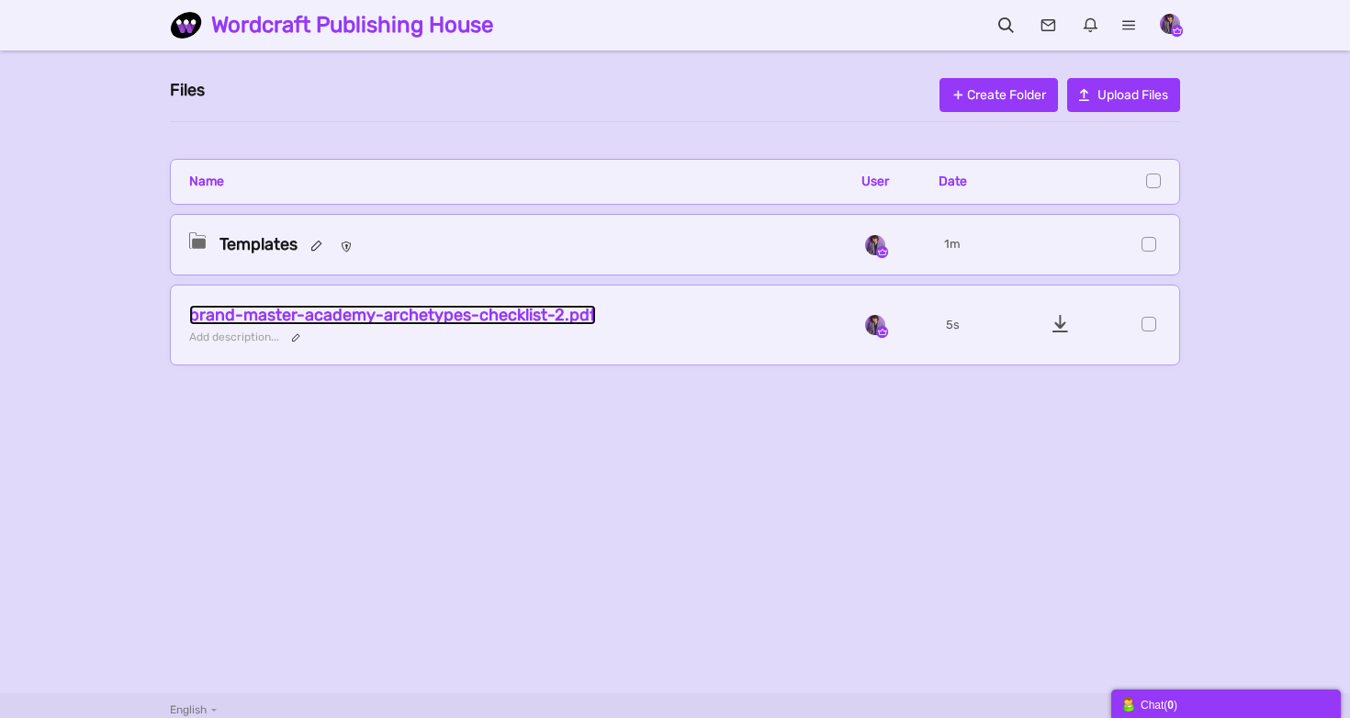
click at [286, 315] on span "brand-master-academy-archetypes-checklist-2.pdf" at bounding box center [392, 315] width 407 height 20
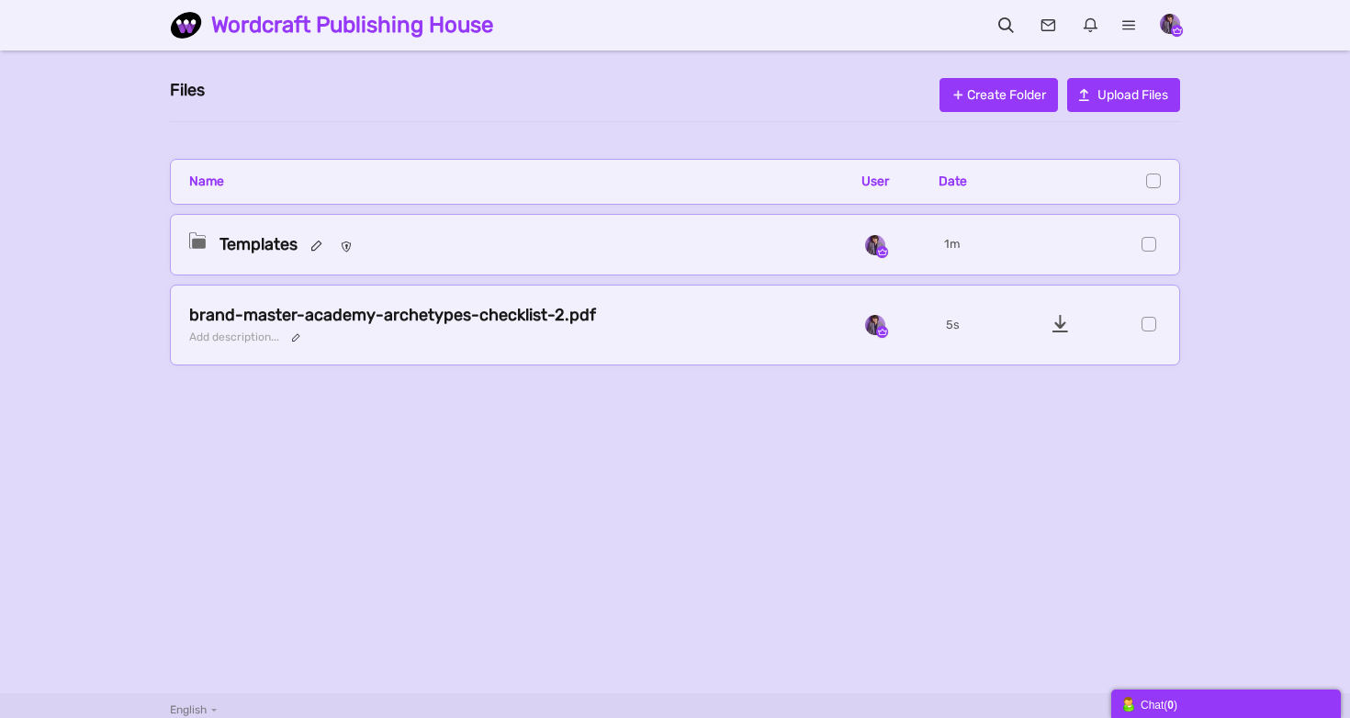
click at [1153, 320] on span at bounding box center [1148, 324] width 15 height 15
click at [0, 0] on input "checkbox" at bounding box center [0, 0] width 0 height 0
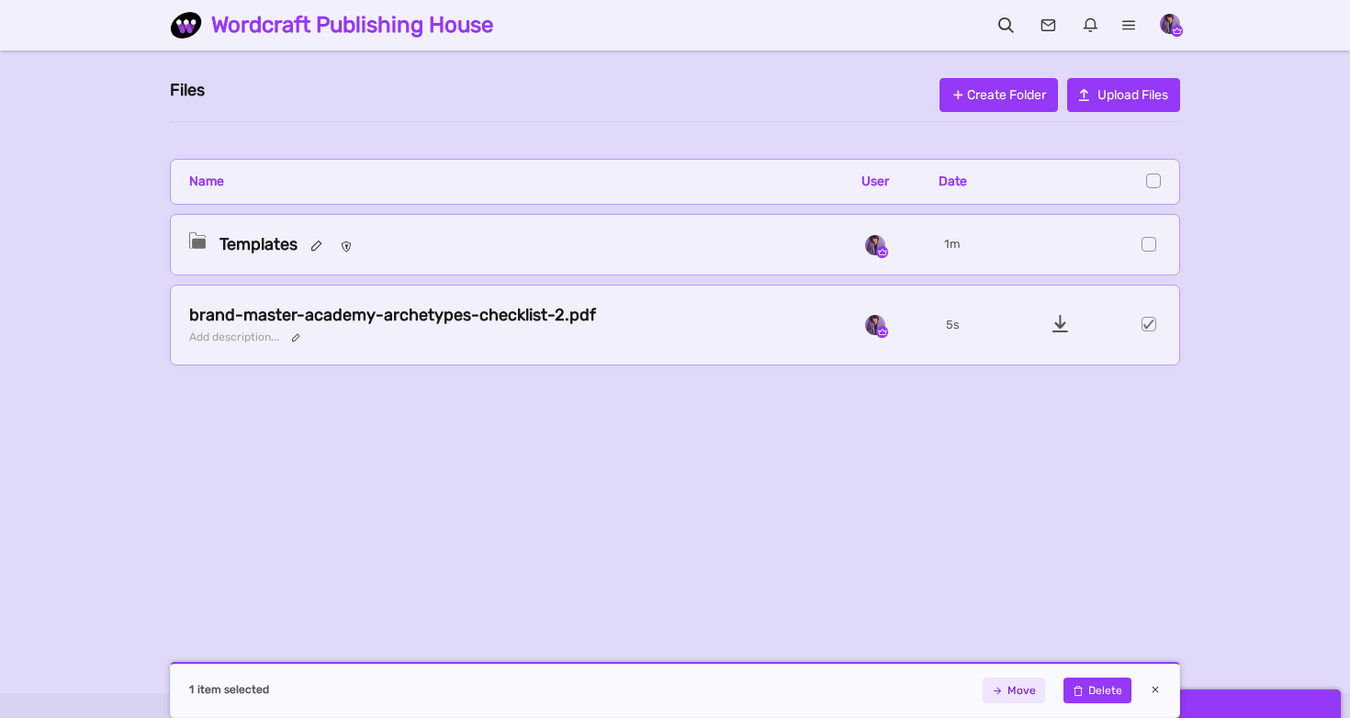
click at [1093, 691] on link at bounding box center [1097, 691] width 68 height 26
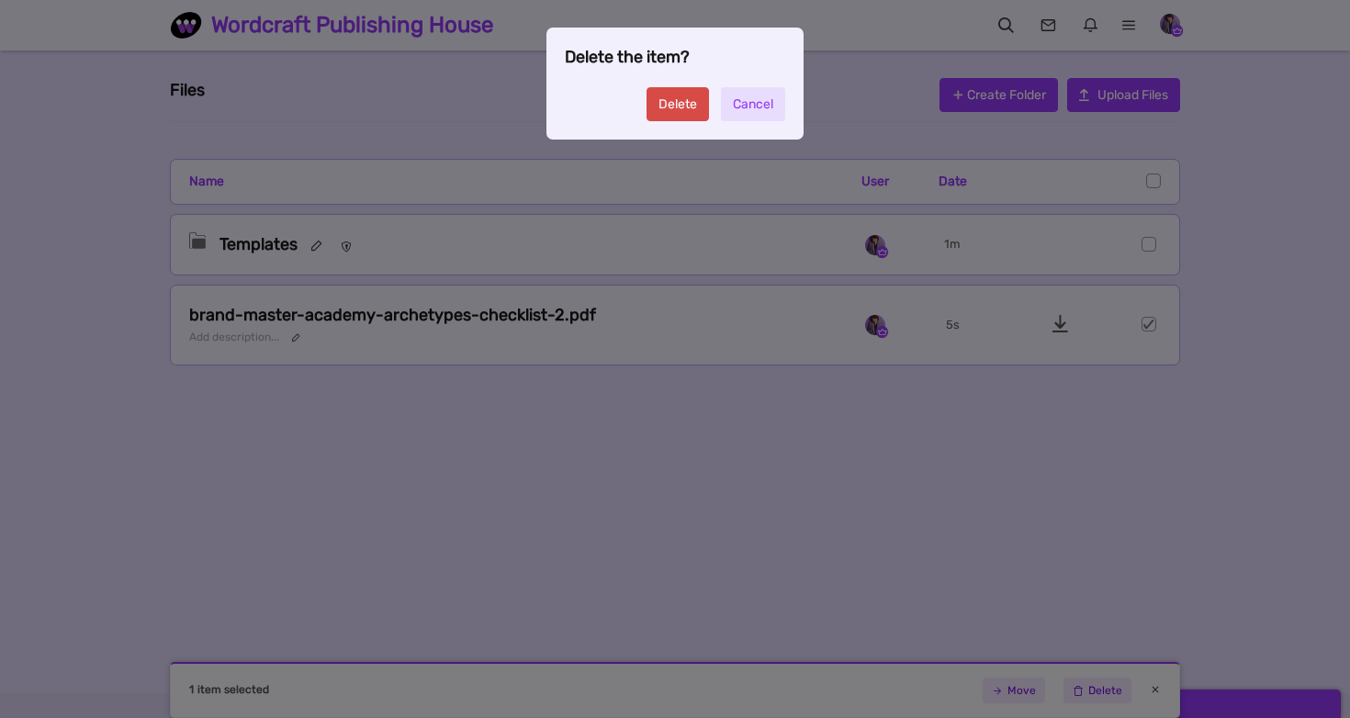
click at [674, 93] on link "Delete" at bounding box center [677, 104] width 62 height 34
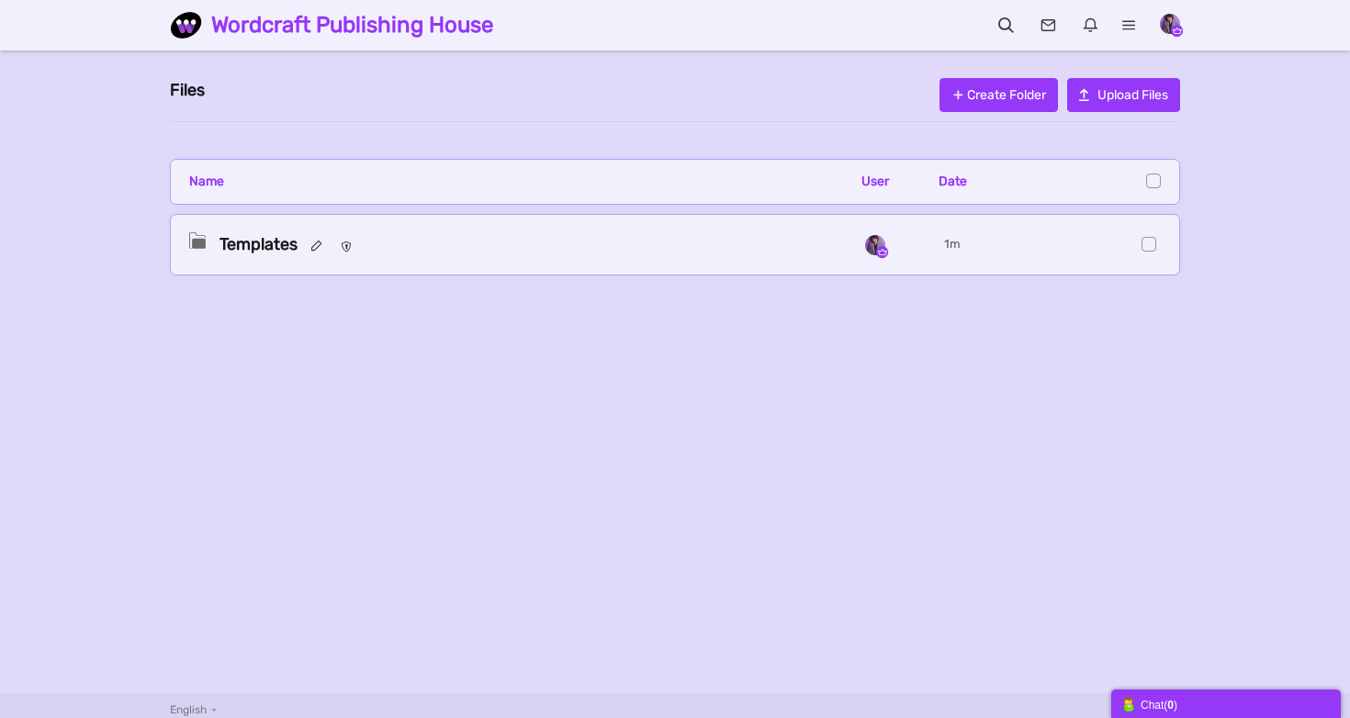
click at [1146, 250] on span at bounding box center [1148, 244] width 15 height 15
click at [0, 0] on input "checkbox" at bounding box center [0, 0] width 0 height 0
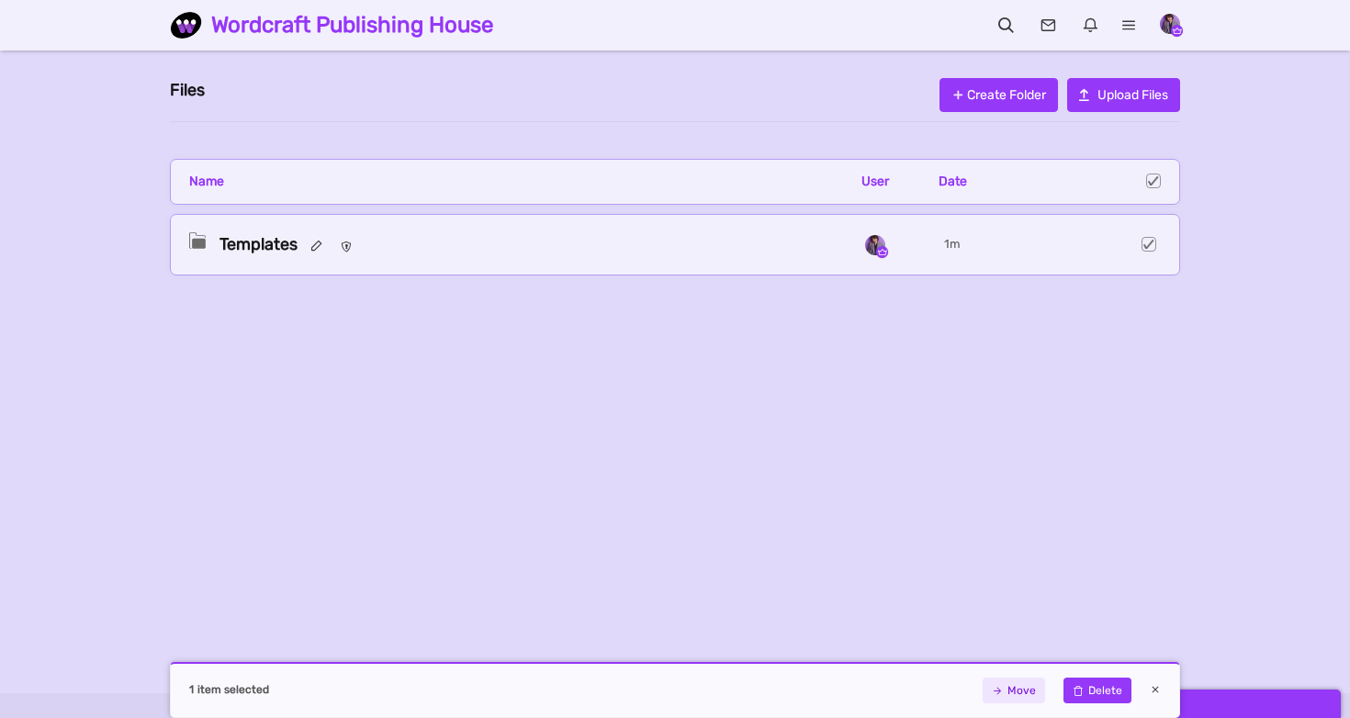
click at [1080, 689] on icon at bounding box center [1077, 690] width 11 height 13
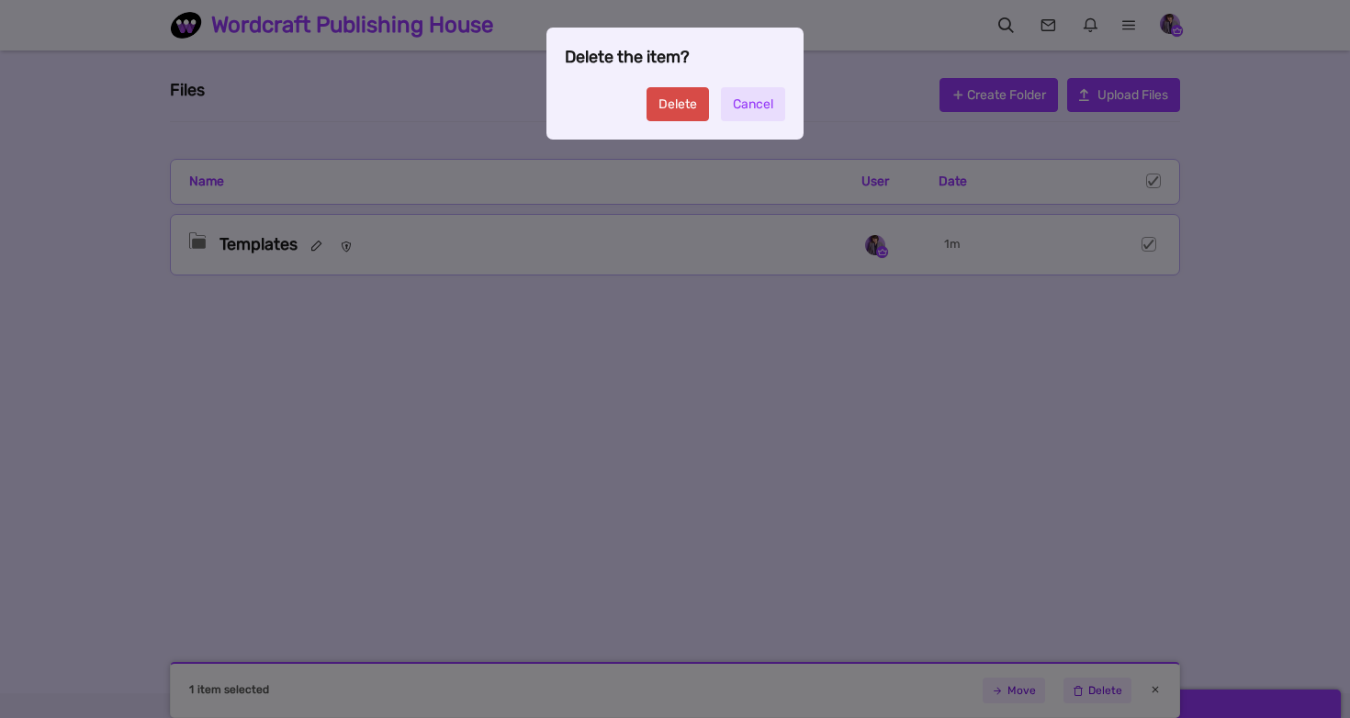
click at [667, 104] on link "Delete" at bounding box center [677, 104] width 62 height 34
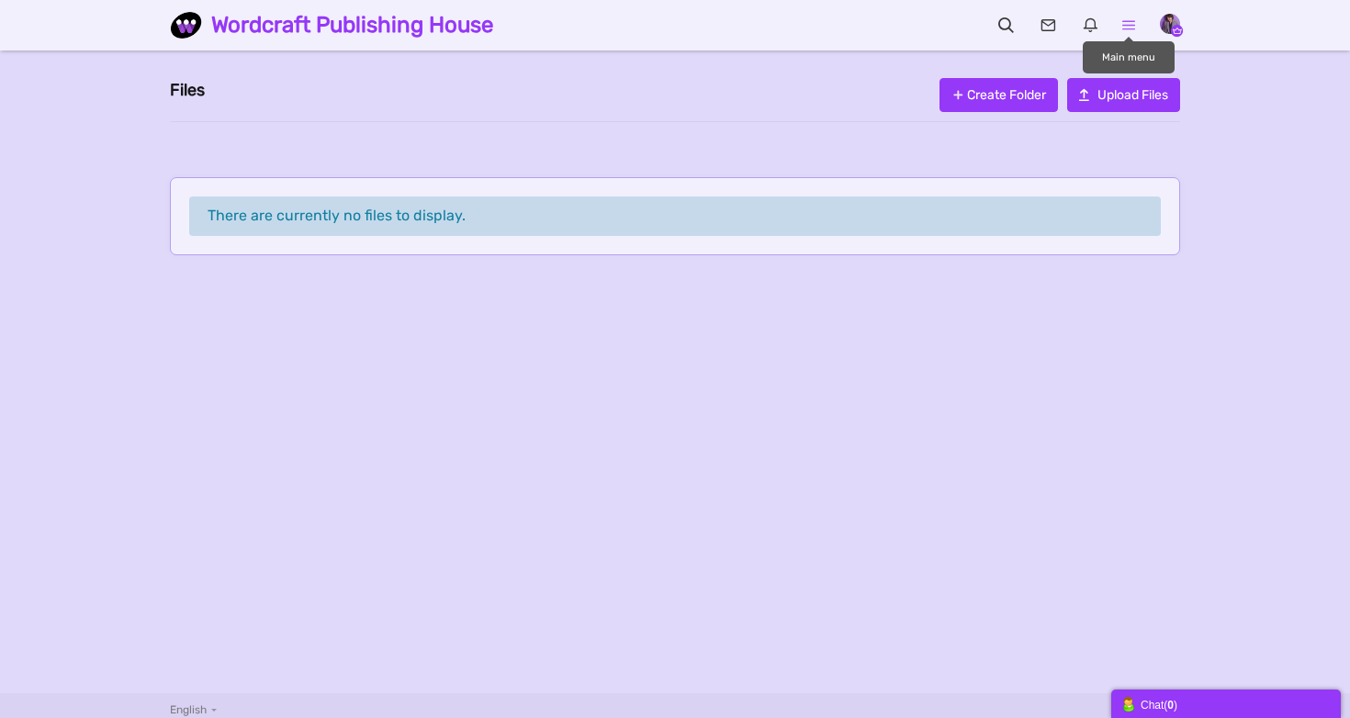
click at [1128, 26] on icon at bounding box center [1129, 25] width 38 height 18
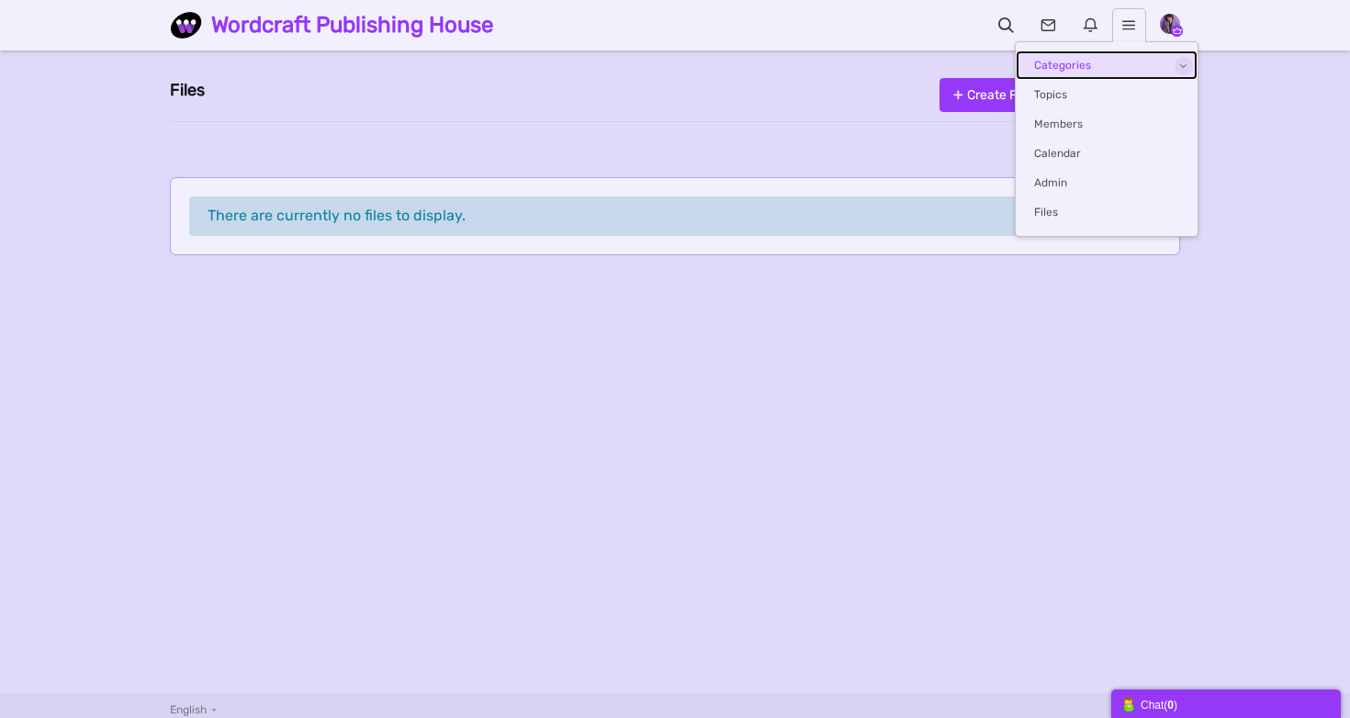
click at [1051, 62] on link "Categories" at bounding box center [1106, 64] width 182 height 29
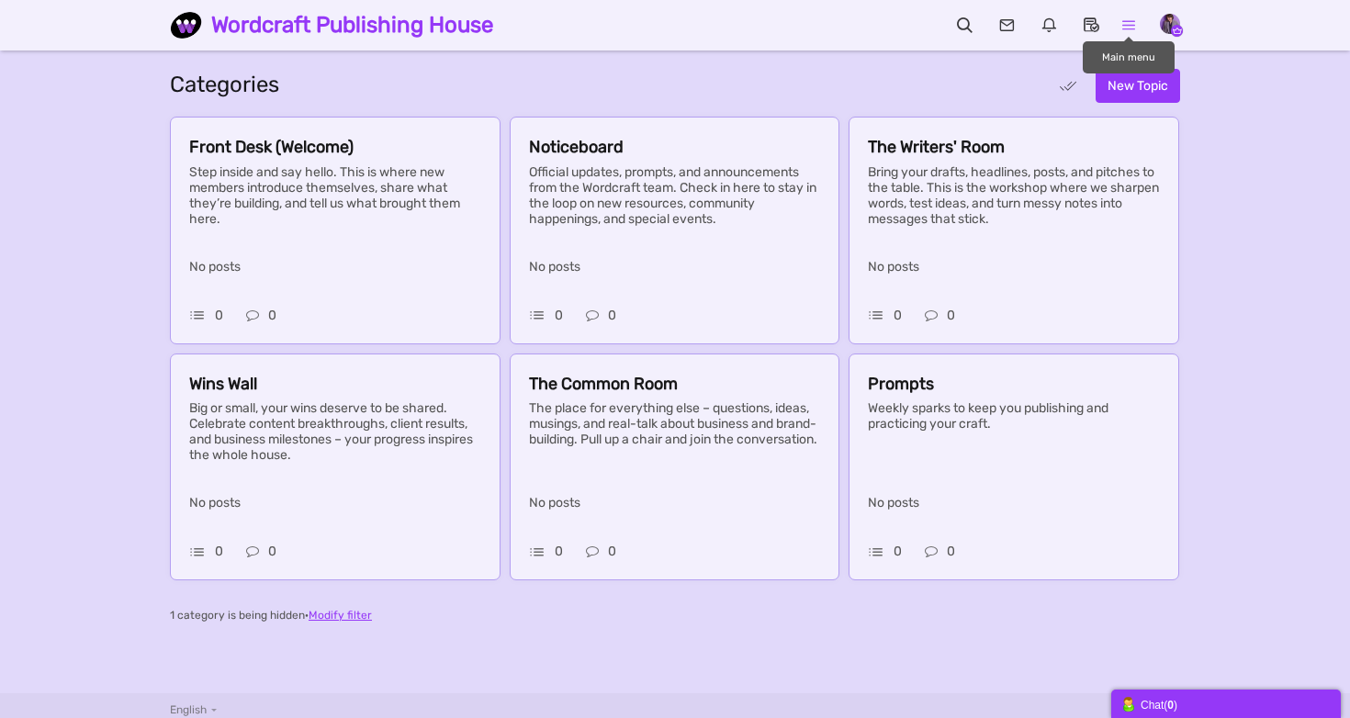
click at [1131, 20] on icon at bounding box center [1129, 25] width 38 height 18
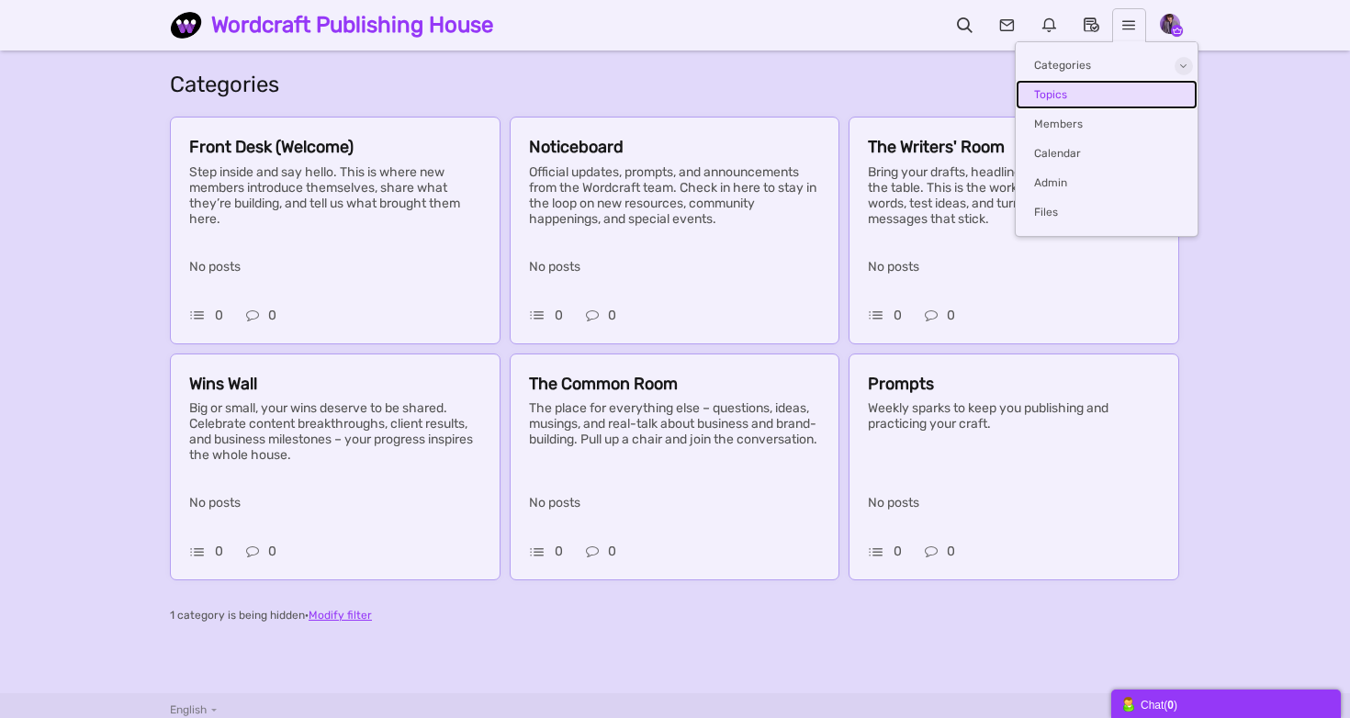
click at [1095, 87] on link "Topics" at bounding box center [1106, 94] width 182 height 29
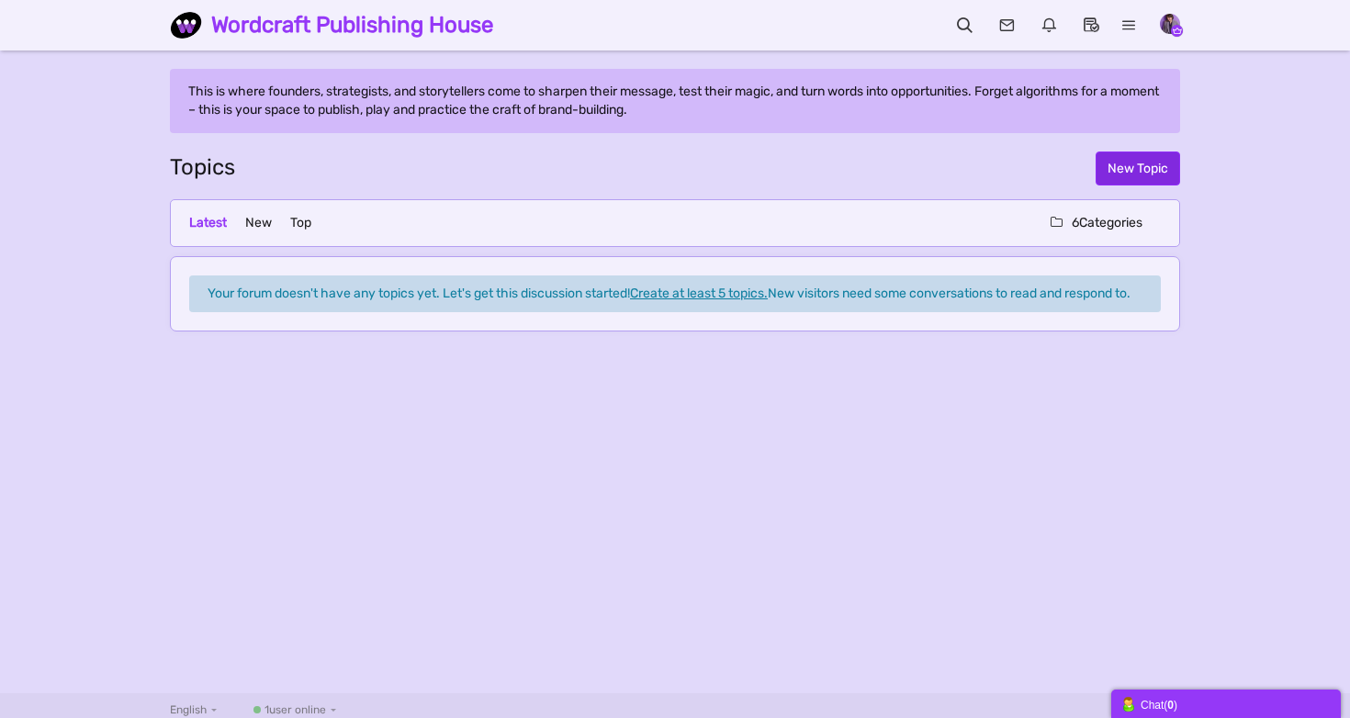
click at [1128, 174] on span "New Topic" at bounding box center [1137, 169] width 61 height 16
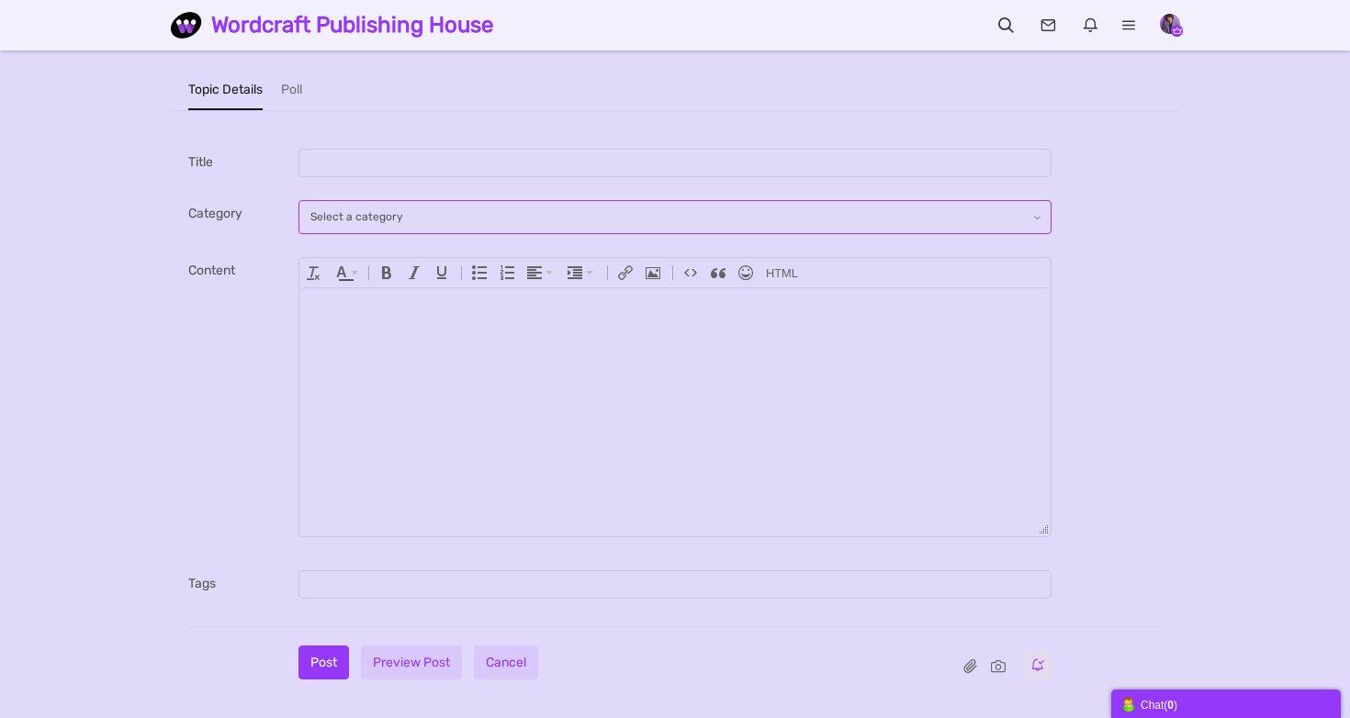
click at [348, 219] on span "Select a category" at bounding box center [356, 216] width 93 height 13
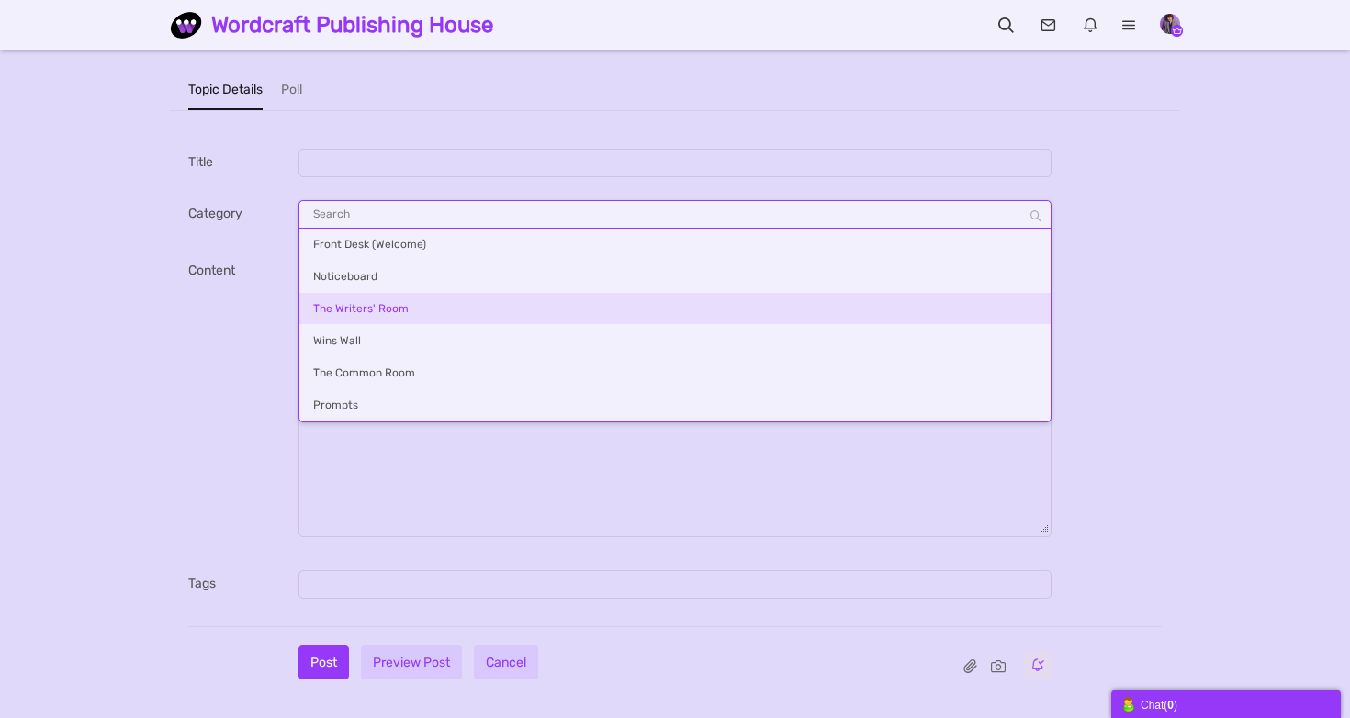
scroll to position [92, 0]
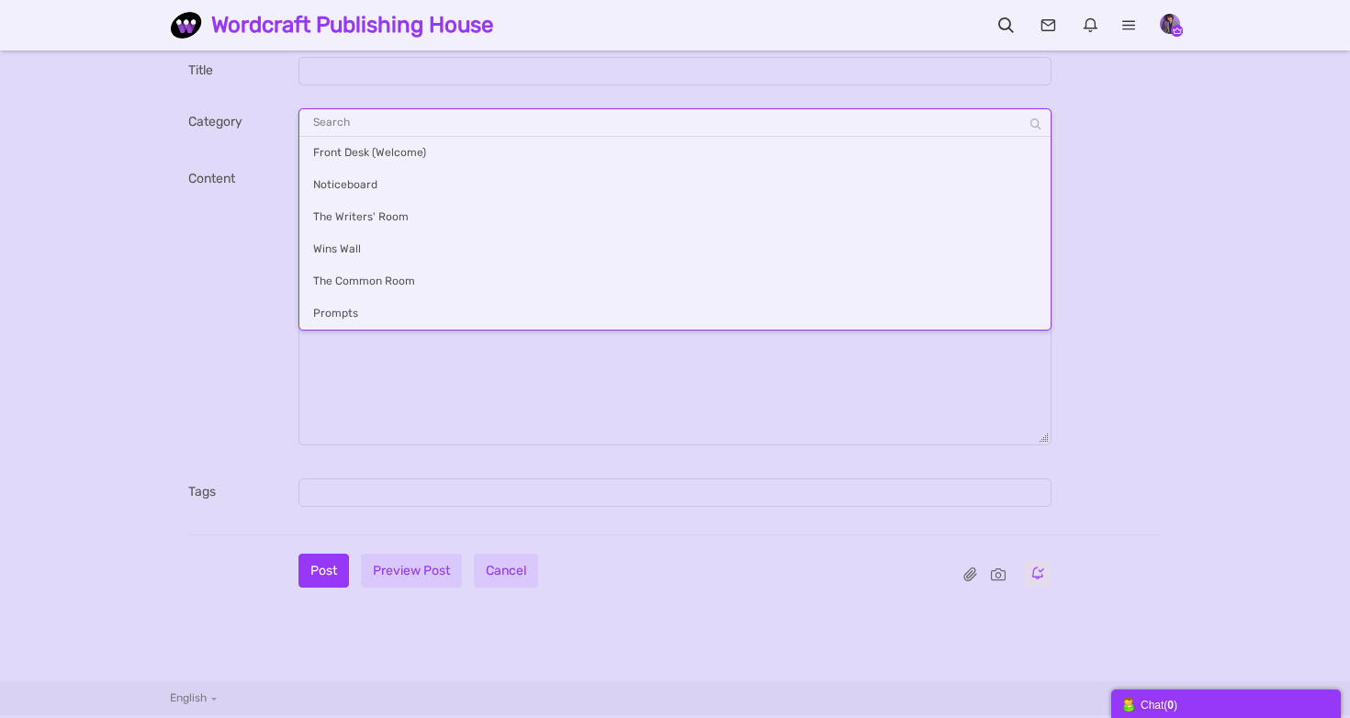
click at [228, 236] on div "Content div Deleting Attachment... getFilename get_filesize 0% Cancel Uploading…" at bounding box center [674, 314] width 973 height 299
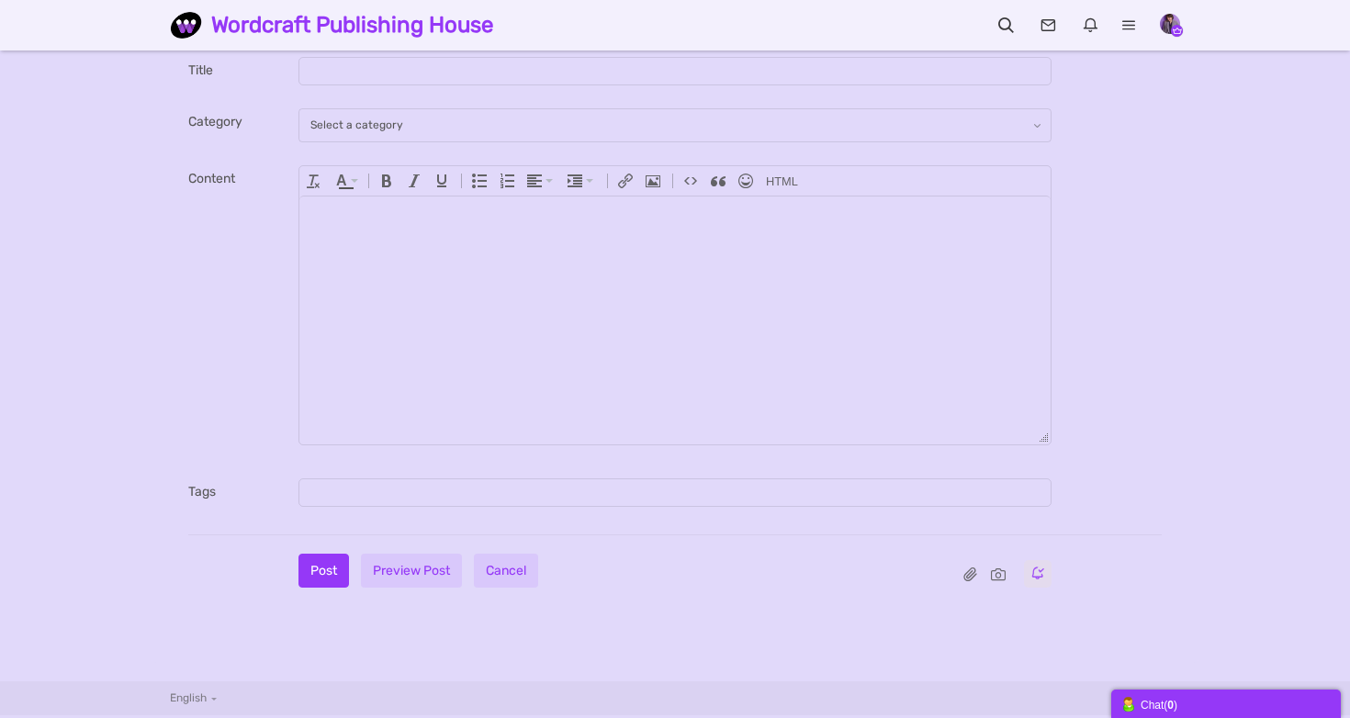
scroll to position [0, 0]
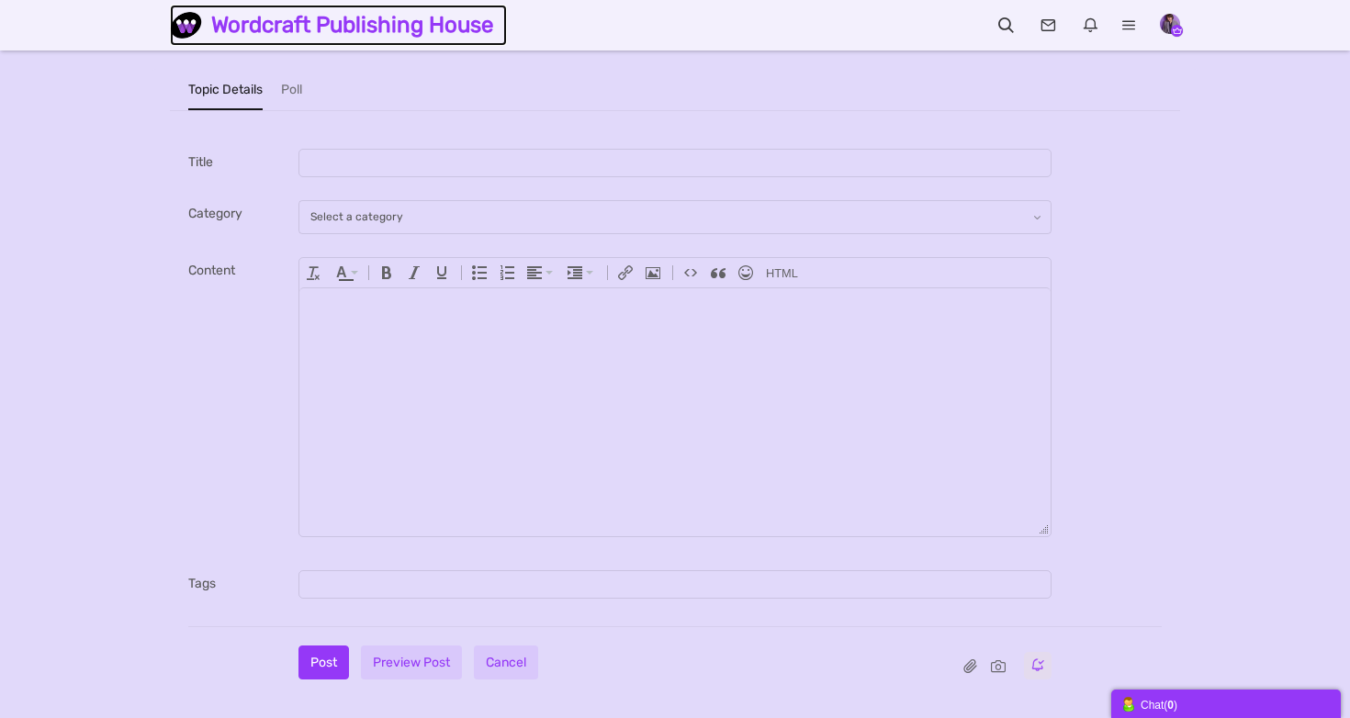
click at [191, 26] on img at bounding box center [190, 25] width 41 height 32
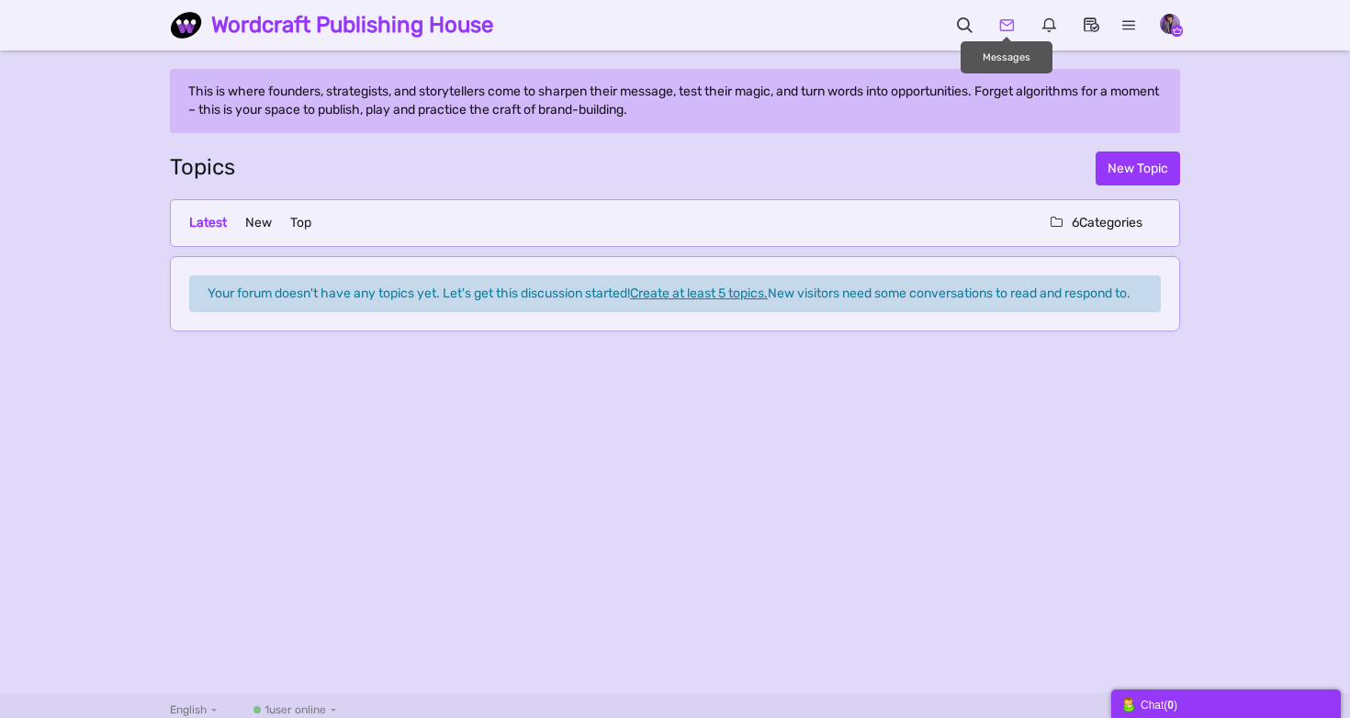
click at [1008, 33] on link "Messages" at bounding box center [1007, 26] width 38 height 25
click at [1008, 33] on icon at bounding box center [1007, 25] width 38 height 18
